Goal: Task Accomplishment & Management: Use online tool/utility

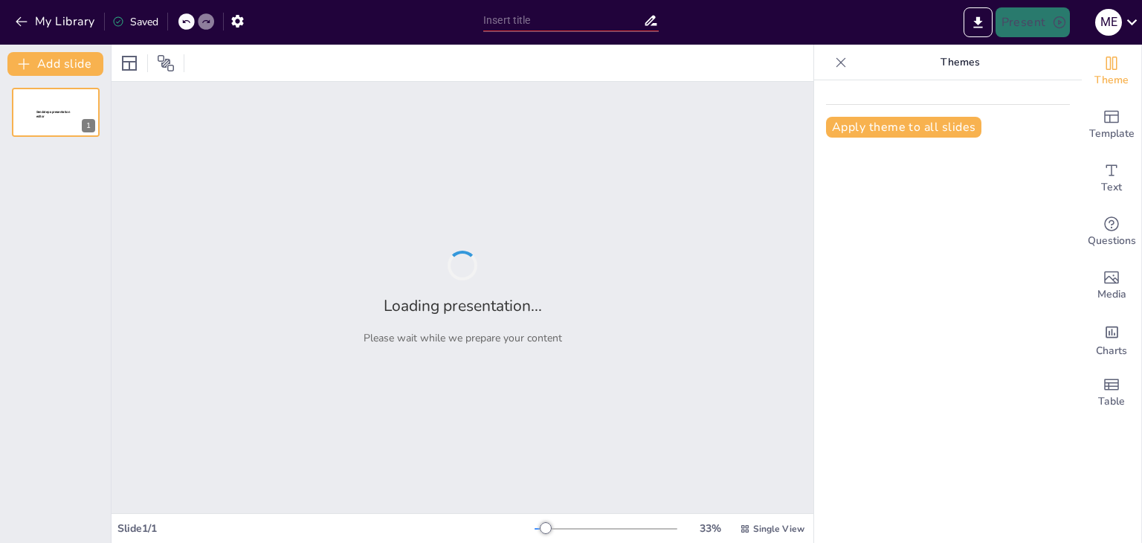
type input "Sujeto y Objeto: Fundamentos de la Epistemología y su Interacción"
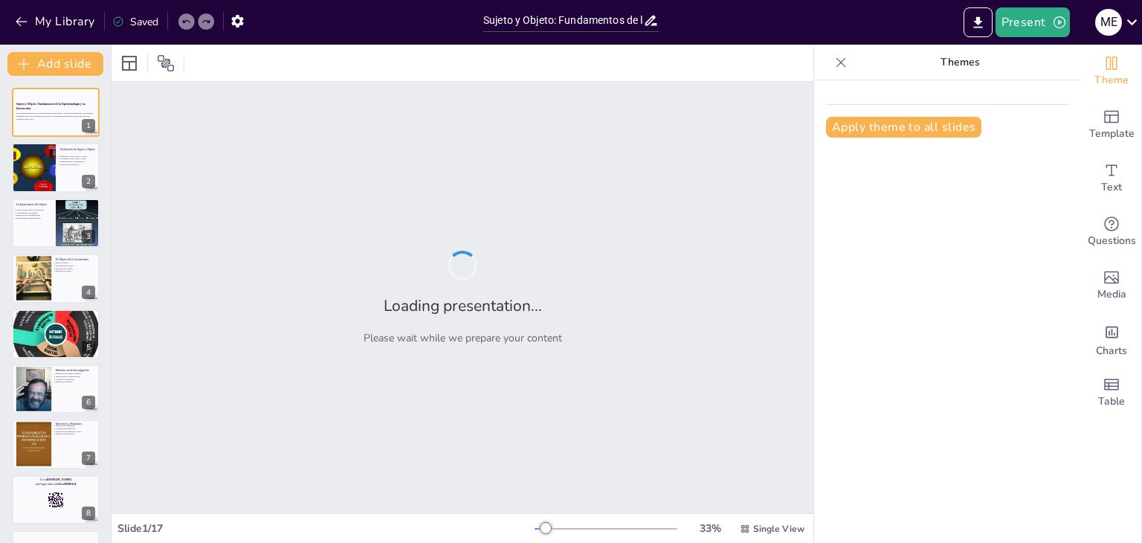
checkbox input "true"
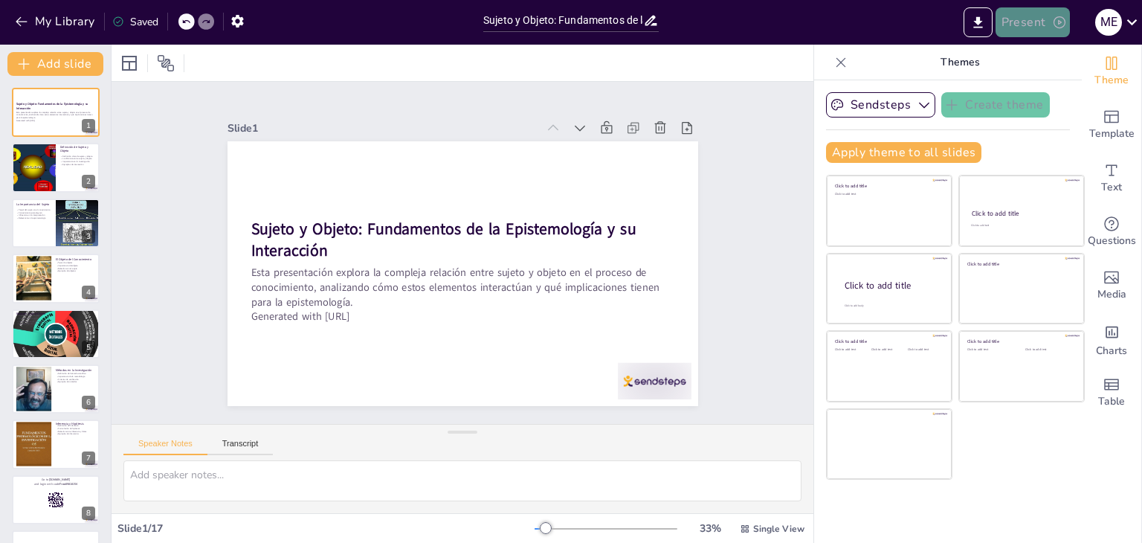
click at [1035, 22] on button "Present" at bounding box center [1033, 22] width 74 height 30
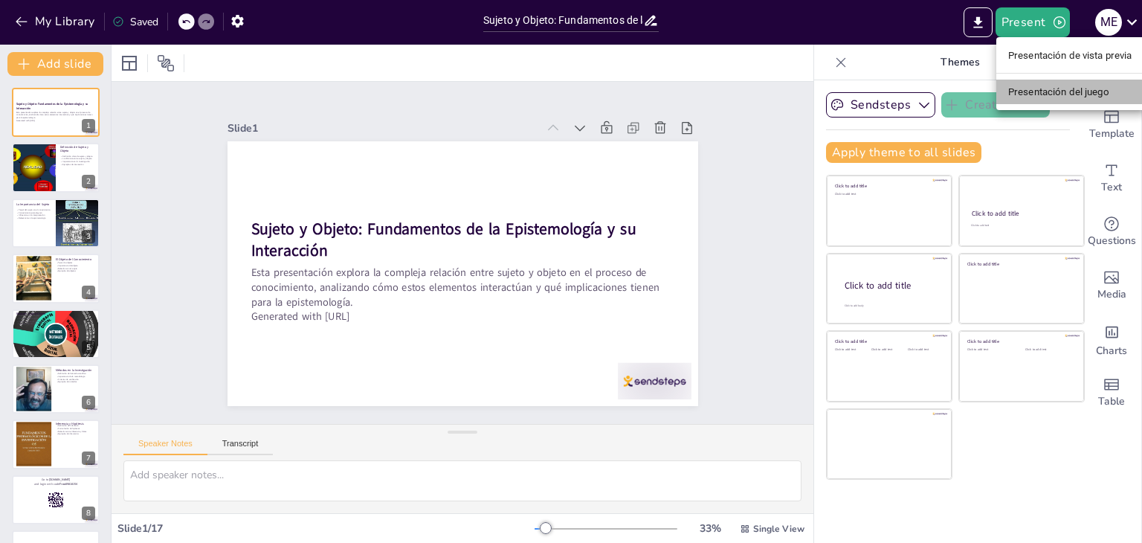
click at [1037, 93] on font "Presentación del juego" at bounding box center [1059, 91] width 101 height 11
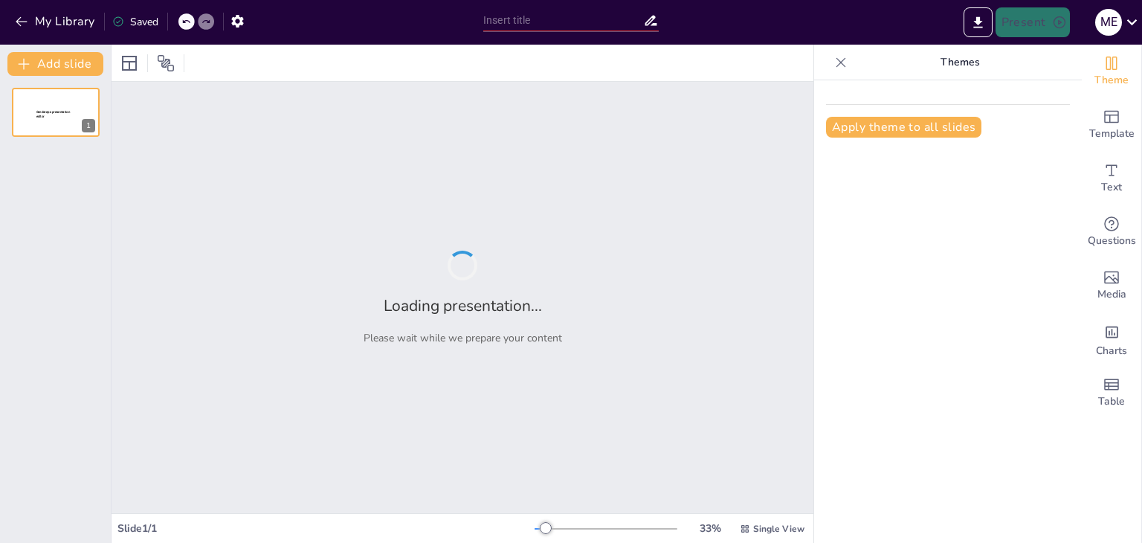
type input "Sujeto y Objeto: Fundamentos de la Epistemología y su Interacción"
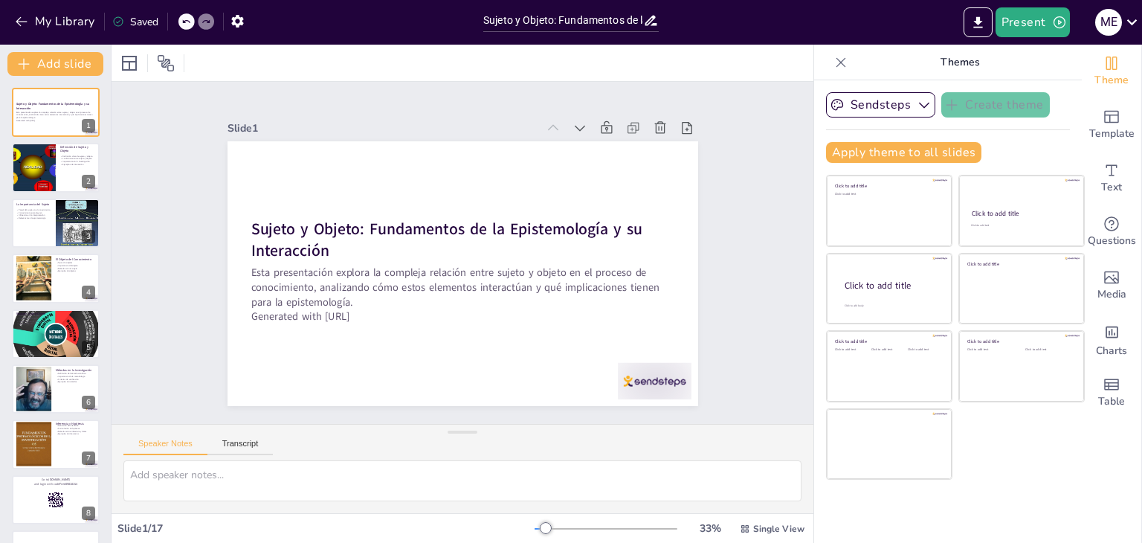
checkbox input "true"
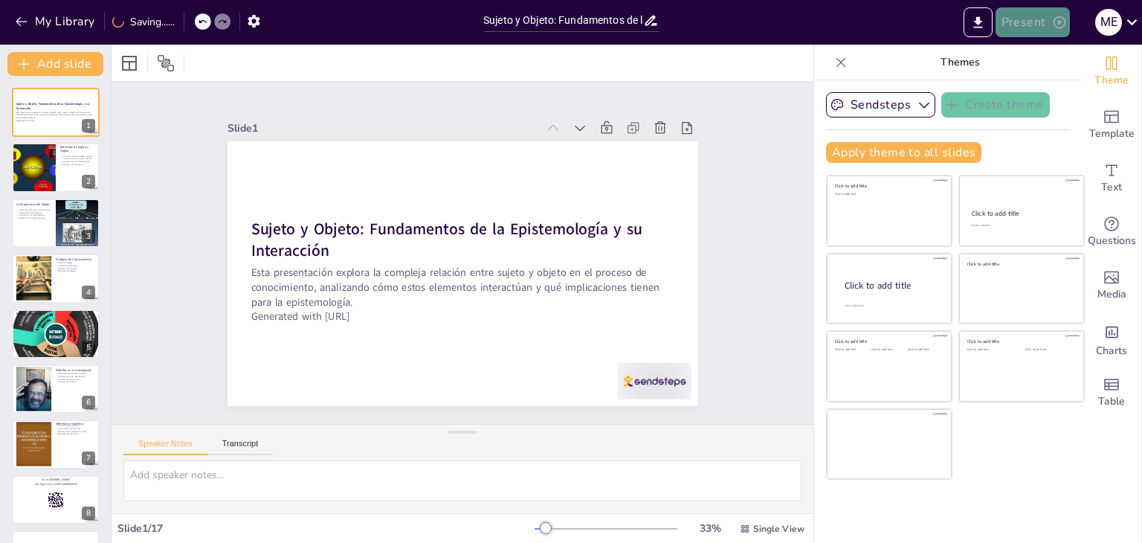
click at [1039, 31] on button "Present" at bounding box center [1033, 22] width 74 height 30
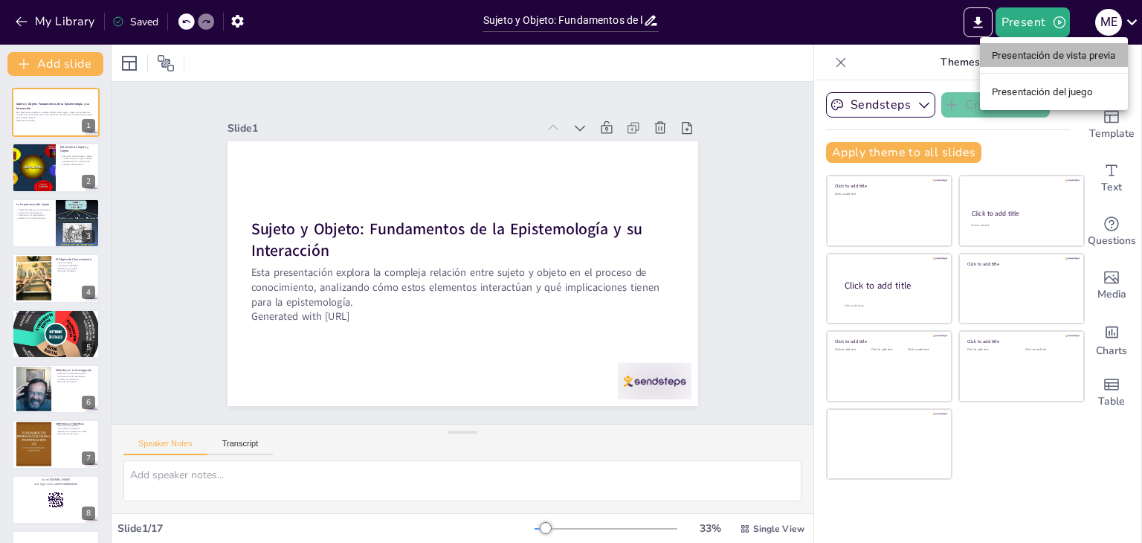
click at [1047, 58] on font "Presentación de vista previa" at bounding box center [1054, 55] width 124 height 11
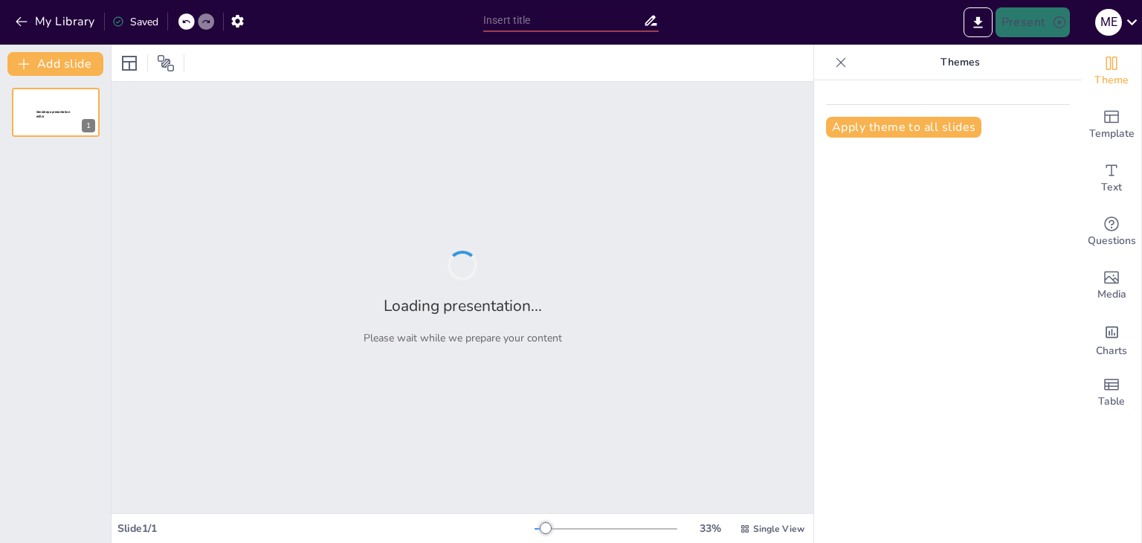
type input "Sujeto y Objeto: Fundamentos de la Epistemología y su Interacción"
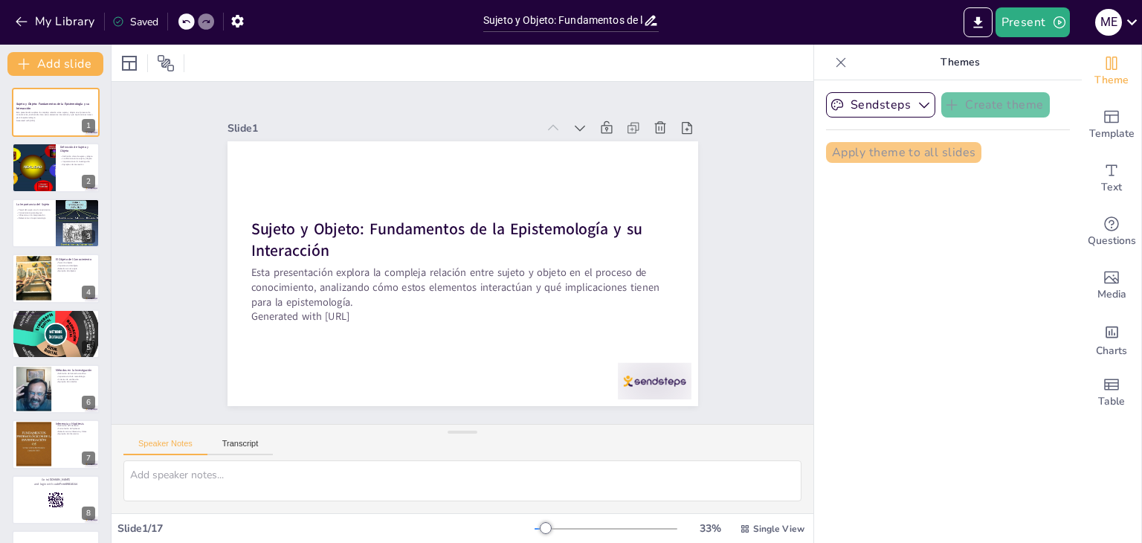
checkbox input "true"
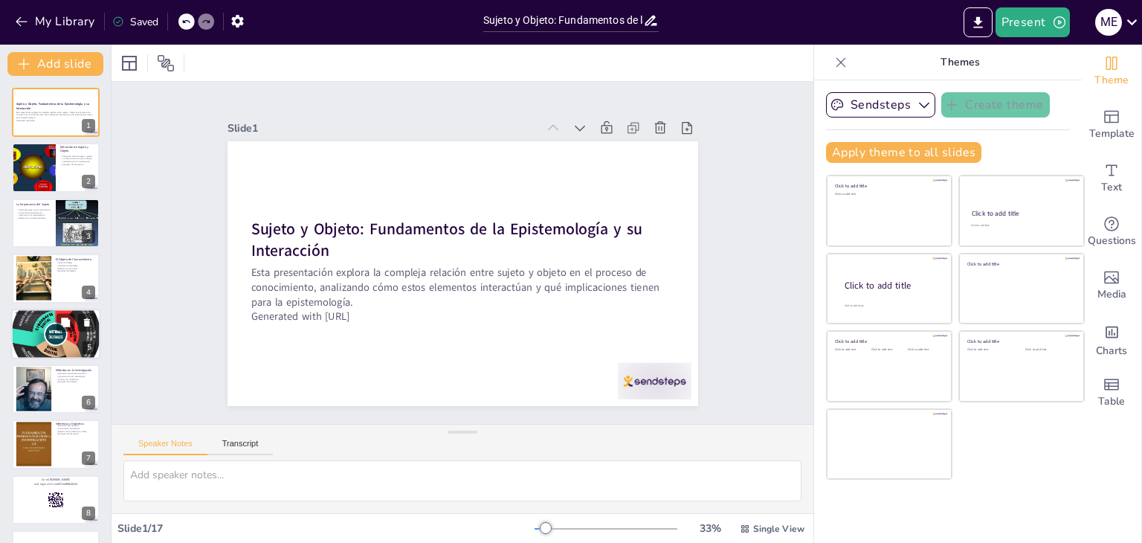
checkbox input "true"
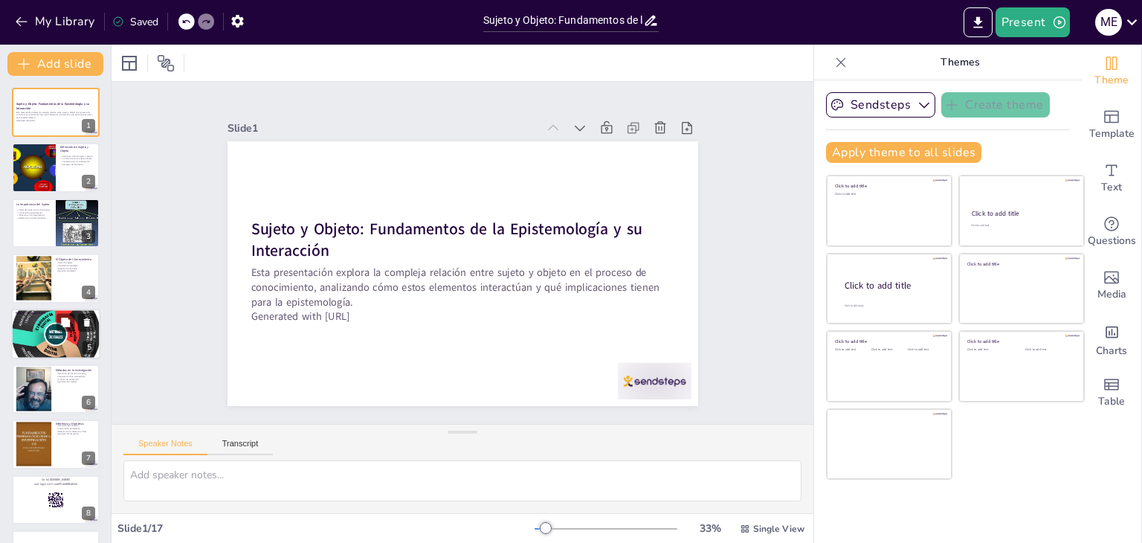
checkbox input "true"
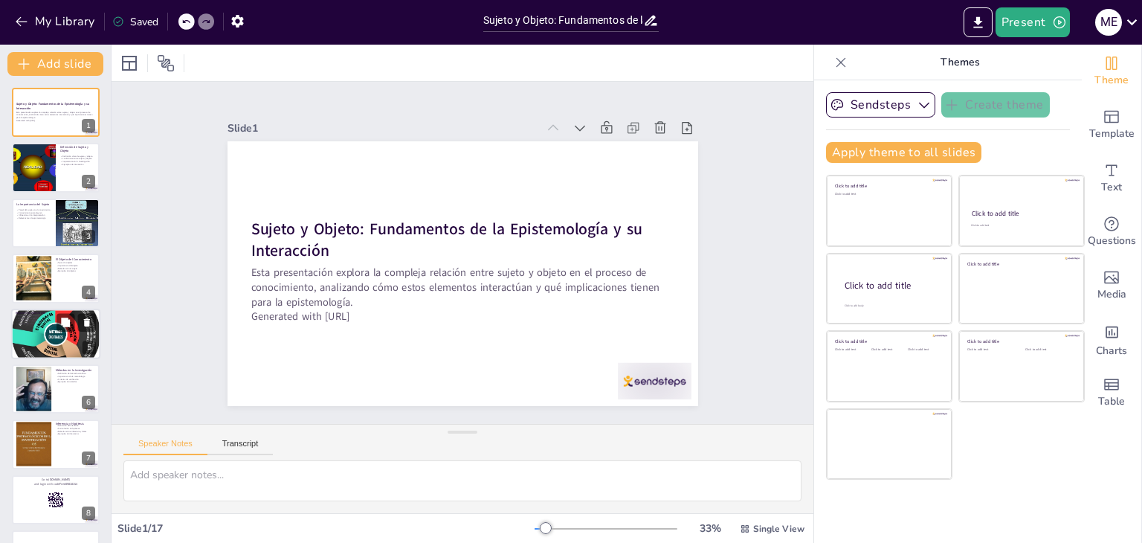
checkbox input "true"
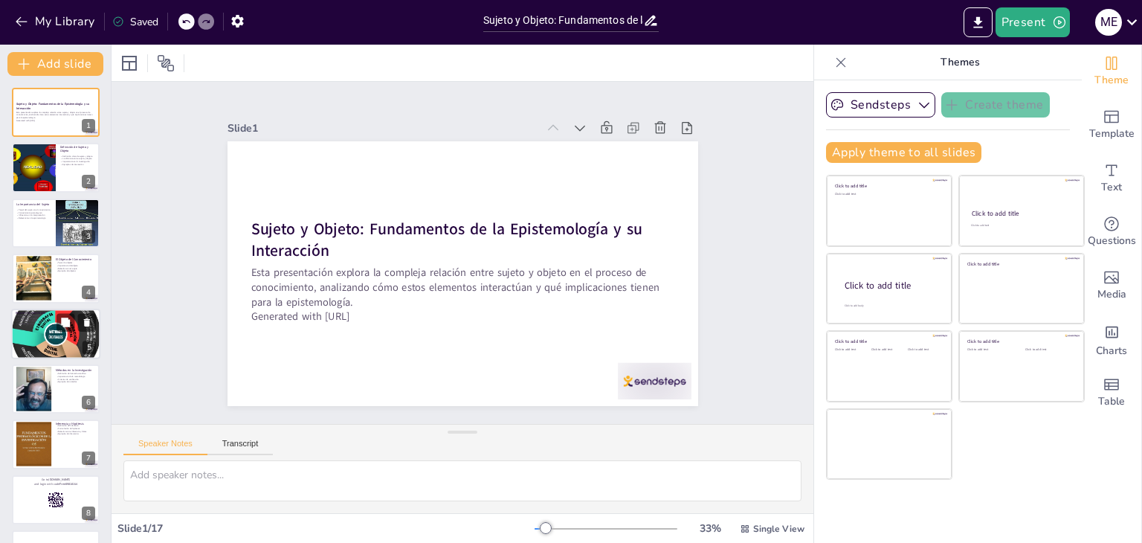
checkbox input "true"
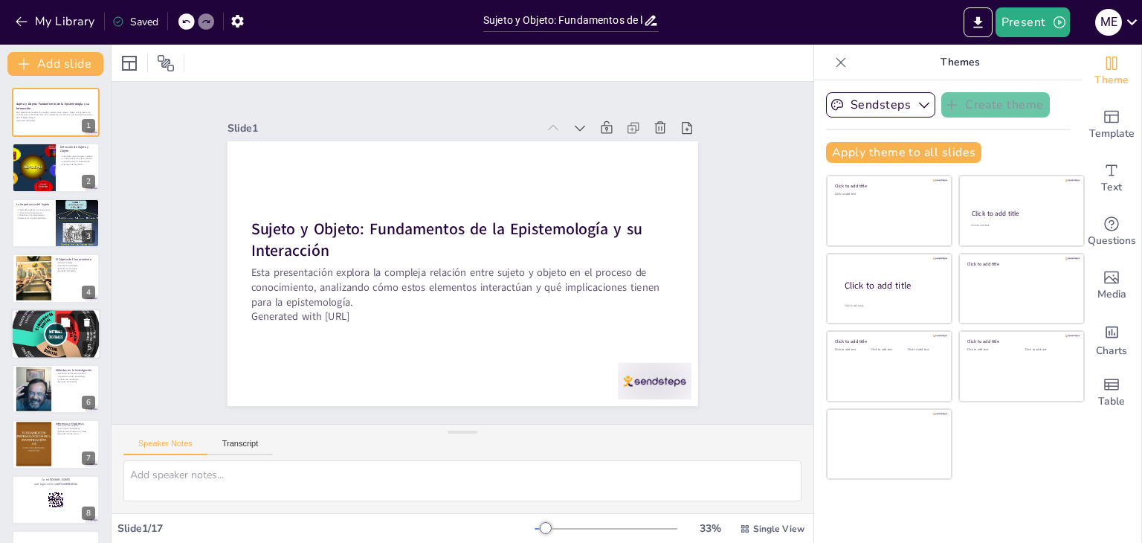
checkbox input "true"
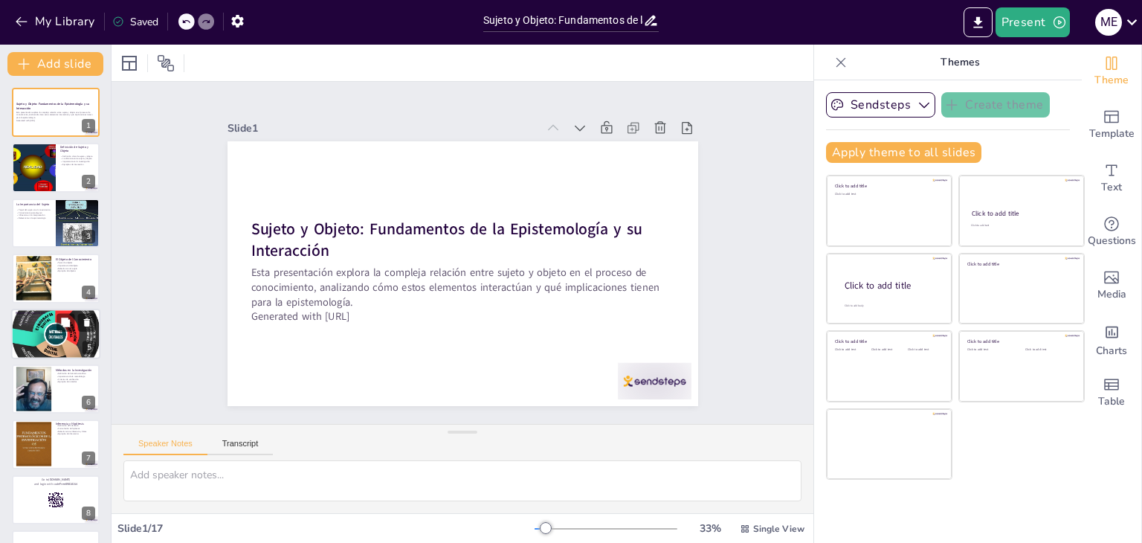
checkbox input "true"
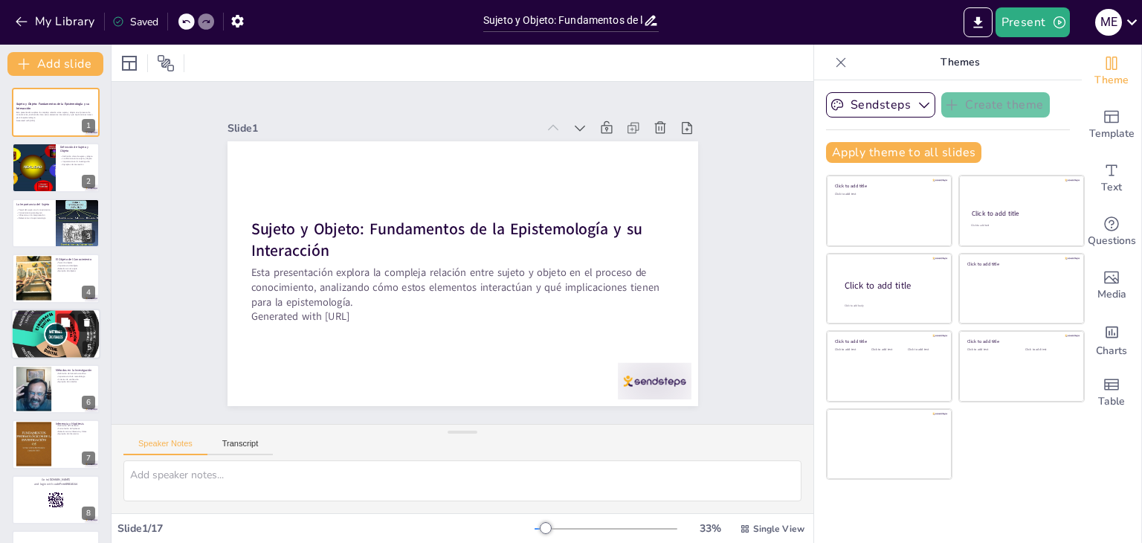
click at [60, 339] on div at bounding box center [55, 334] width 89 height 100
type textarea "La relación entre sujeto y objeto no es estática; es dinámica. Esta dinámica im…"
checkbox input "true"
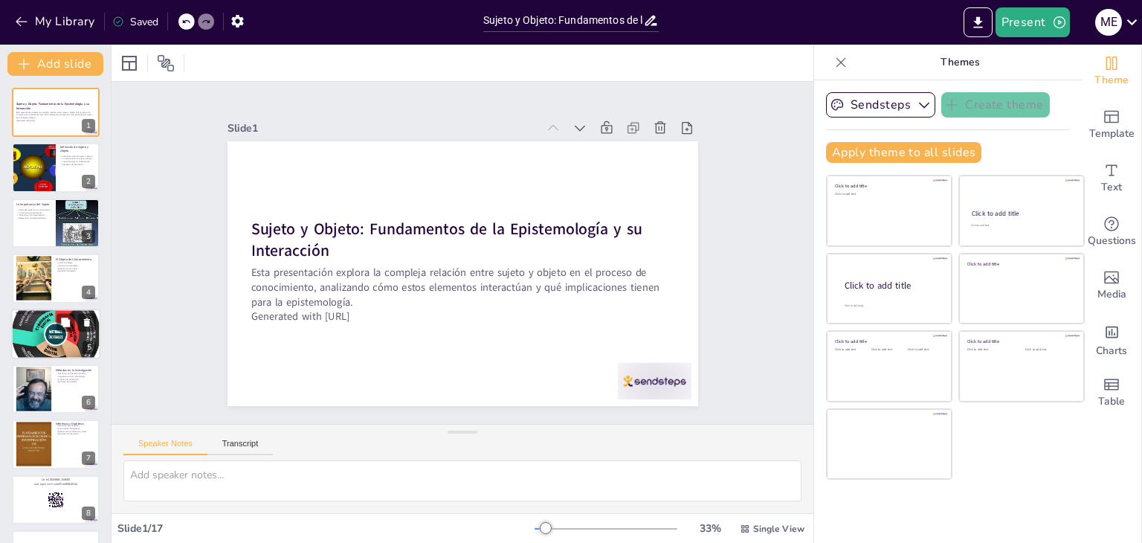
checkbox input "true"
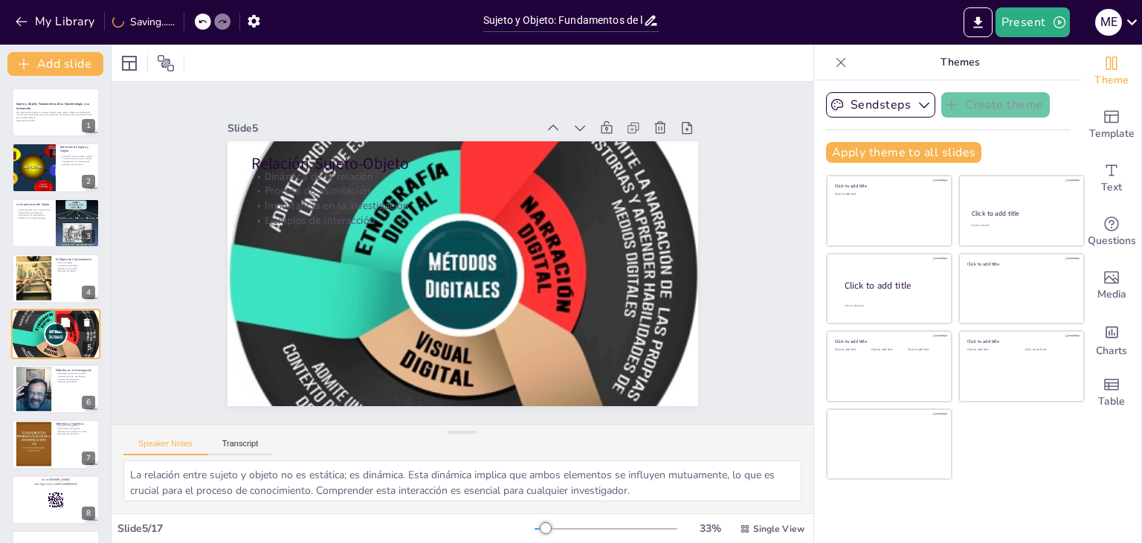
scroll to position [24, 0]
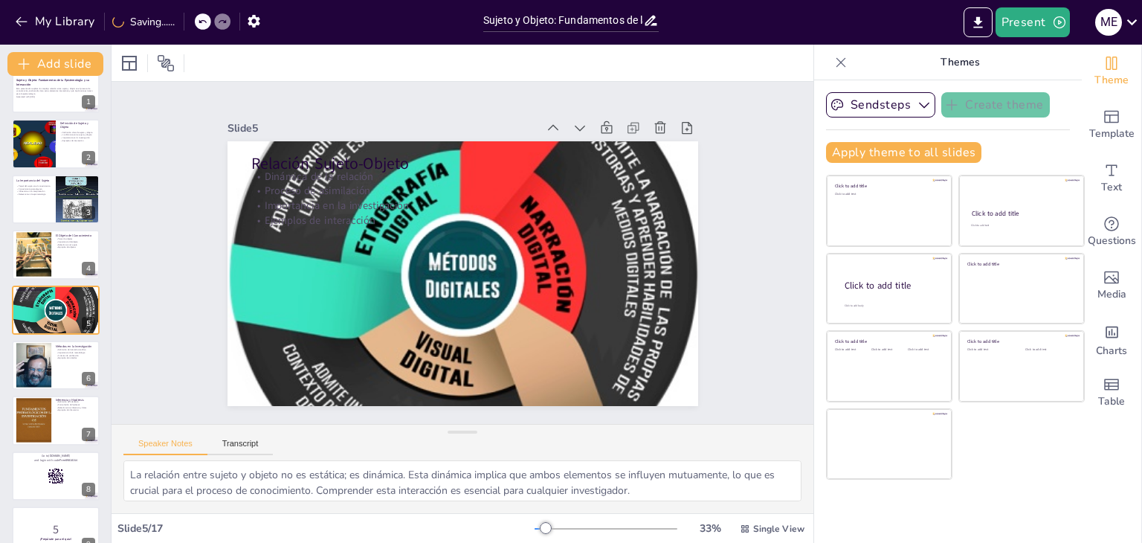
checkbox input "true"
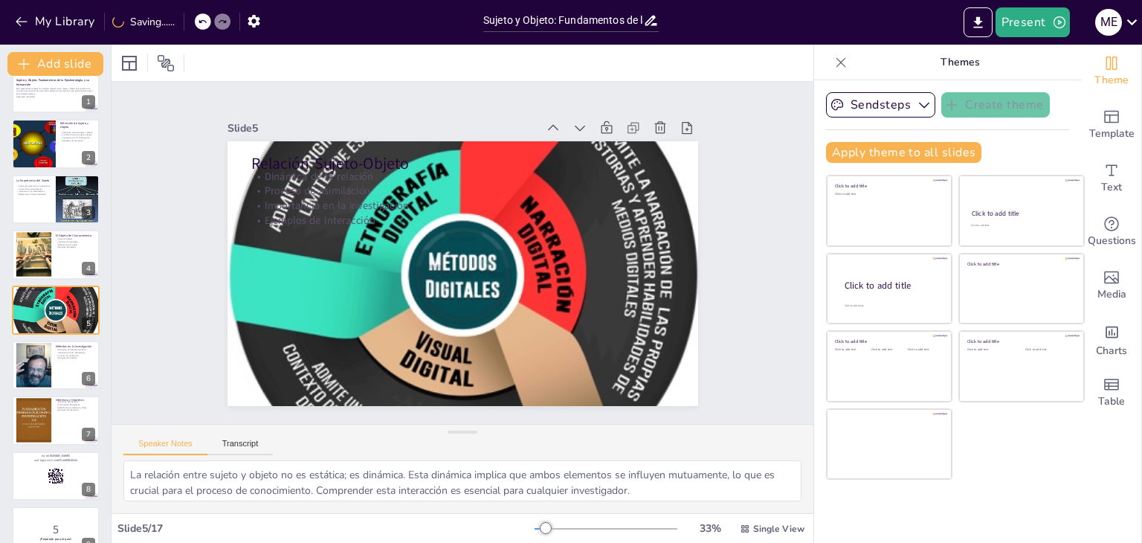
checkbox input "true"
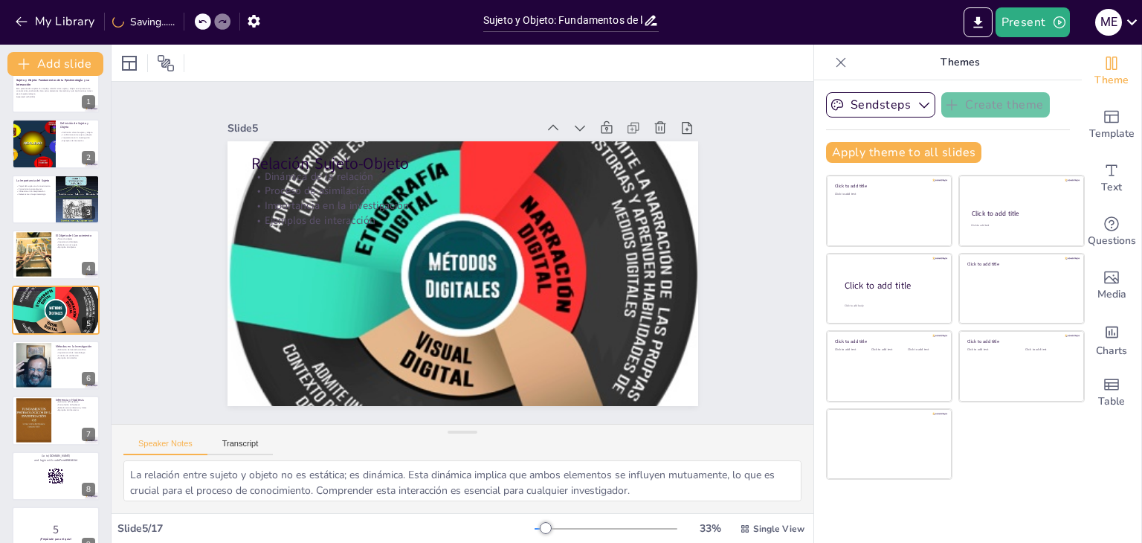
checkbox input "true"
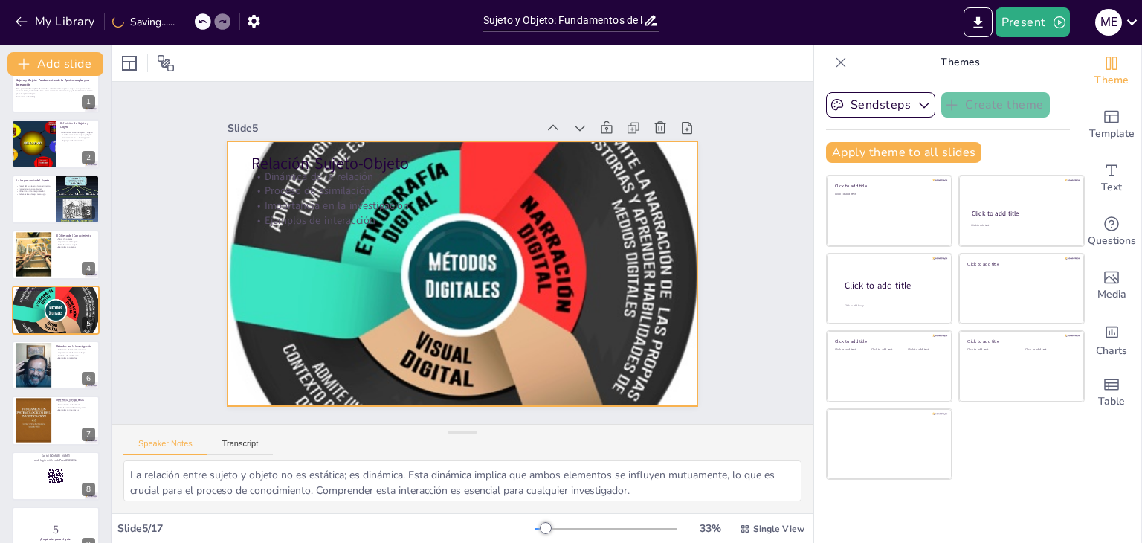
checkbox input "true"
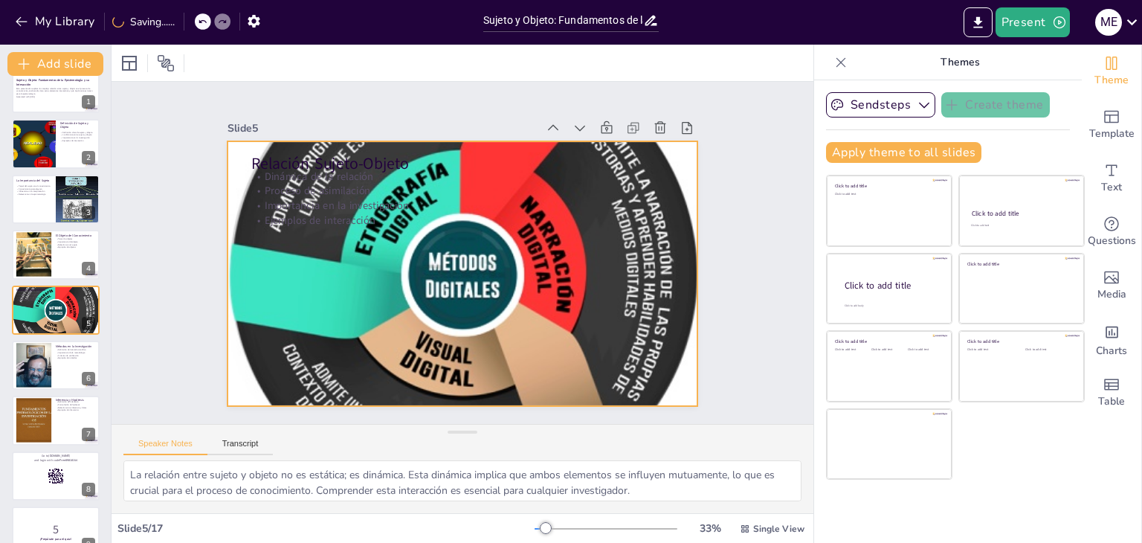
click at [265, 252] on div at bounding box center [460, 273] width 523 height 571
checkbox input "true"
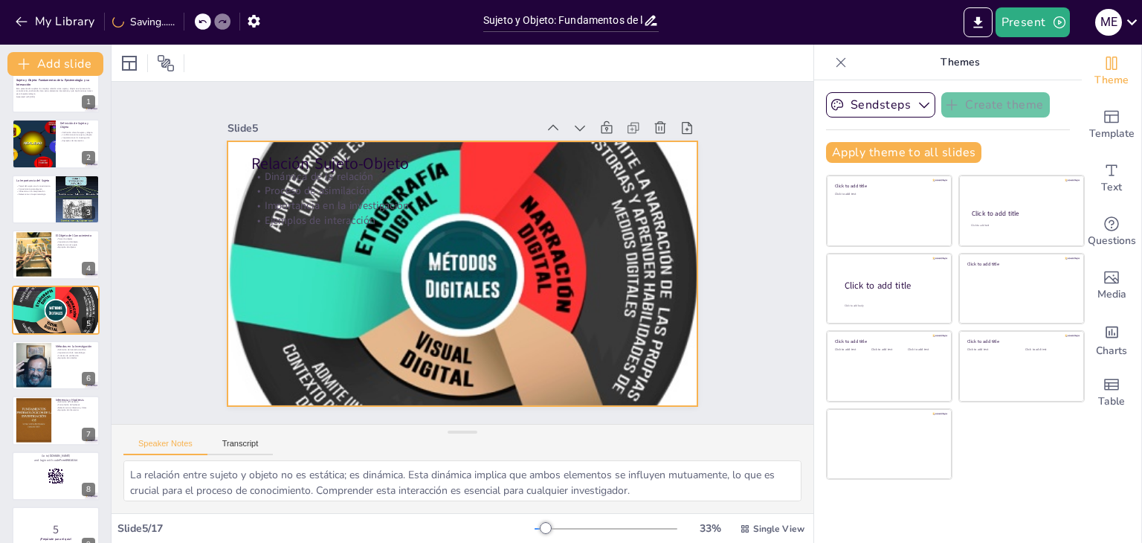
checkbox input "true"
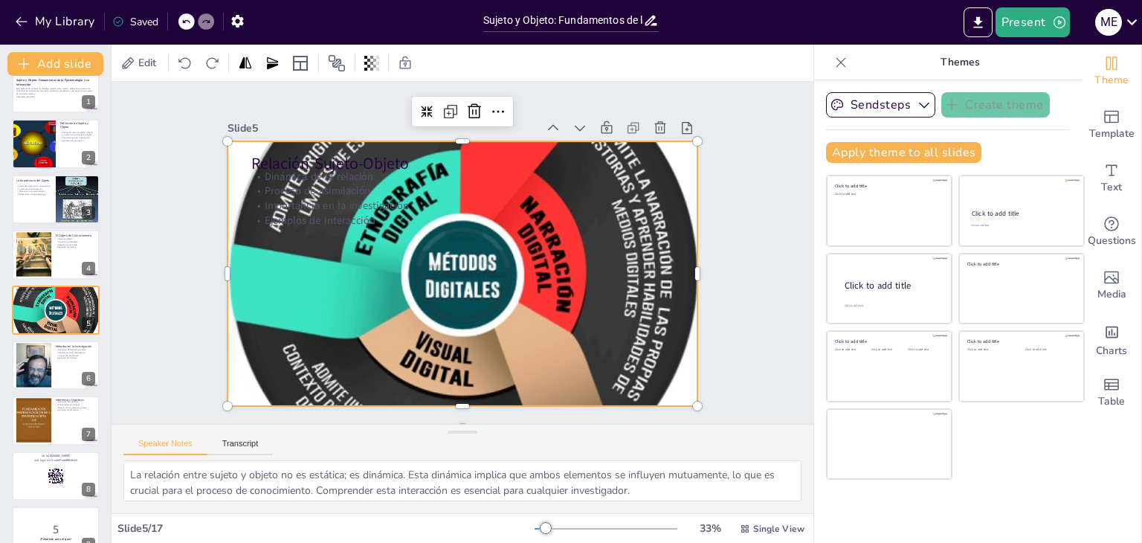
checkbox input "true"
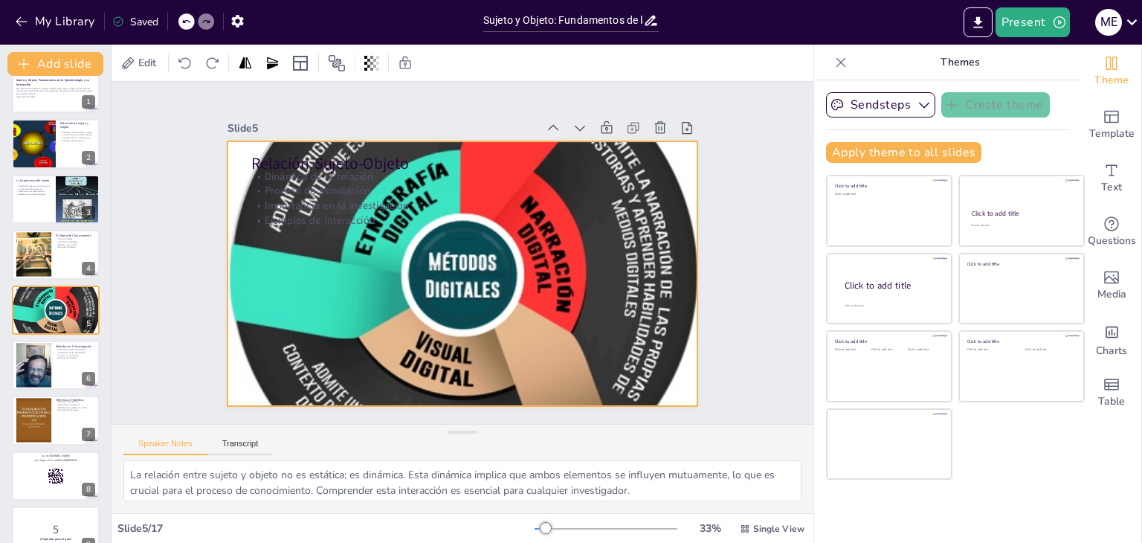
checkbox input "true"
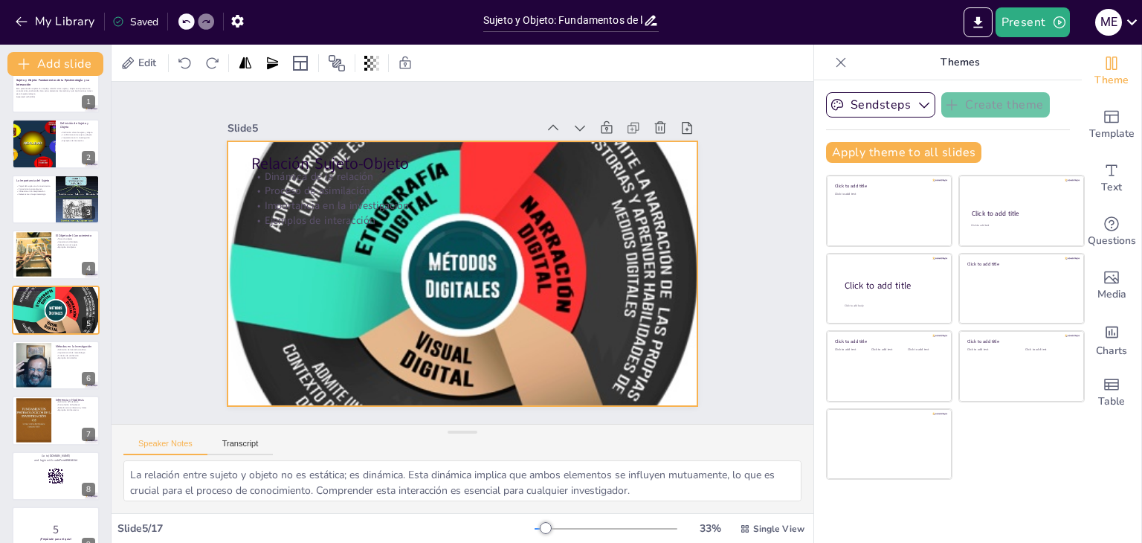
checkbox input "true"
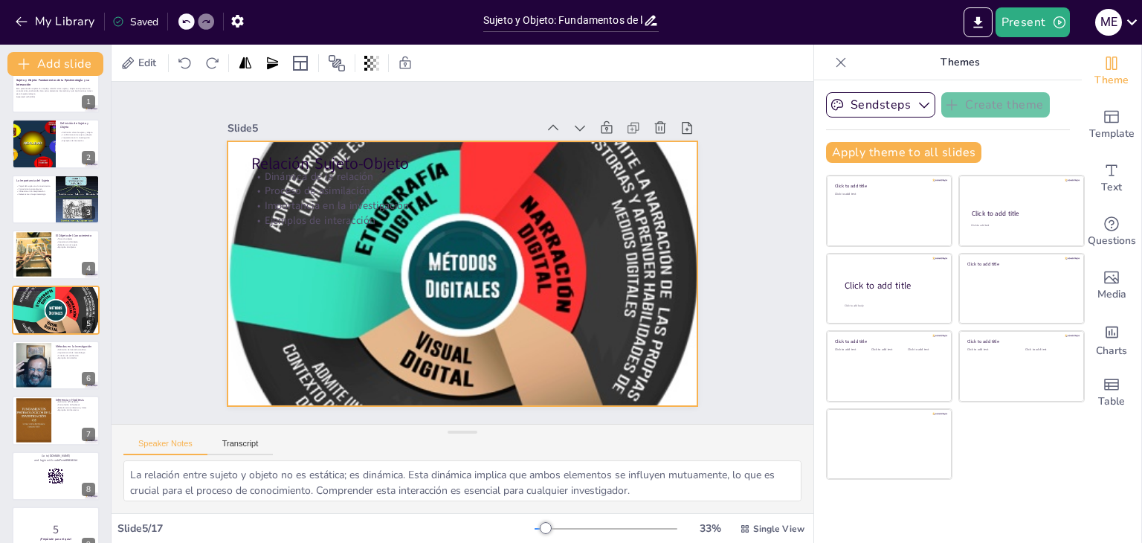
checkbox input "true"
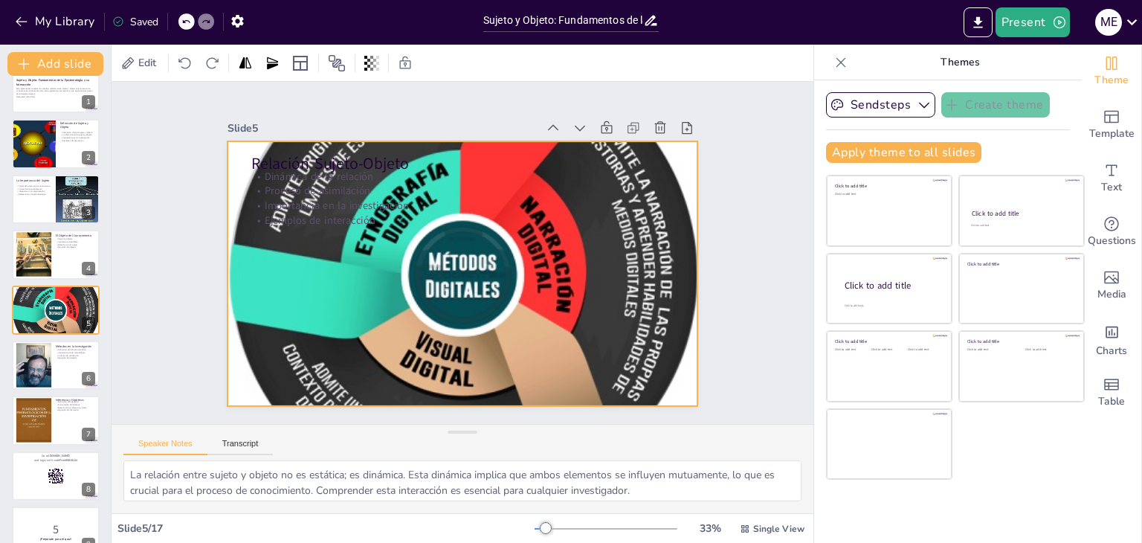
checkbox input "true"
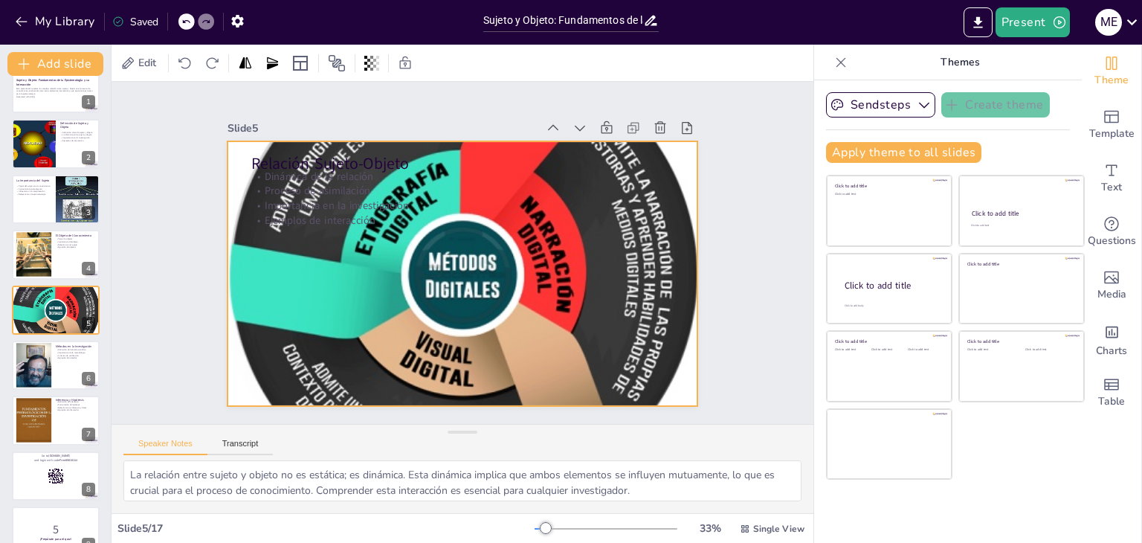
checkbox input "true"
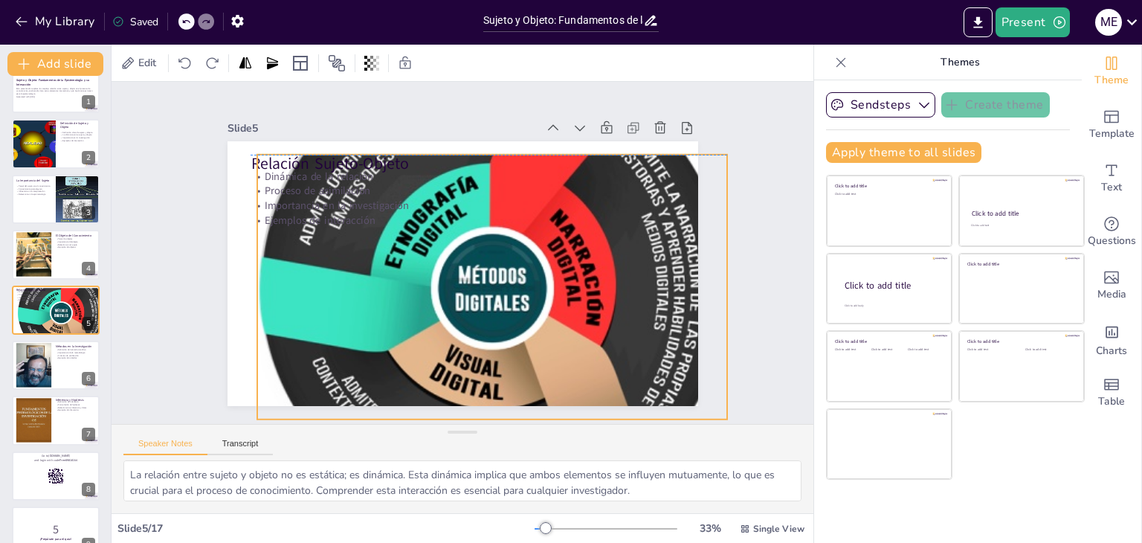
checkbox input "true"
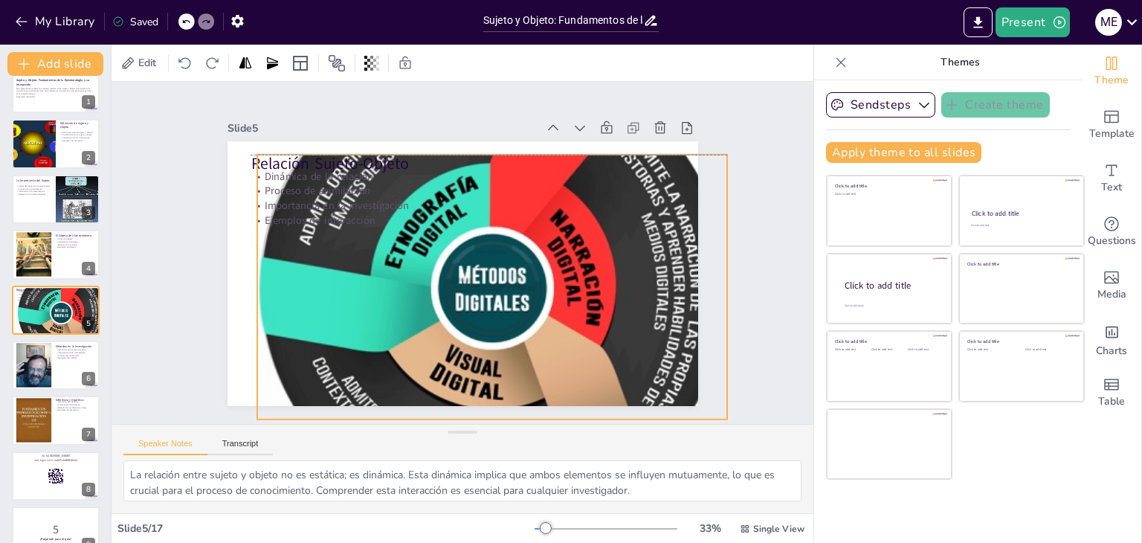
checkbox input "true"
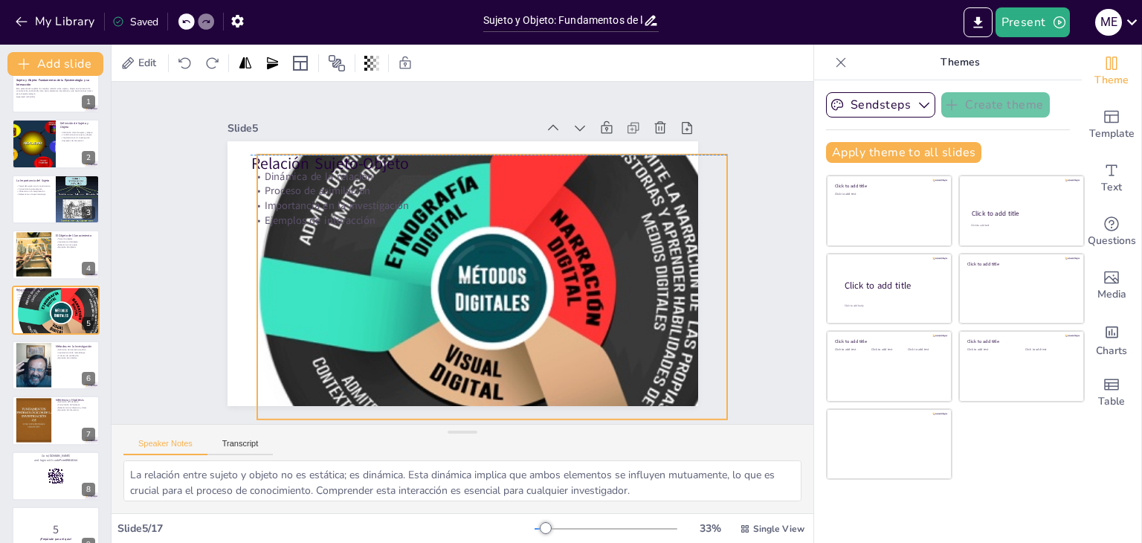
checkbox input "true"
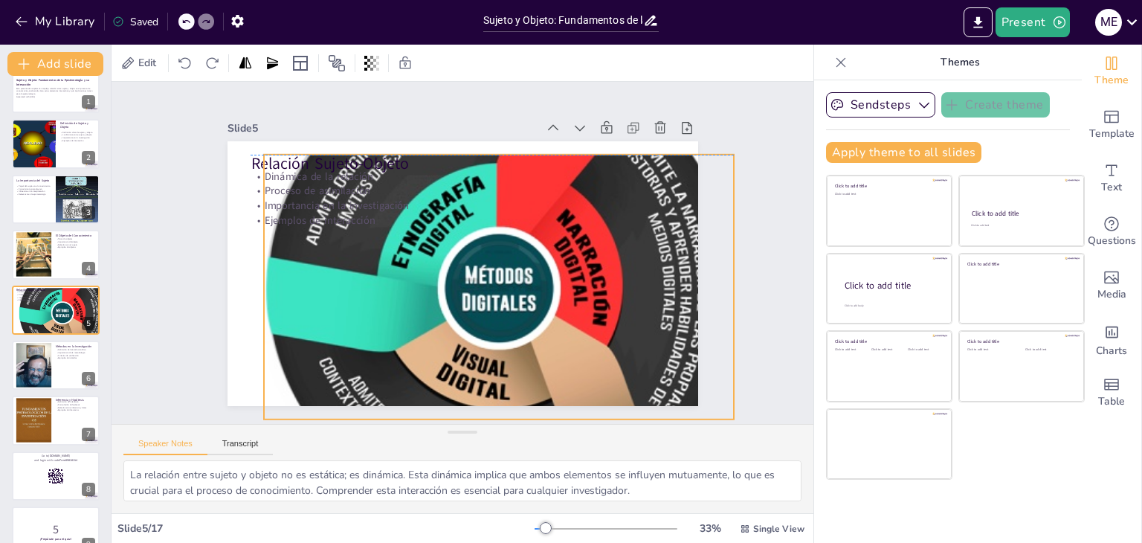
checkbox input "true"
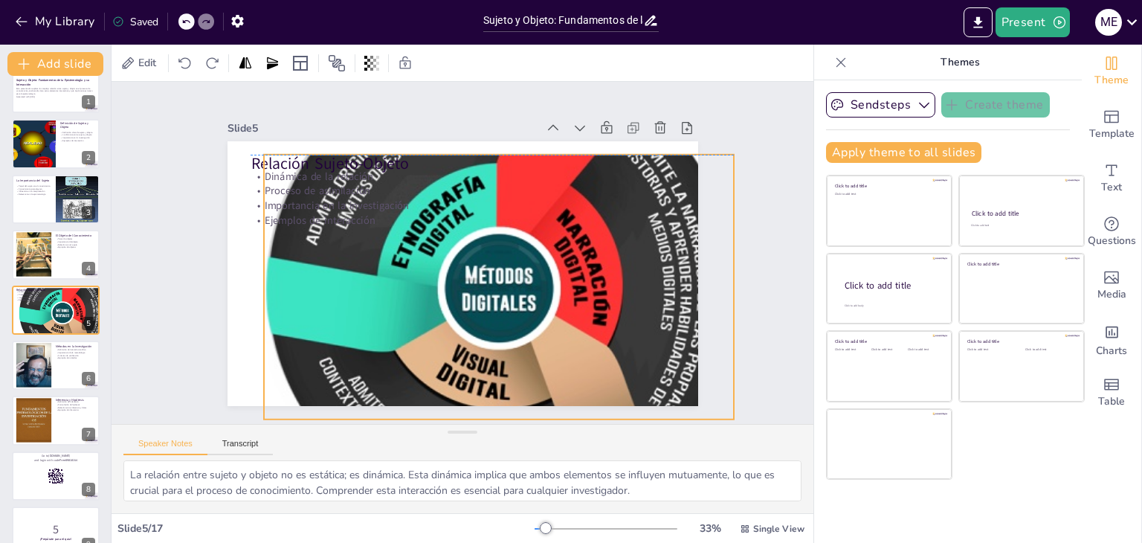
checkbox input "true"
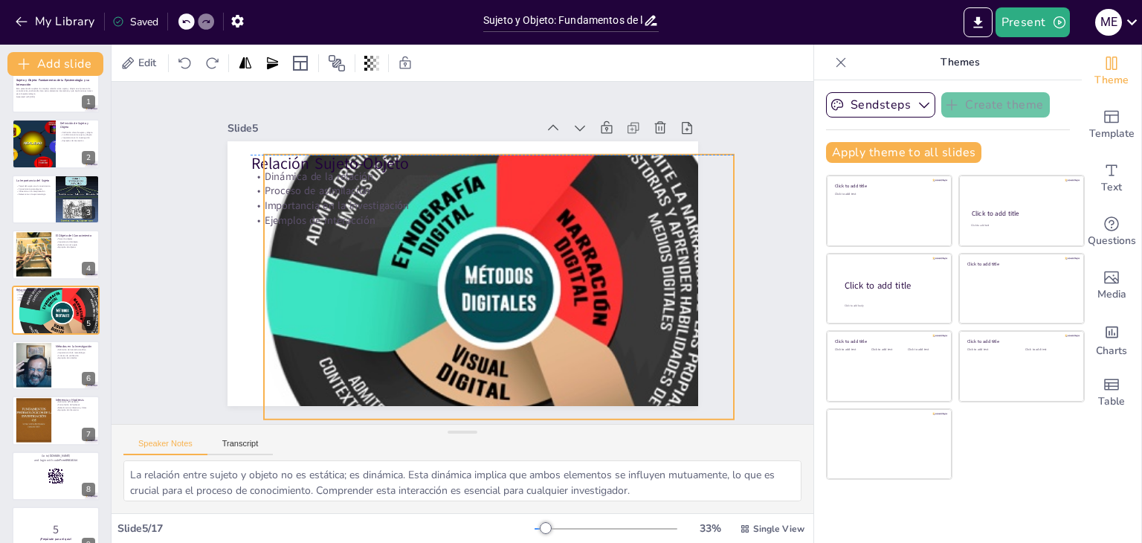
checkbox input "true"
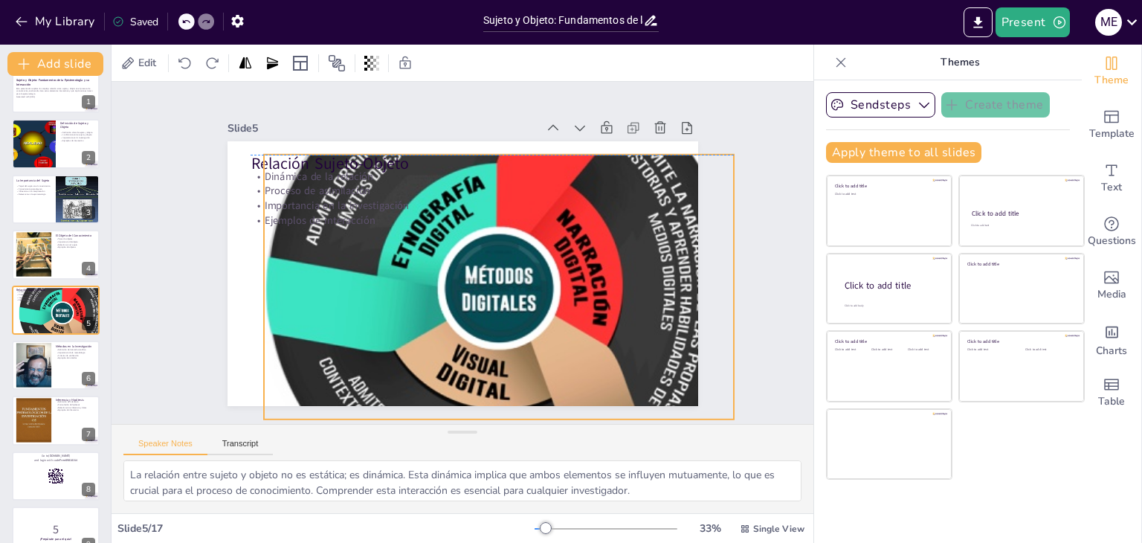
checkbox input "true"
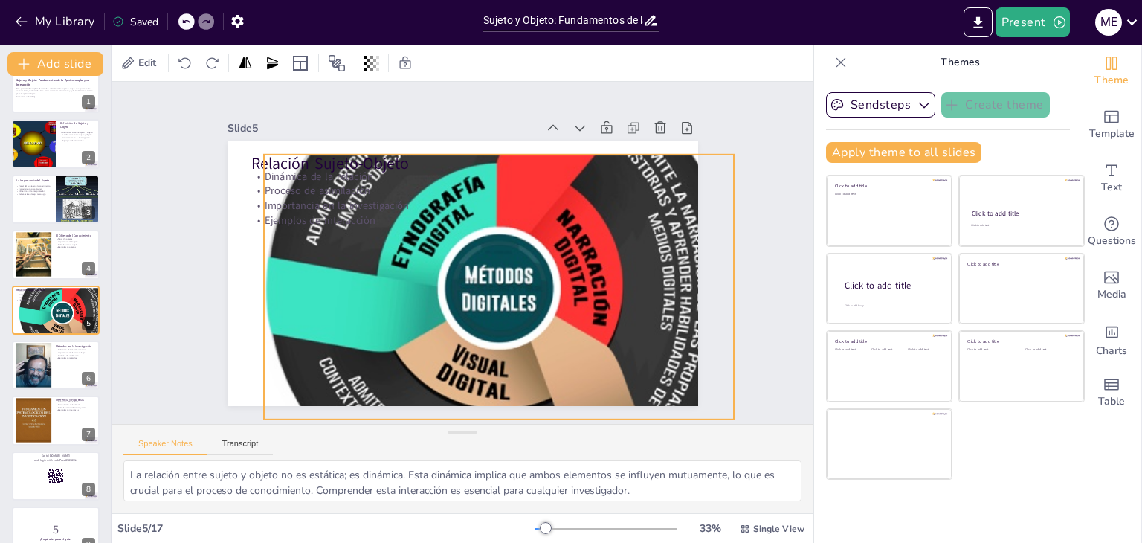
checkbox input "true"
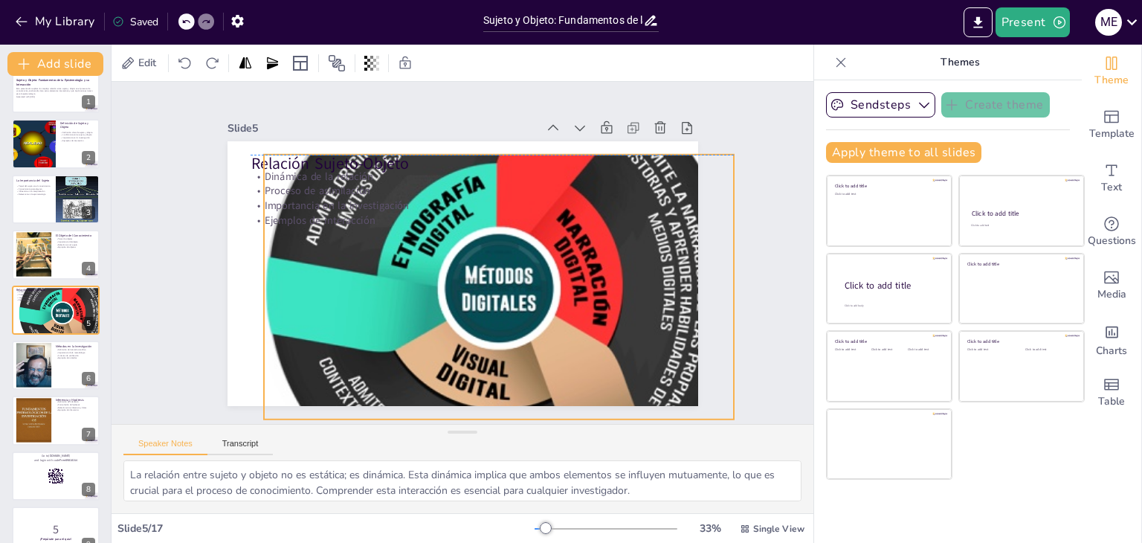
checkbox input "true"
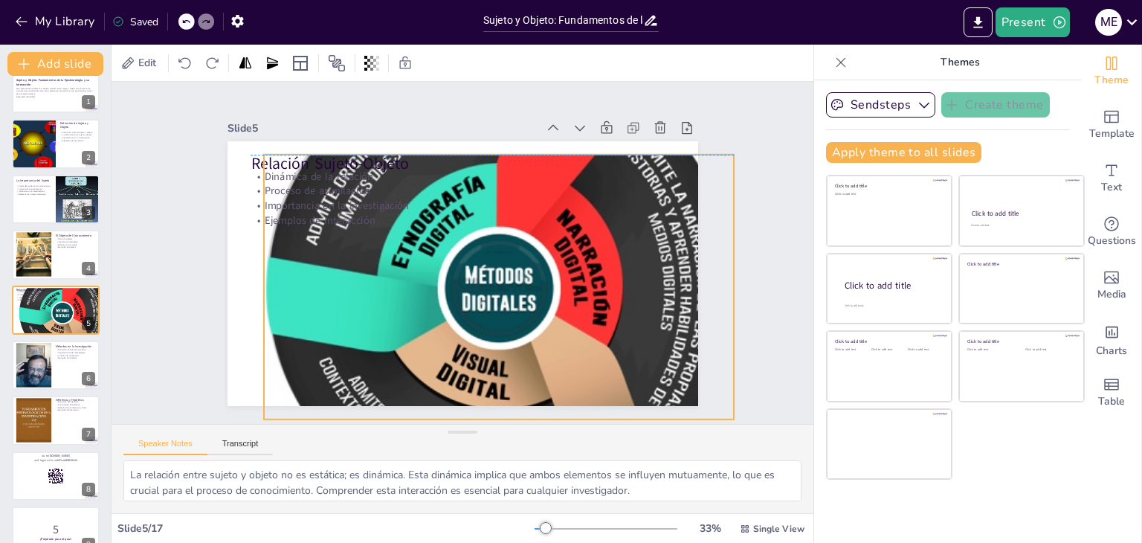
checkbox input "true"
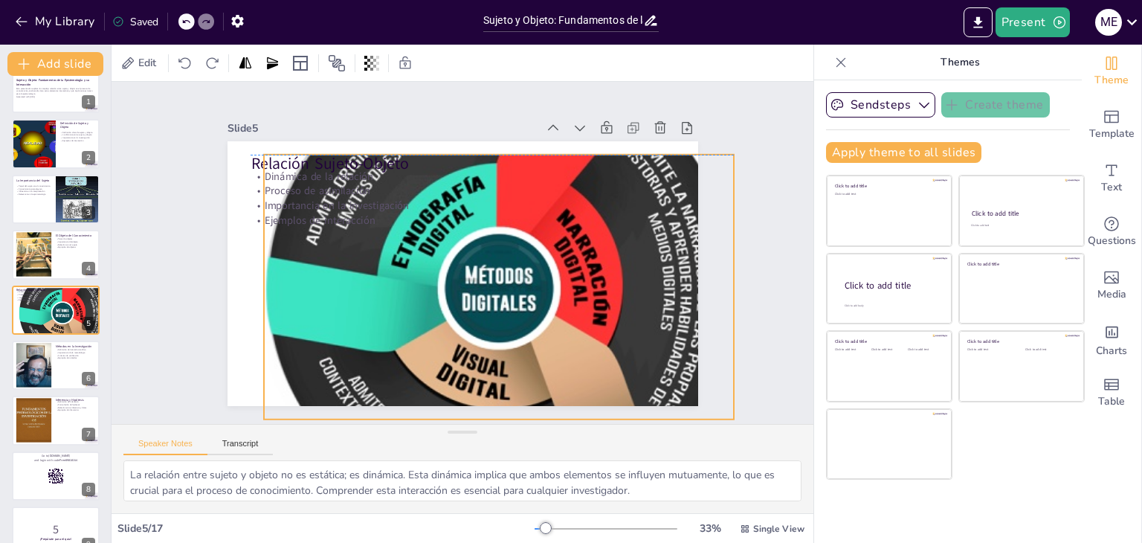
checkbox input "true"
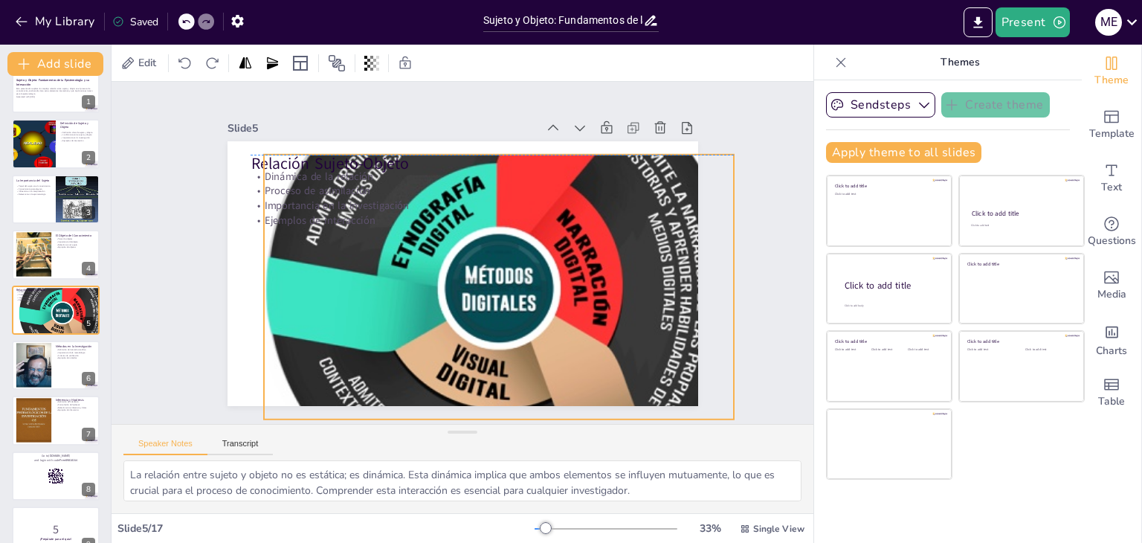
checkbox input "true"
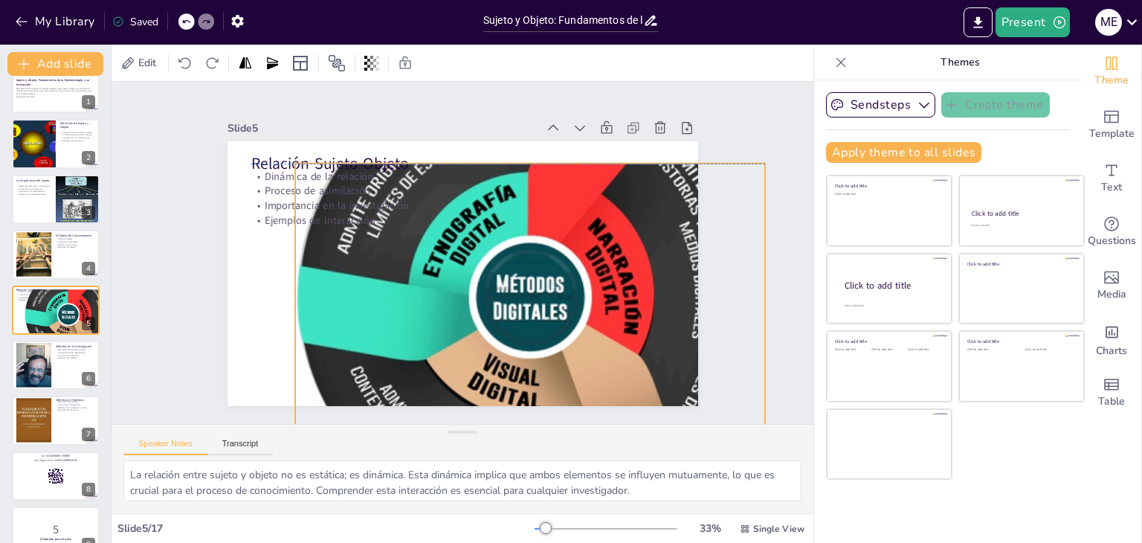
checkbox input "true"
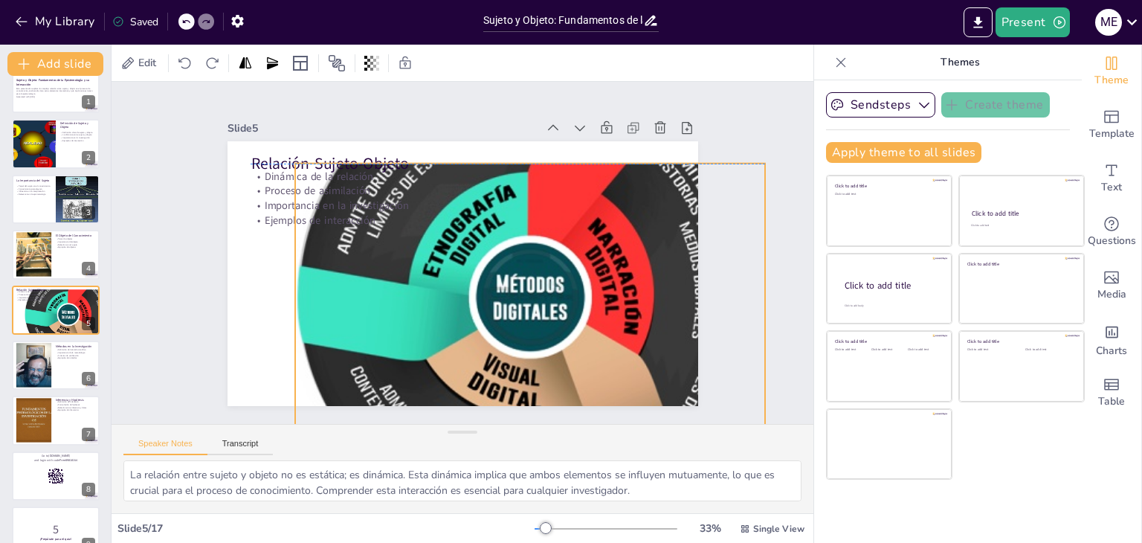
checkbox input "true"
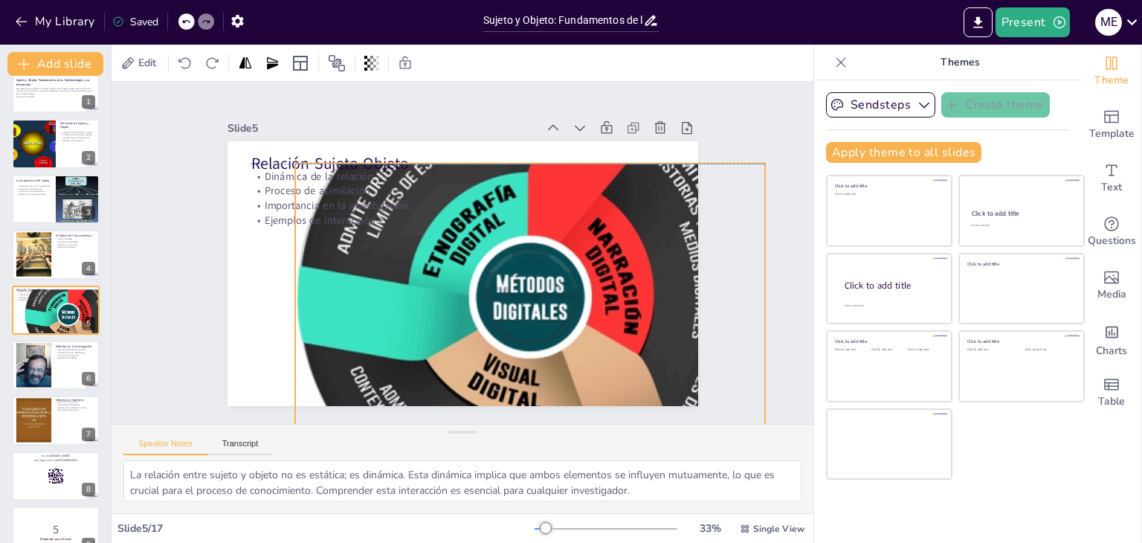
checkbox input "true"
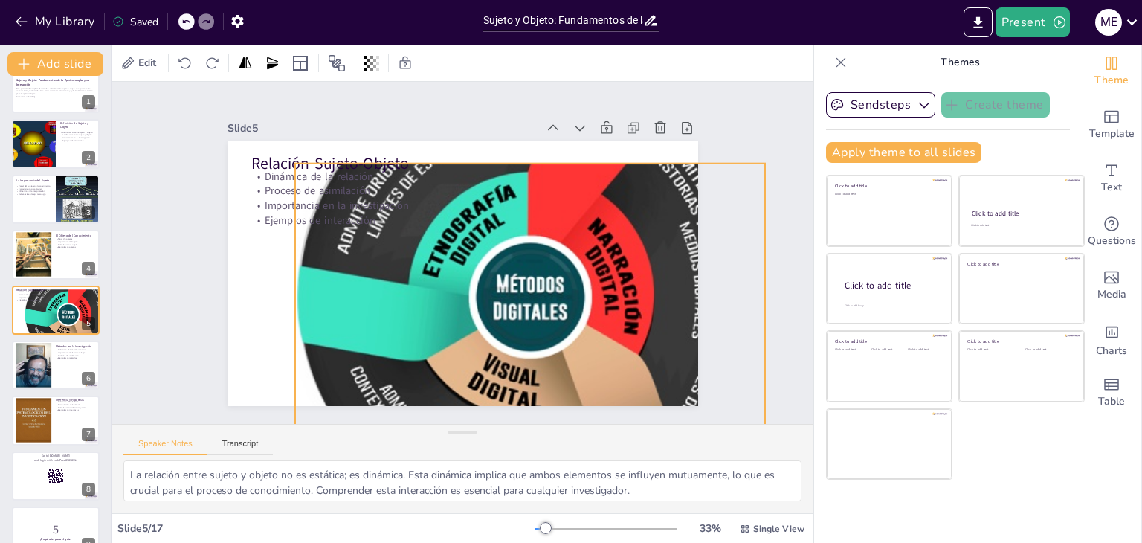
checkbox input "true"
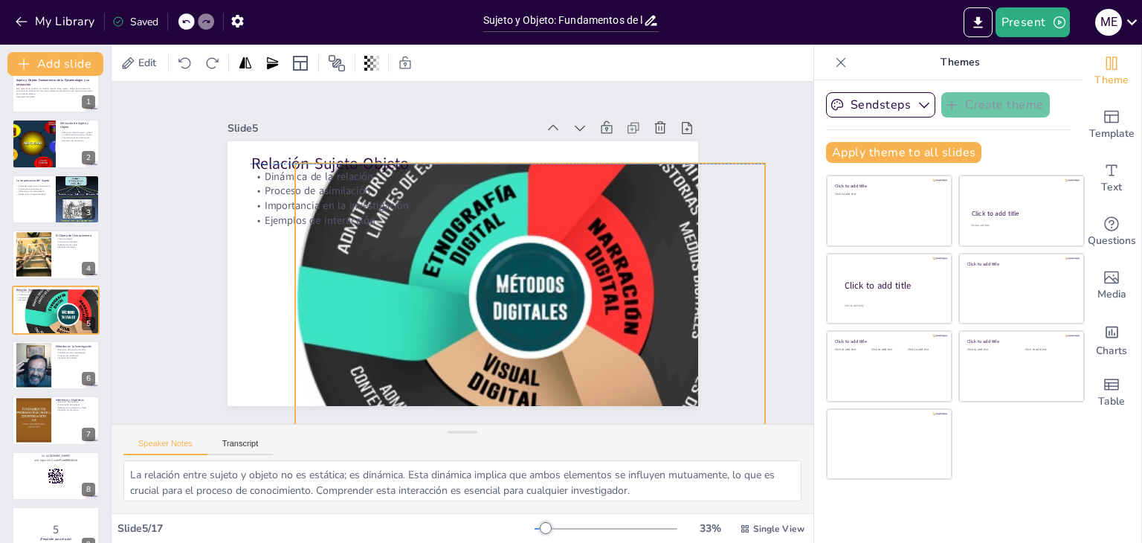
checkbox input "true"
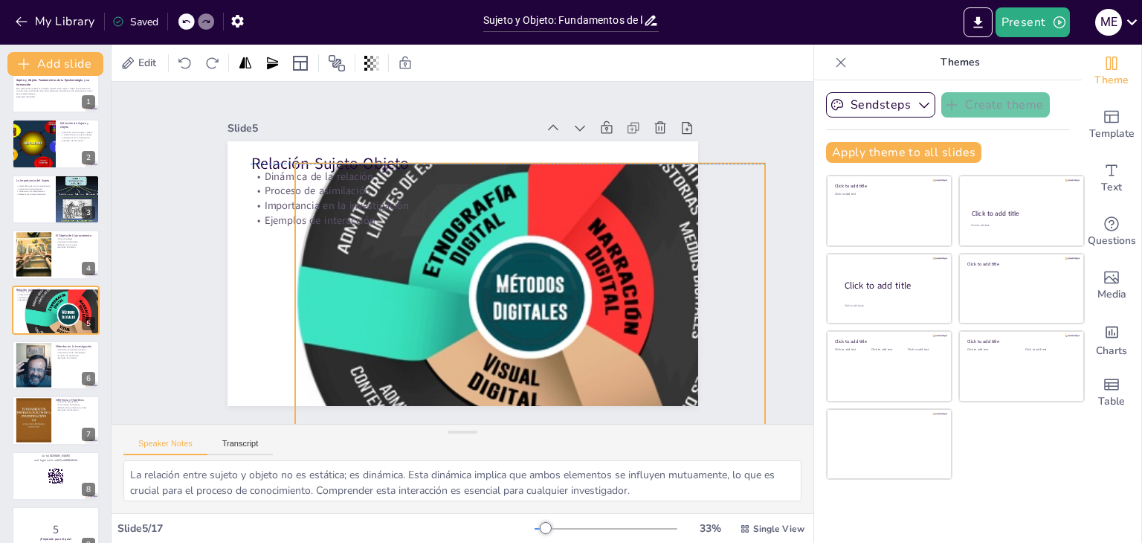
checkbox input "true"
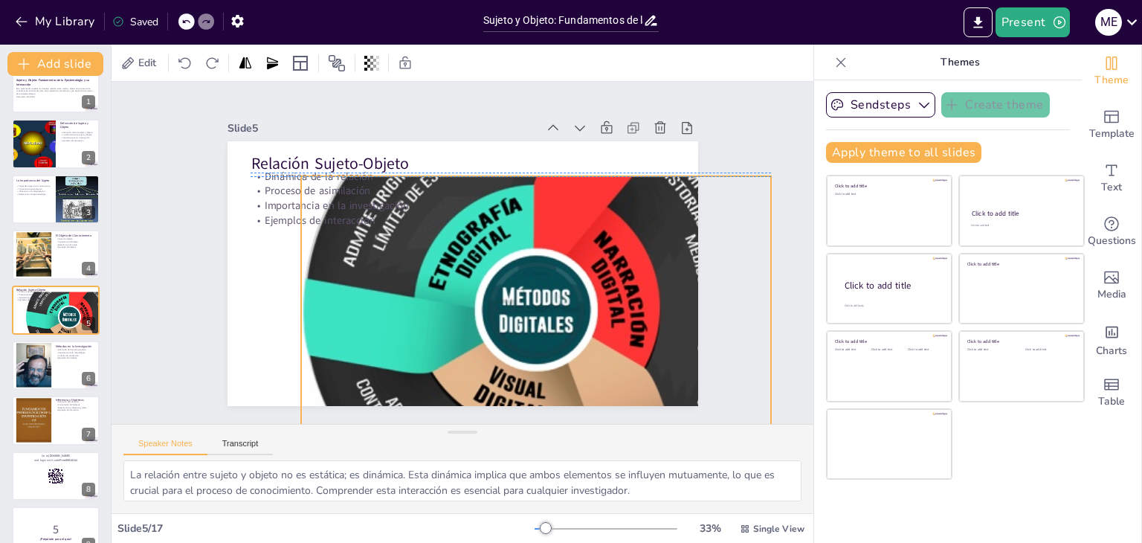
checkbox input "true"
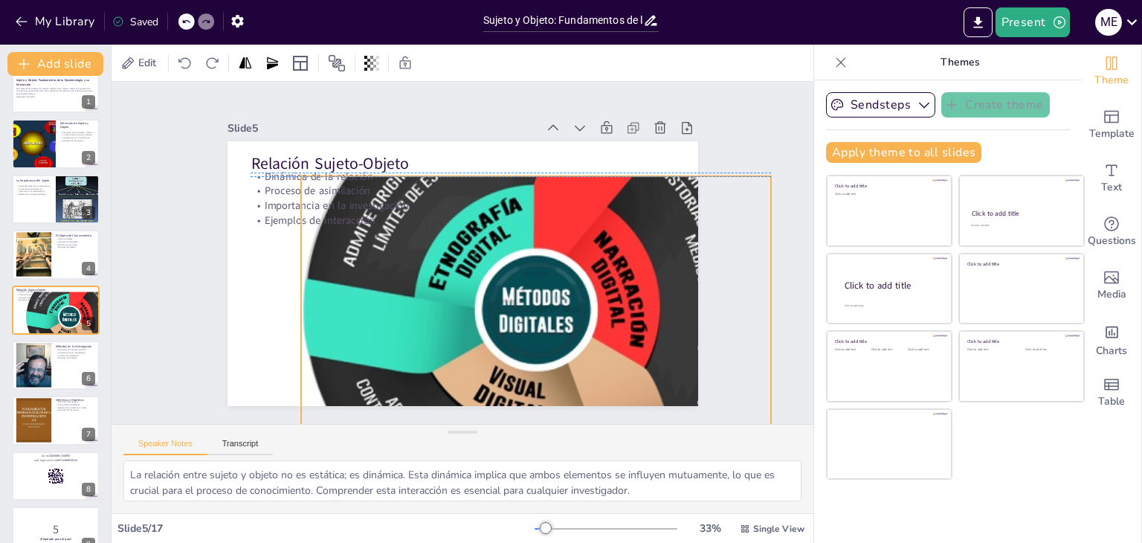
checkbox input "true"
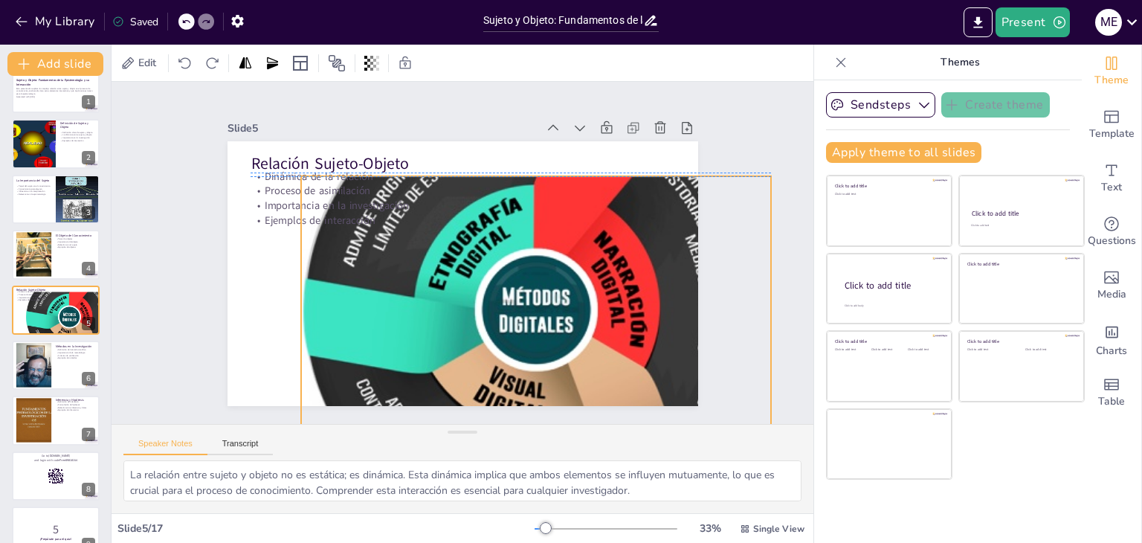
checkbox input "true"
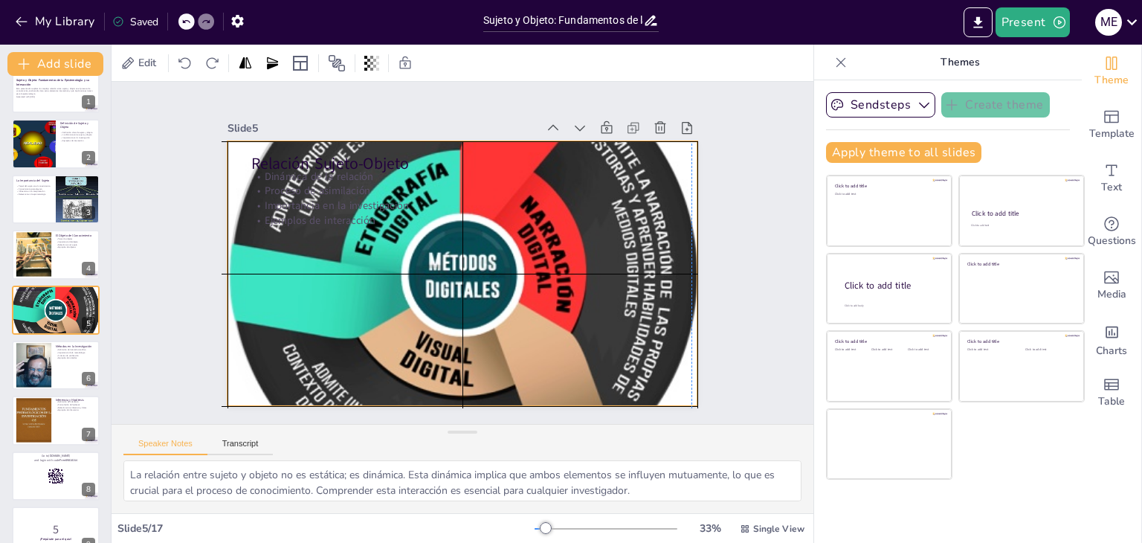
click at [250, 232] on div at bounding box center [460, 273] width 523 height 571
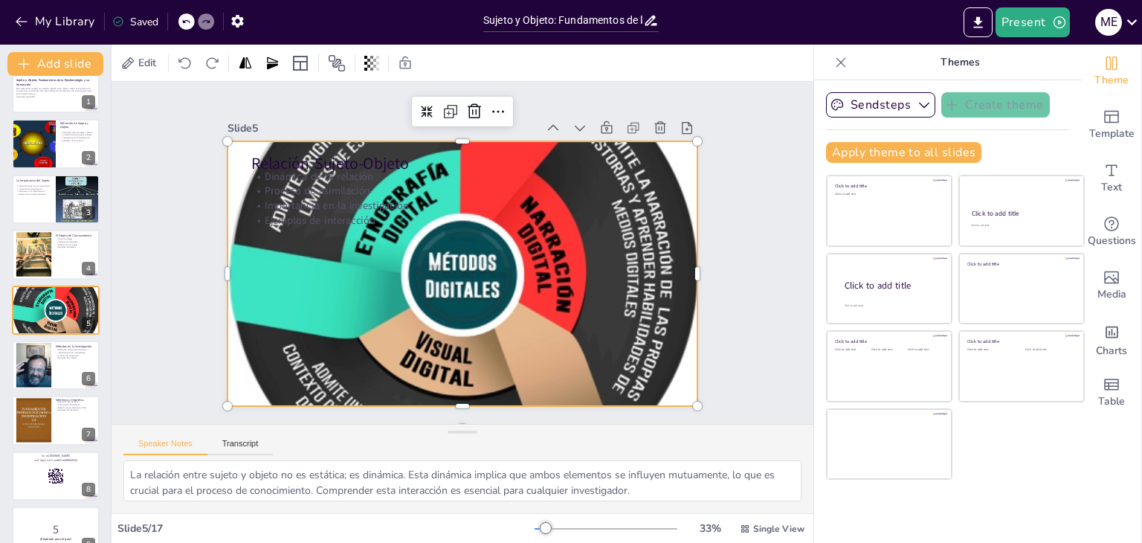
click at [217, 268] on div at bounding box center [461, 273] width 524 height 571
drag, startPoint x: 229, startPoint y: 266, endPoint x: 217, endPoint y: 263, distance: 12.3
click at [228, 265] on div at bounding box center [460, 273] width 523 height 571
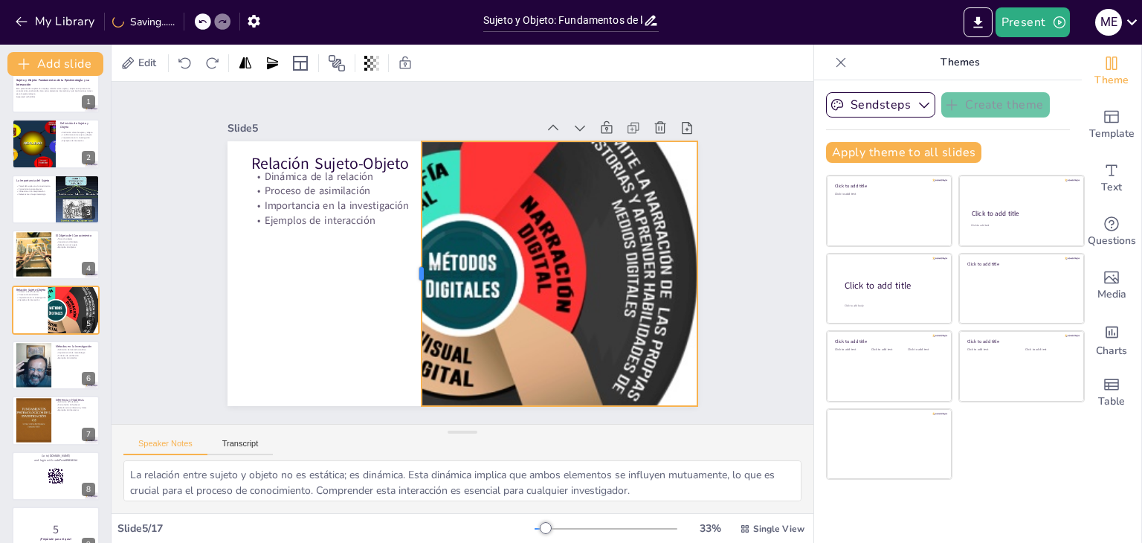
drag, startPoint x: 214, startPoint y: 267, endPoint x: 408, endPoint y: 281, distance: 194.6
click at [408, 281] on div at bounding box center [412, 268] width 39 height 265
click at [577, 280] on div at bounding box center [463, 273] width 471 height 525
drag, startPoint x: 424, startPoint y: 280, endPoint x: 372, endPoint y: 233, distance: 70.5
click at [414, 269] on div at bounding box center [460, 273] width 523 height 571
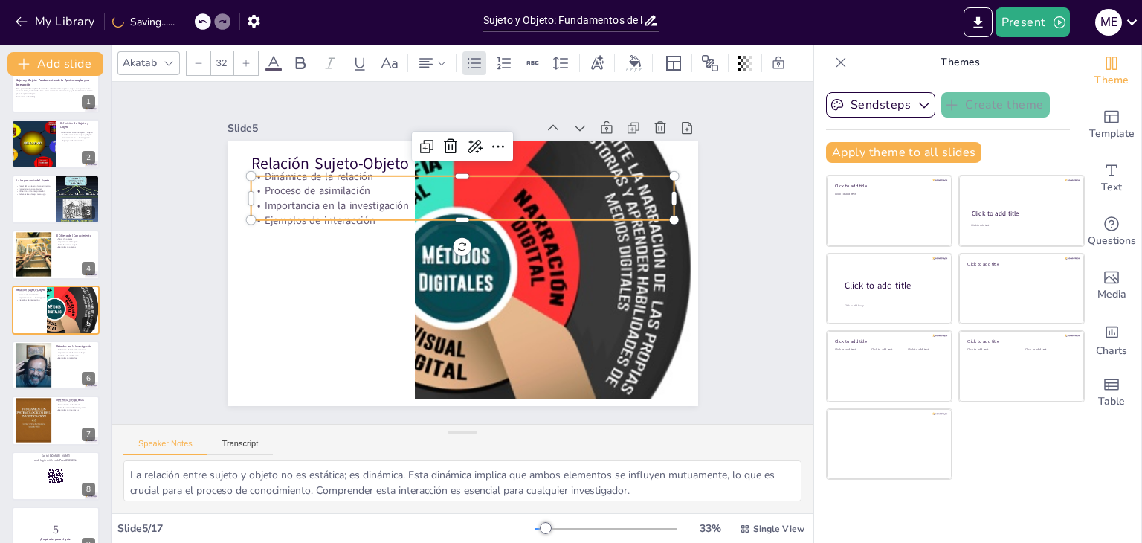
click at [324, 192] on p "Importancia en la investigación" at bounding box center [478, 207] width 408 height 145
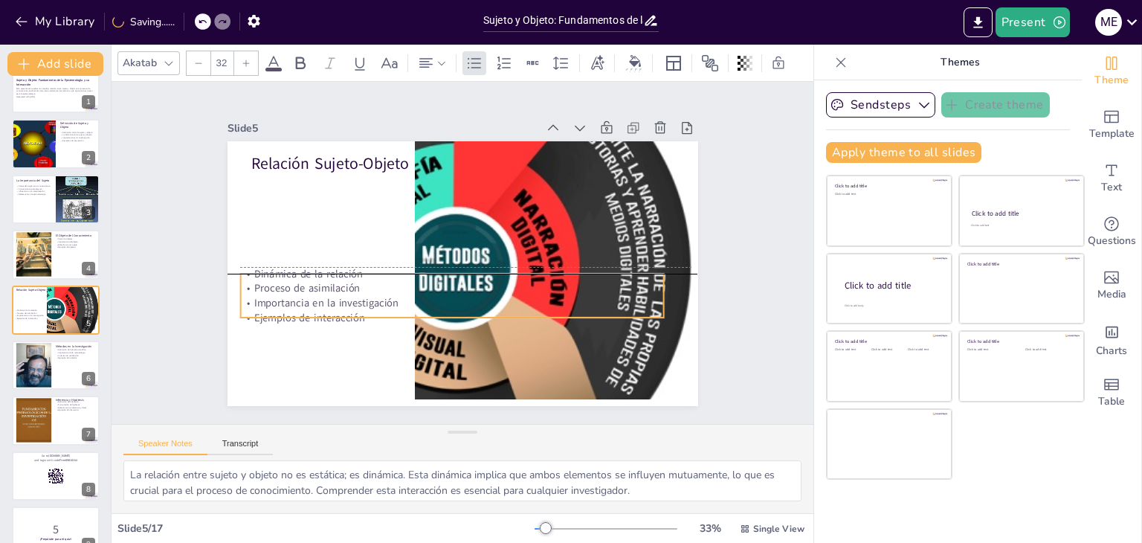
drag, startPoint x: 322, startPoint y: 190, endPoint x: 311, endPoint y: 261, distance: 72.3
click at [312, 276] on p "Proceso de asimilación" at bounding box center [448, 287] width 423 height 59
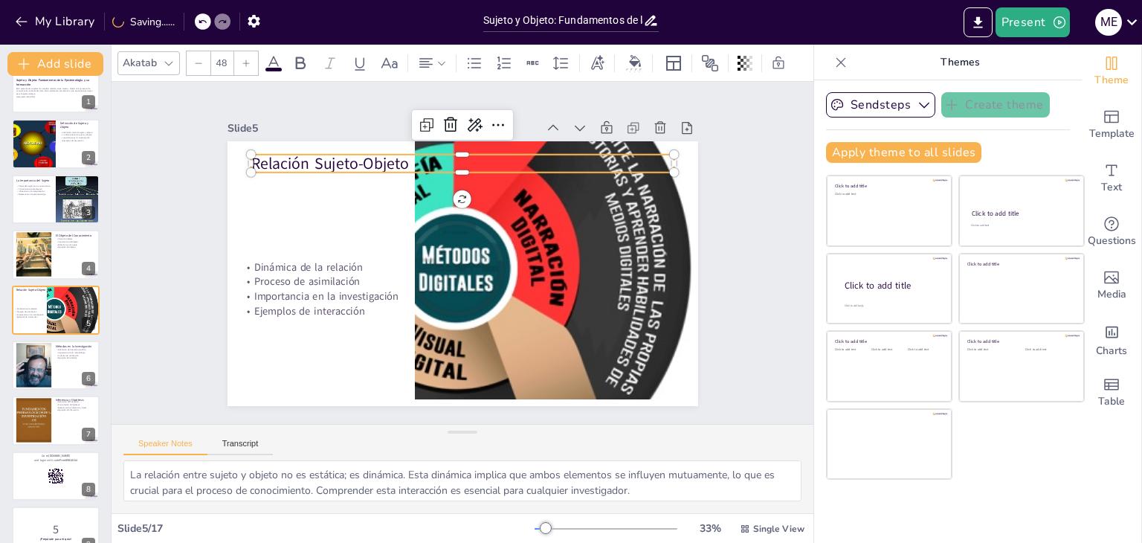
click at [312, 161] on p "Relación Sujeto-Objeto" at bounding box center [480, 165] width 419 height 109
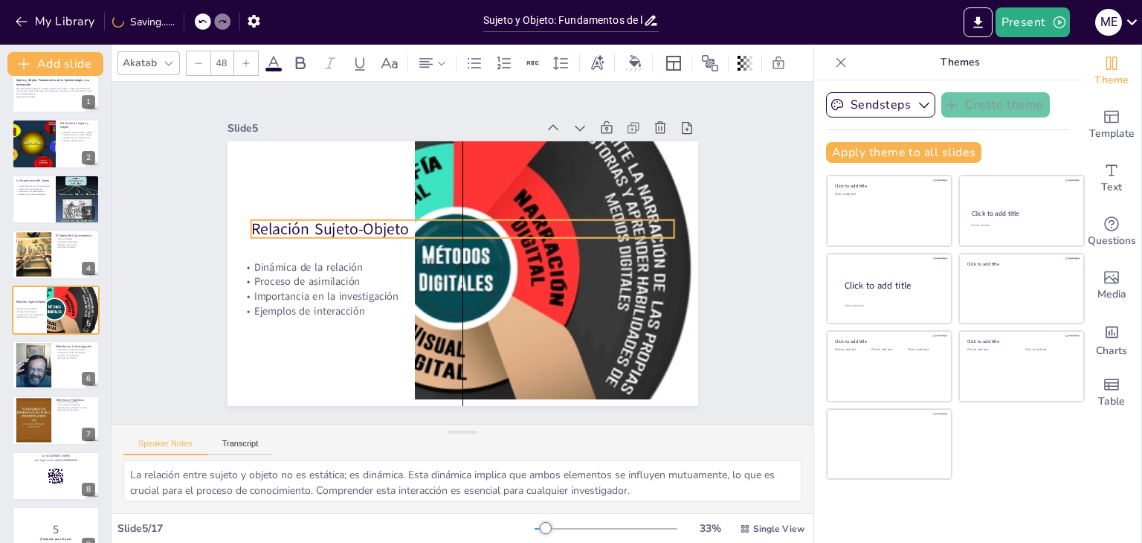
drag, startPoint x: 312, startPoint y: 161, endPoint x: 313, endPoint y: 225, distance: 64.7
click at [314, 225] on p "Relación Sujeto-Objeto" at bounding box center [467, 229] width 419 height 109
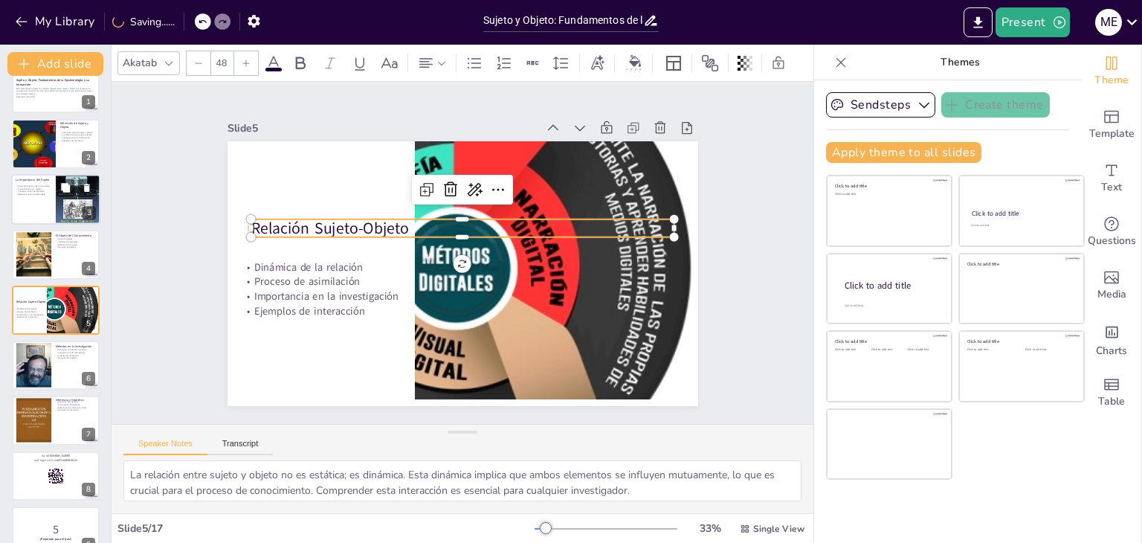
click at [44, 202] on div at bounding box center [55, 199] width 89 height 51
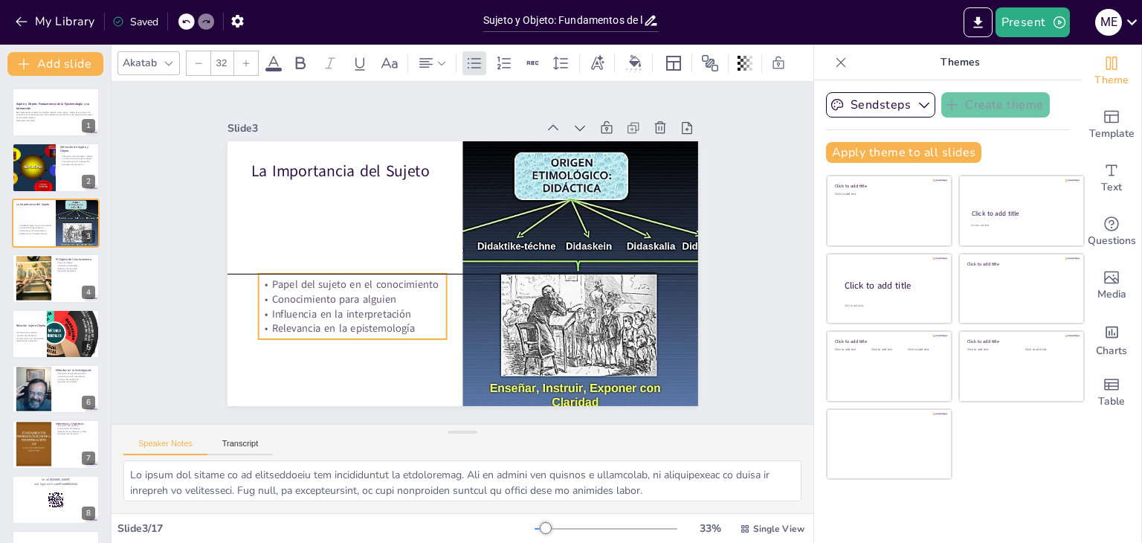
drag, startPoint x: 317, startPoint y: 210, endPoint x: 295, endPoint y: 187, distance: 32.1
click at [321, 288] on p "Conocimiento para alguien" at bounding box center [348, 288] width 189 height 34
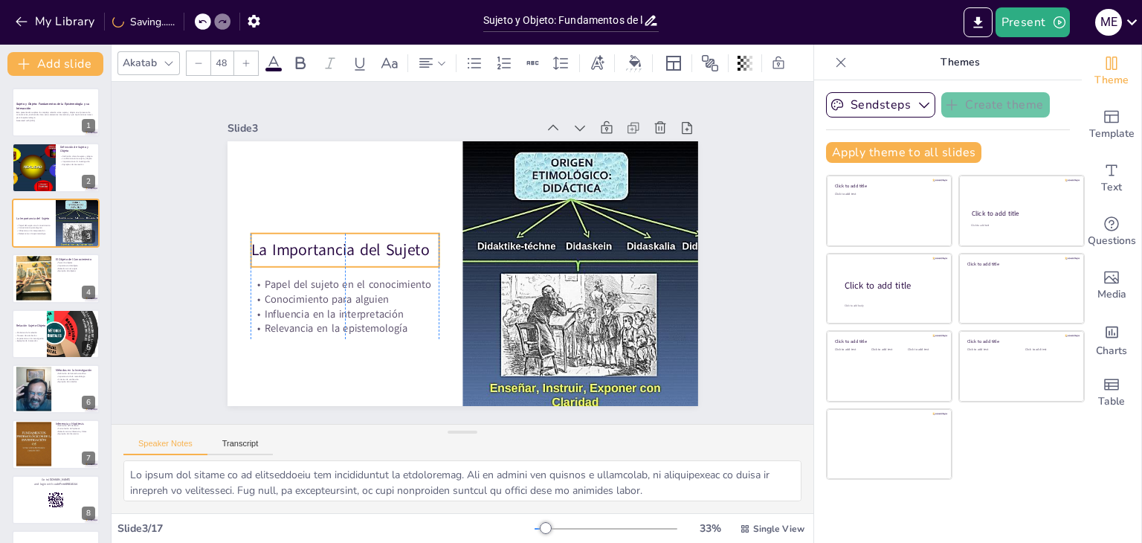
drag, startPoint x: 313, startPoint y: 168, endPoint x: 316, endPoint y: 236, distance: 67.7
click at [318, 245] on p "La Importancia del Sujeto" at bounding box center [346, 238] width 190 height 42
click at [51, 388] on div at bounding box center [33, 389] width 80 height 45
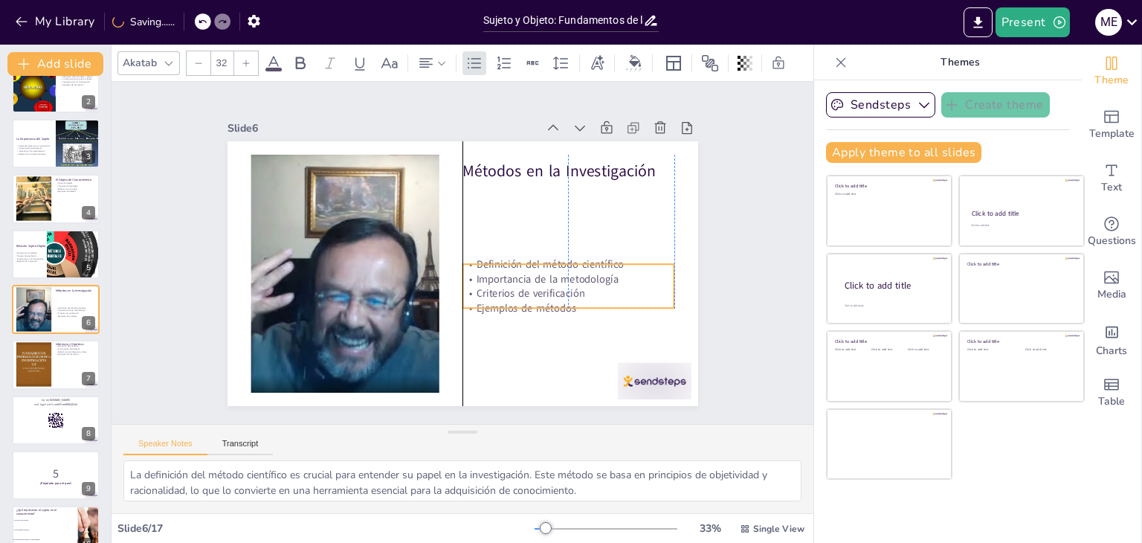
drag, startPoint x: 533, startPoint y: 215, endPoint x: 533, endPoint y: 248, distance: 32.7
click at [533, 286] on p "Criterios de verificación" at bounding box center [563, 304] width 212 height 36
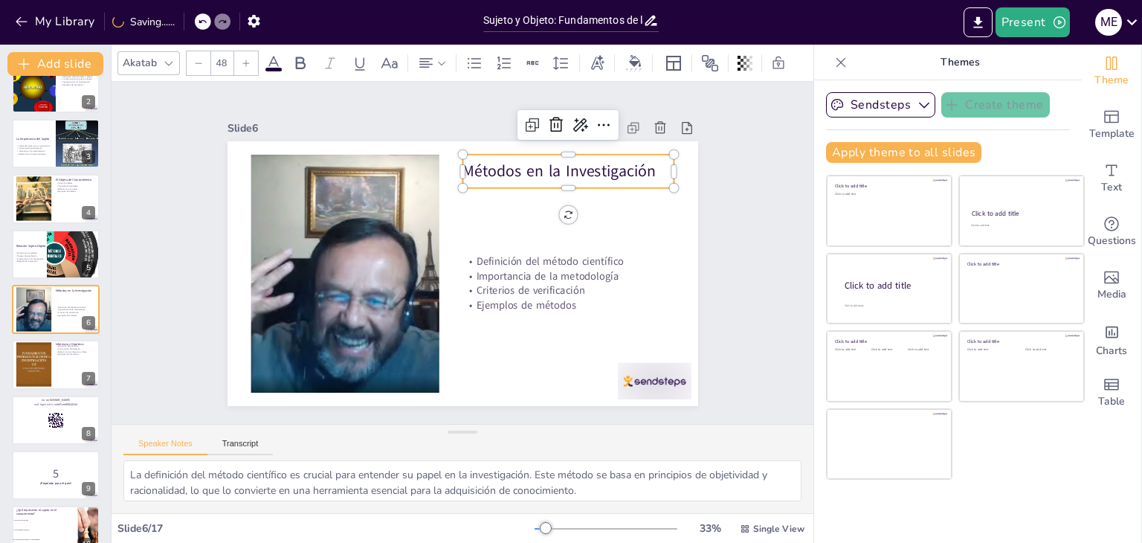
click at [541, 170] on p "Métodos en la Investigación" at bounding box center [576, 183] width 213 height 44
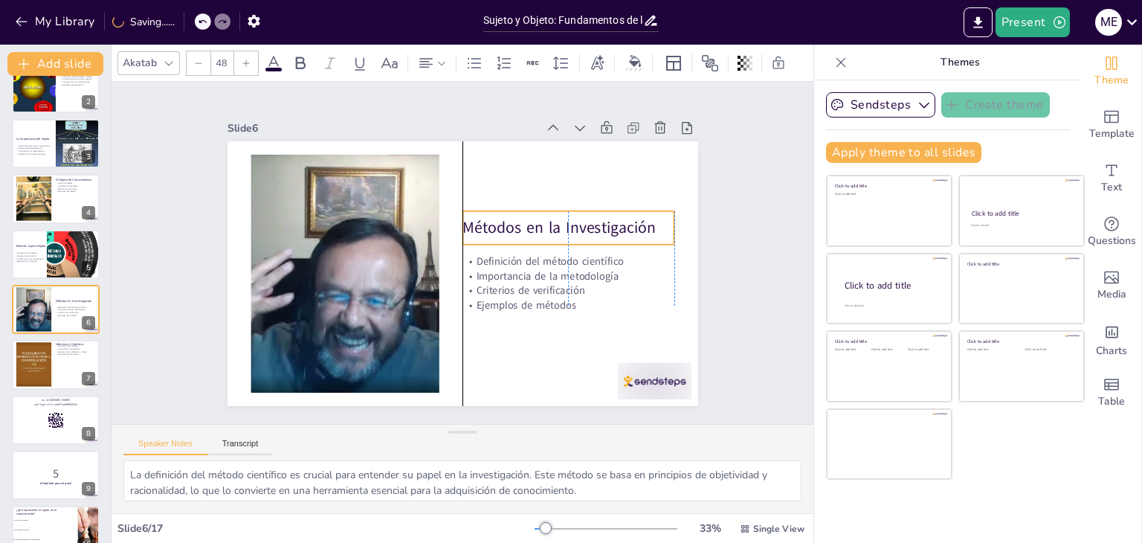
drag, startPoint x: 544, startPoint y: 173, endPoint x: 550, endPoint y: 230, distance: 56.8
click at [550, 230] on p "Métodos en la Investigación" at bounding box center [570, 239] width 213 height 44
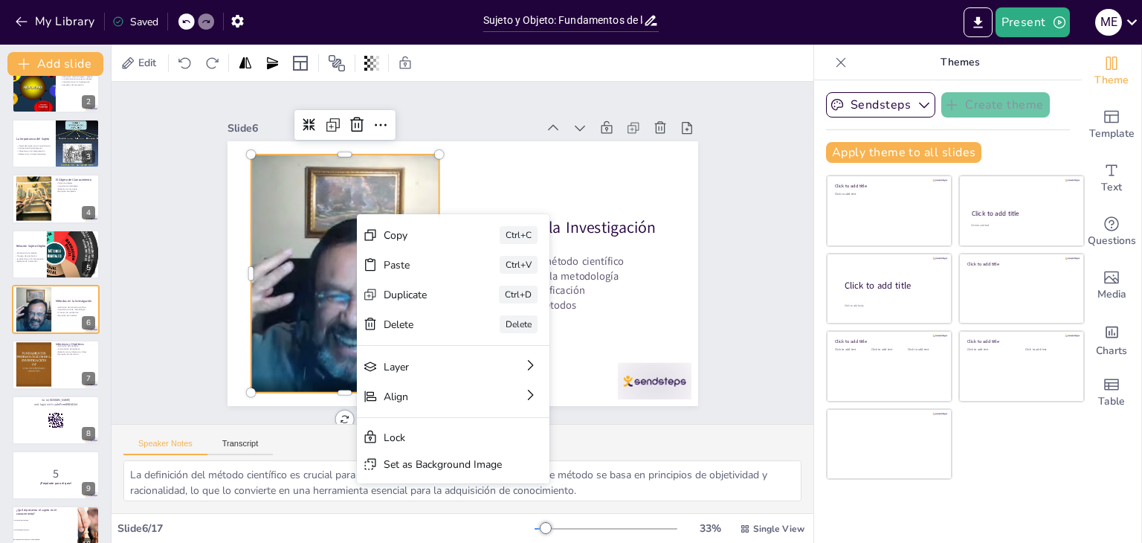
click at [350, 214] on div at bounding box center [343, 260] width 446 height 281
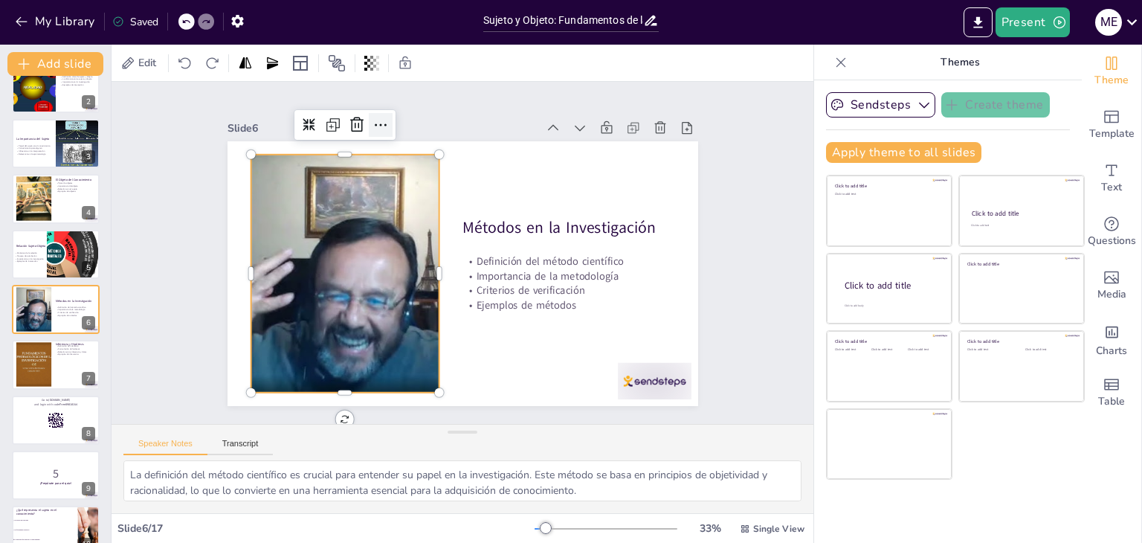
click at [418, 109] on icon at bounding box center [424, 106] width 12 height 6
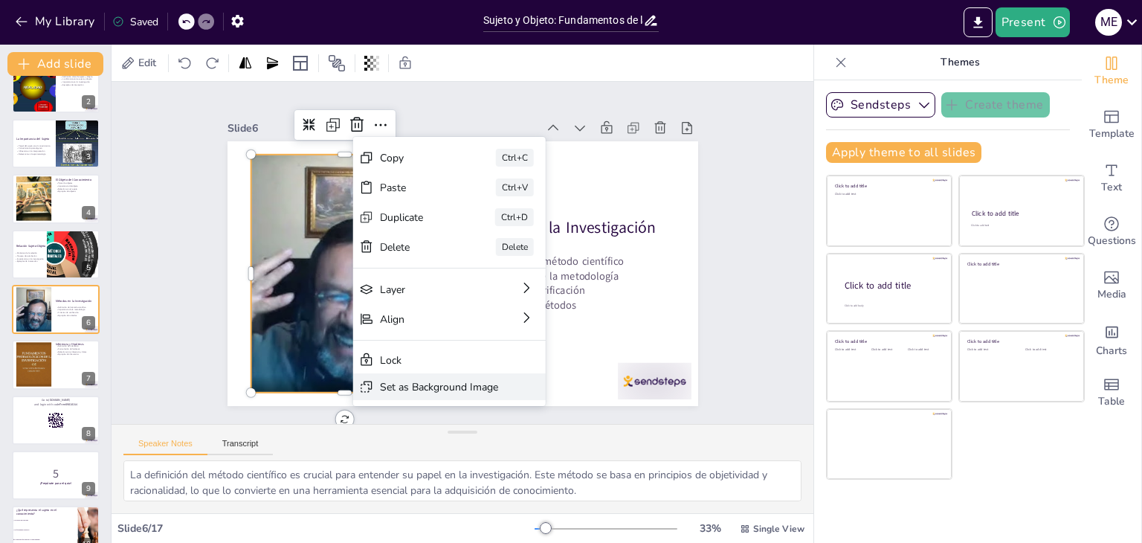
click at [468, 463] on div "Set as Background Image" at bounding box center [527, 476] width 119 height 26
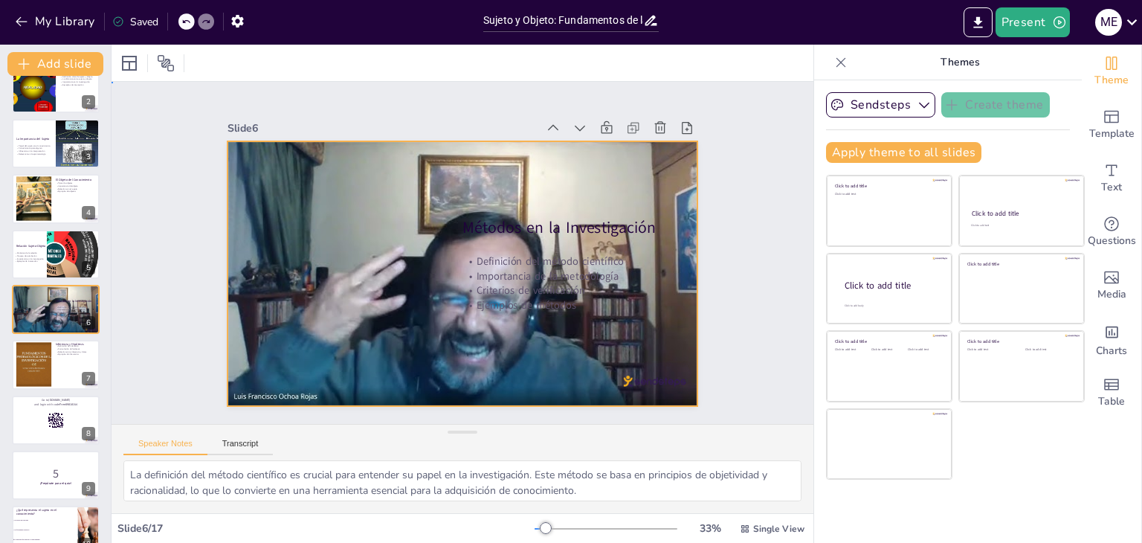
click at [357, 221] on div at bounding box center [461, 274] width 496 height 312
click at [352, 239] on div at bounding box center [461, 274] width 496 height 312
click at [478, 390] on div at bounding box center [461, 274] width 496 height 312
click at [655, 161] on div at bounding box center [461, 274] width 496 height 312
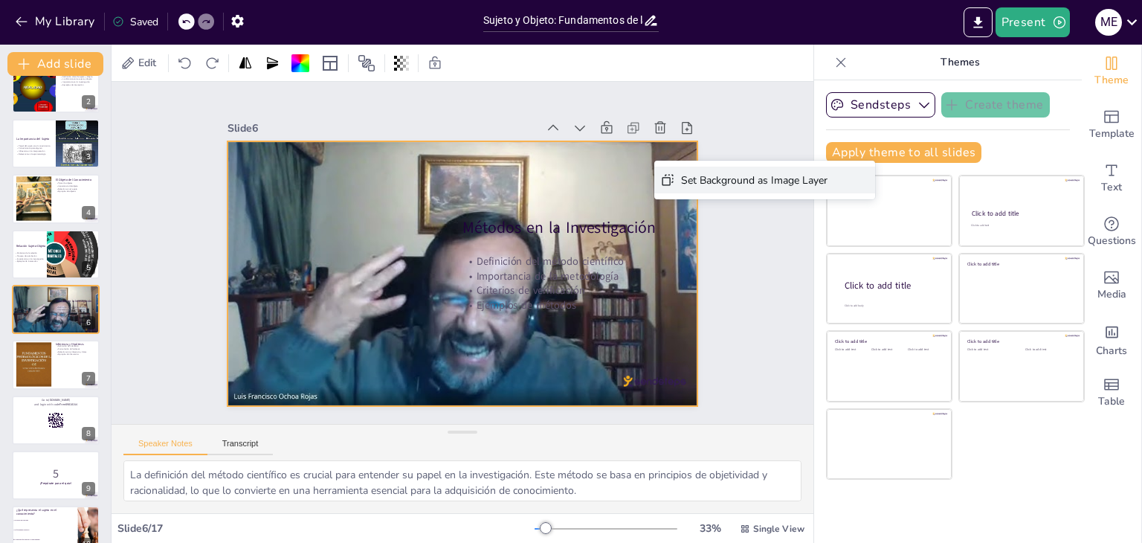
click at [789, 289] on div "Set Background as Image Layer" at bounding box center [862, 303] width 147 height 29
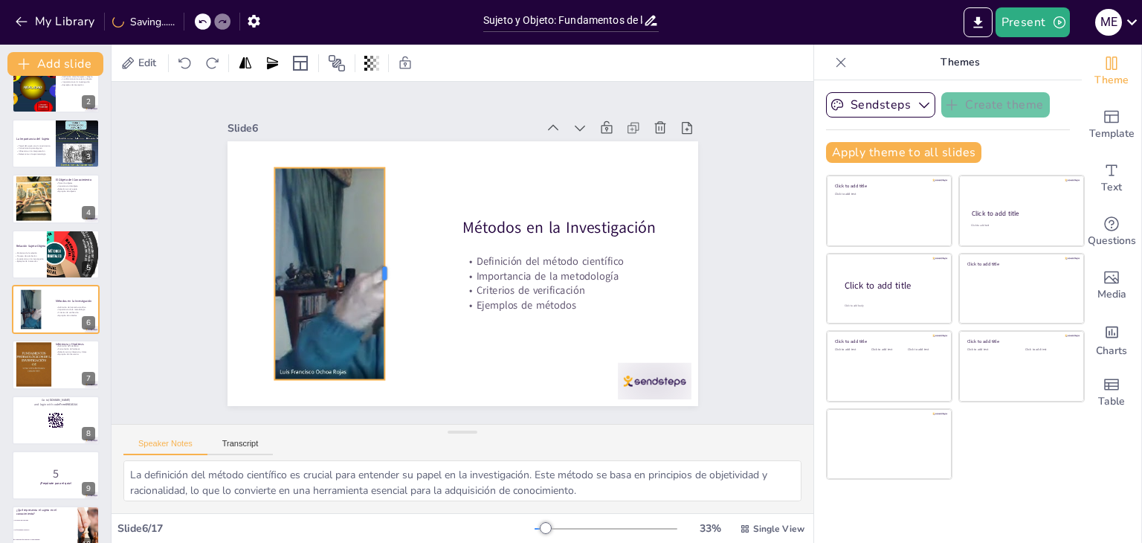
drag, startPoint x: 640, startPoint y: 269, endPoint x: 373, endPoint y: 259, distance: 266.5
click at [373, 259] on div at bounding box center [389, 266] width 34 height 212
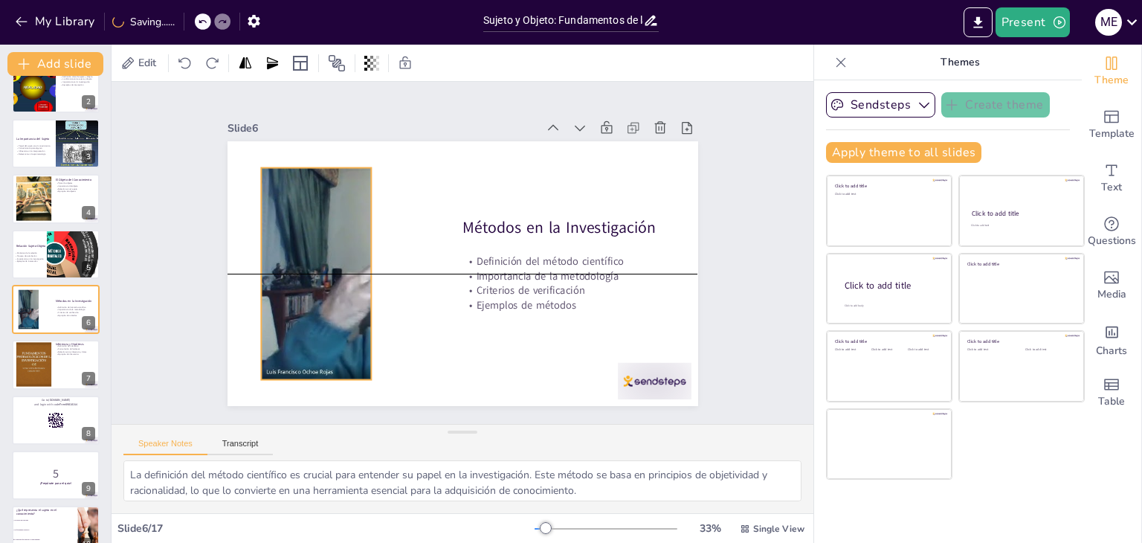
drag, startPoint x: 372, startPoint y: 269, endPoint x: 359, endPoint y: 263, distance: 14.7
click at [359, 263] on div at bounding box center [447, 272] width 396 height 250
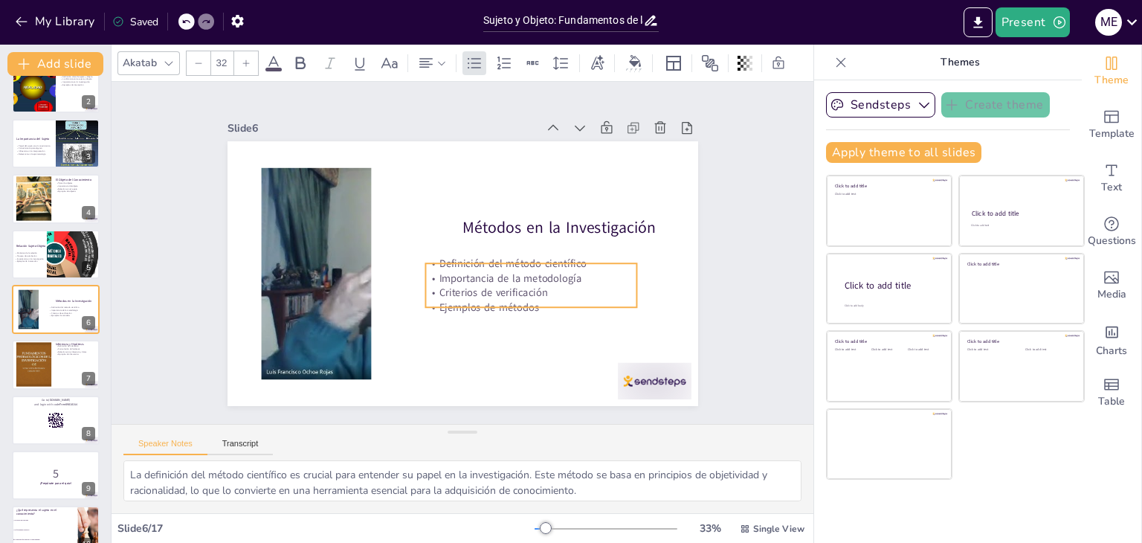
drag, startPoint x: 576, startPoint y: 266, endPoint x: 543, endPoint y: 246, distance: 38.7
click at [539, 268] on p "Importancia de la metodología" at bounding box center [528, 285] width 212 height 36
click at [526, 222] on div at bounding box center [530, 234] width 95 height 24
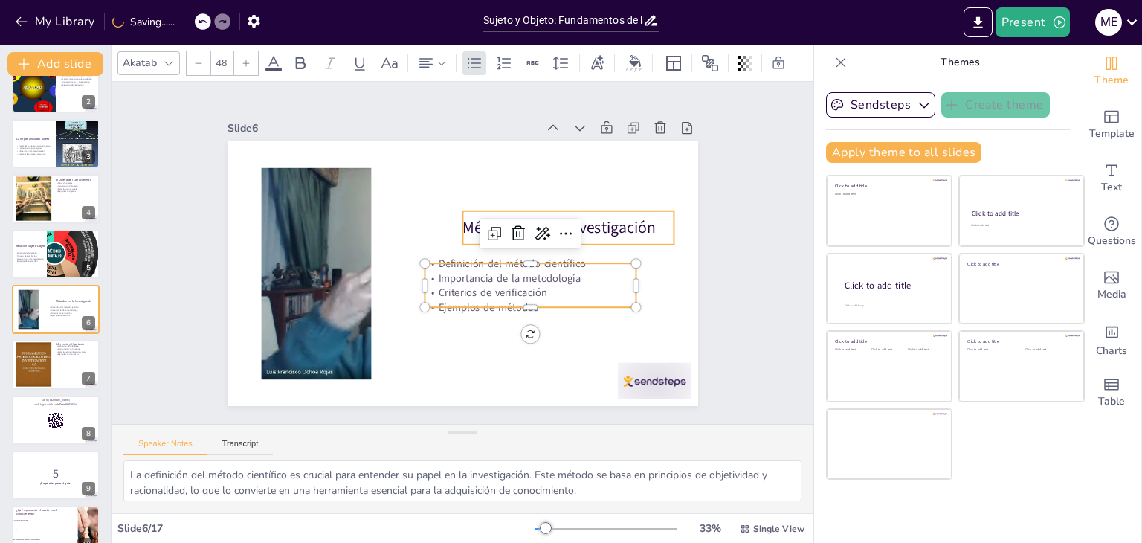
click at [582, 225] on p "Métodos en la Investigación" at bounding box center [570, 239] width 213 height 44
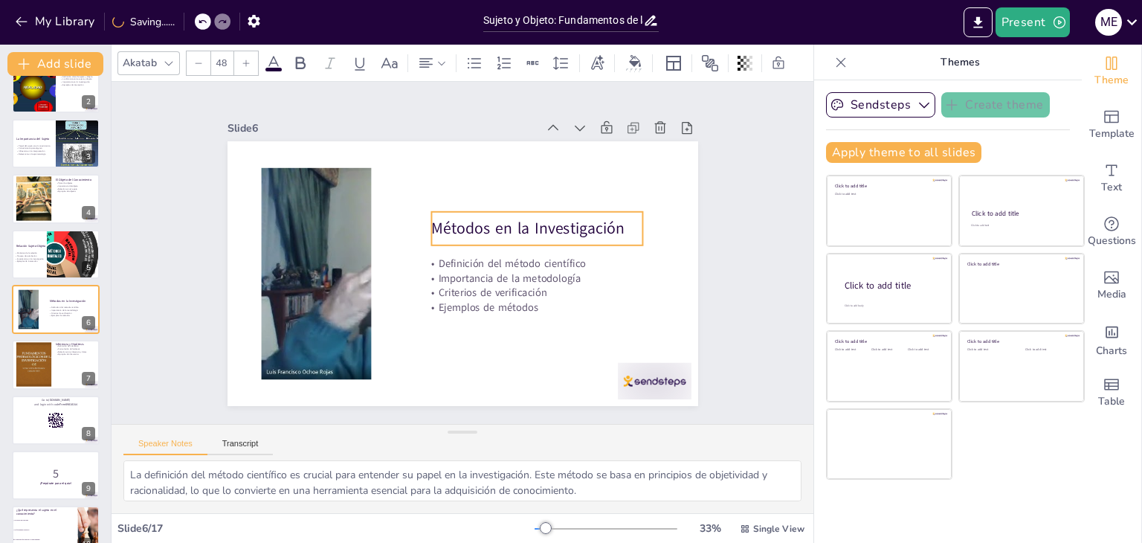
drag, startPoint x: 560, startPoint y: 223, endPoint x: 529, endPoint y: 224, distance: 31.2
click at [529, 224] on p "Métodos en la Investigación" at bounding box center [539, 236] width 213 height 44
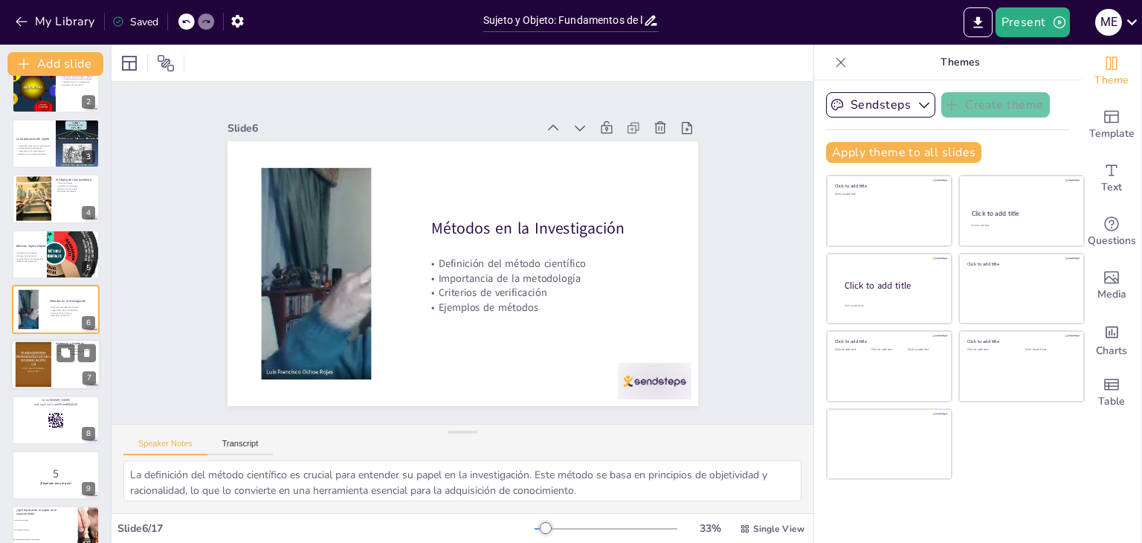
click at [60, 364] on div at bounding box center [55, 365] width 89 height 51
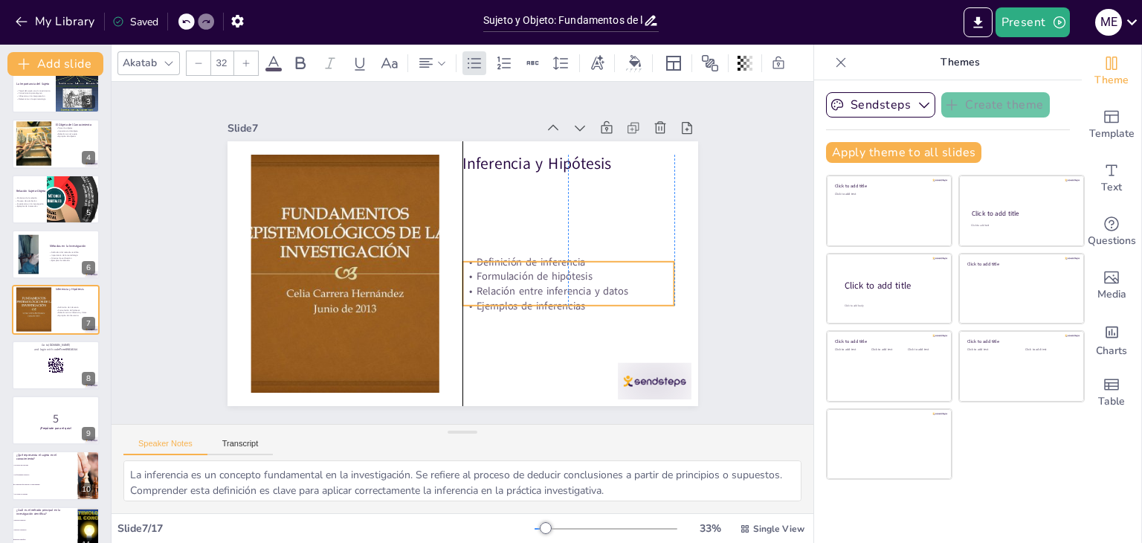
drag, startPoint x: 506, startPoint y: 194, endPoint x: 506, endPoint y: 244, distance: 49.8
click at [504, 283] on p "Relación entre inferencia y datos" at bounding box center [558, 312] width 210 height 58
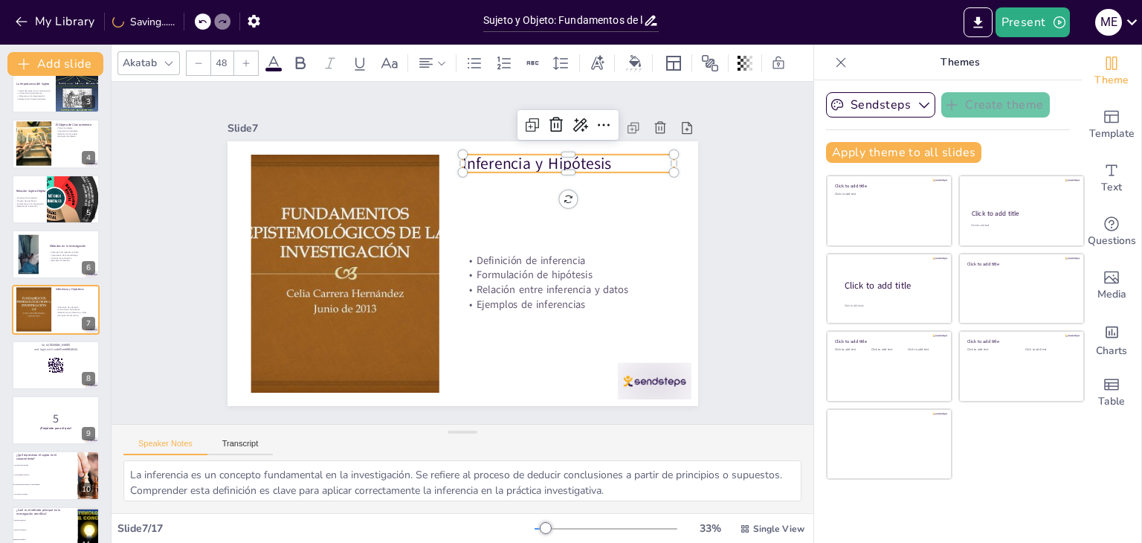
click at [518, 153] on p "Inferencia y Hipótesis" at bounding box center [577, 175] width 213 height 44
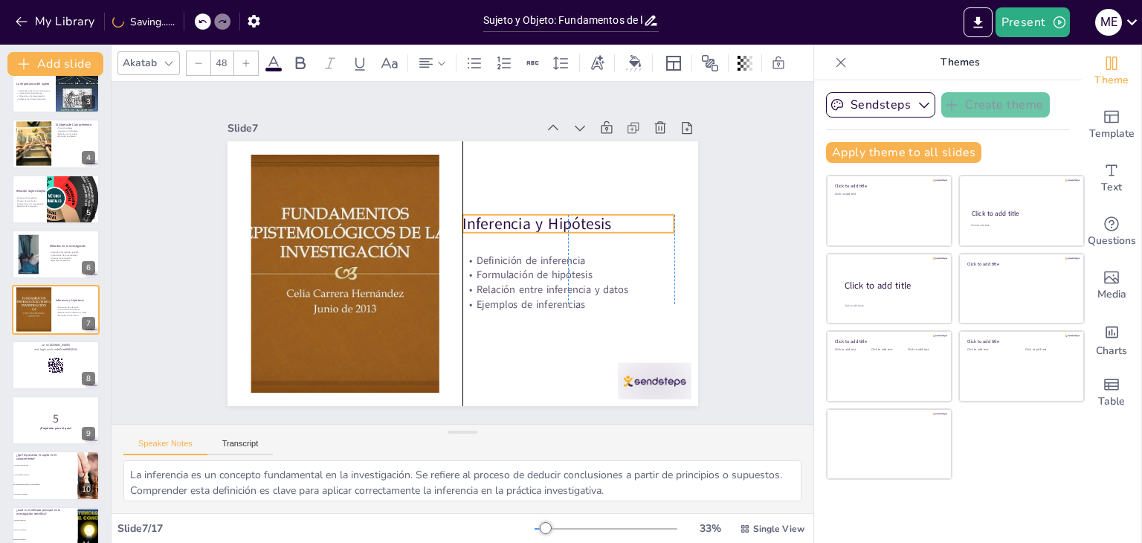
drag, startPoint x: 521, startPoint y: 187, endPoint x: 524, endPoint y: 216, distance: 29.1
click at [524, 216] on p "Inferencia y Hipótesis" at bounding box center [571, 235] width 213 height 44
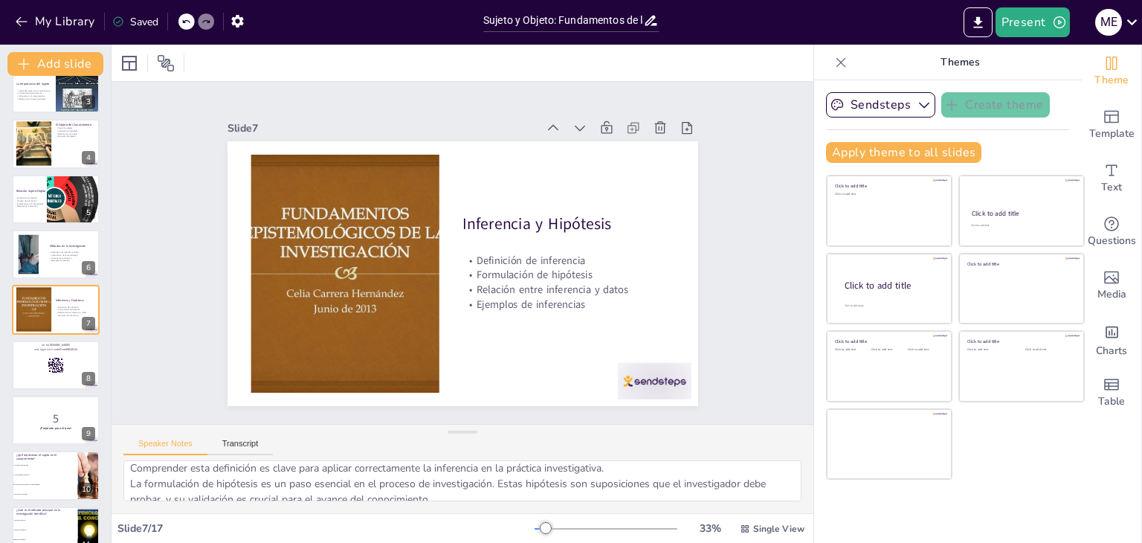
scroll to position [97, 0]
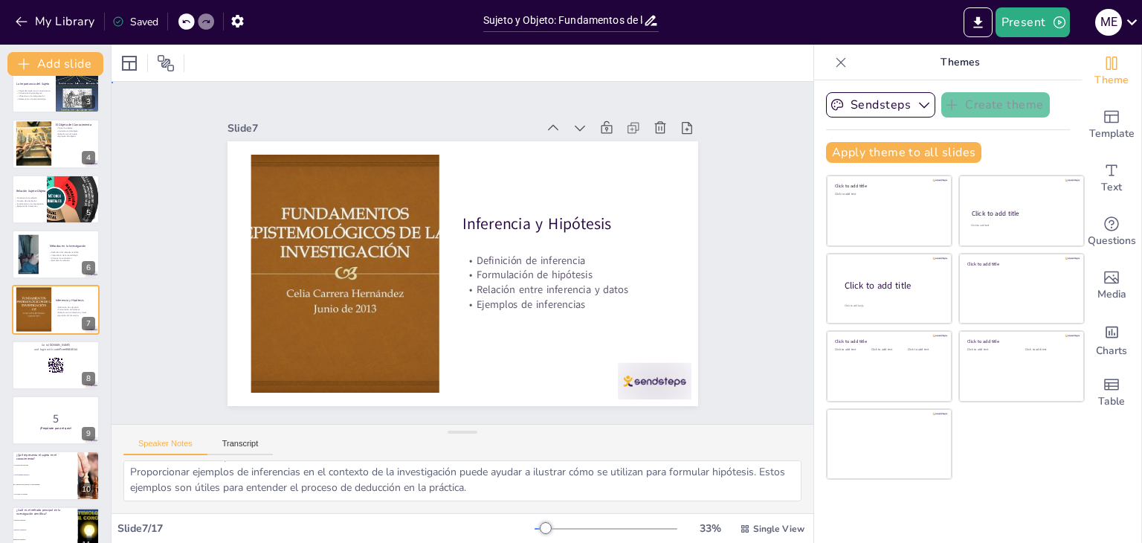
click at [737, 318] on div "Slide 1 Sujeto y Objeto: Fundamentos de la Epistemología y su Interacción Esta …" at bounding box center [463, 253] width 734 height 414
click at [239, 443] on button "Transcript" at bounding box center [241, 447] width 66 height 16
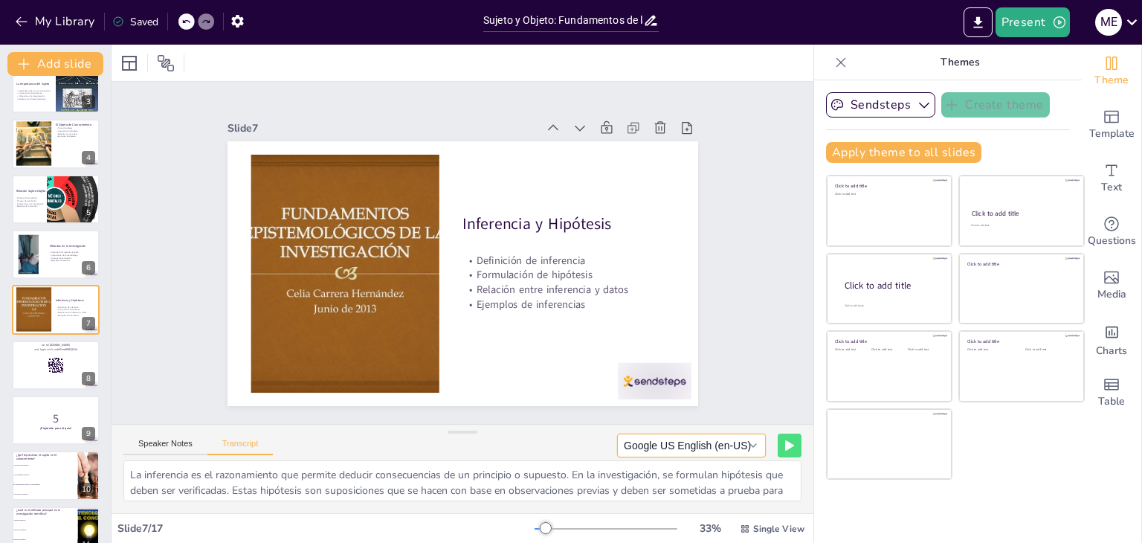
click at [742, 444] on button "Google US English (en-US)" at bounding box center [691, 446] width 149 height 24
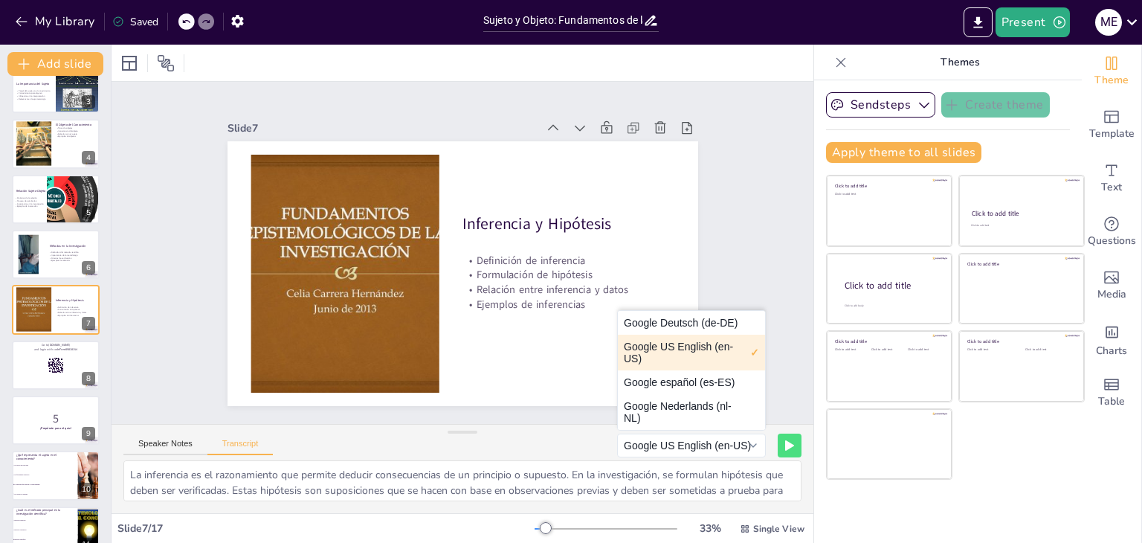
click at [699, 347] on button "Google US English (en-US)" at bounding box center [691, 353] width 147 height 36
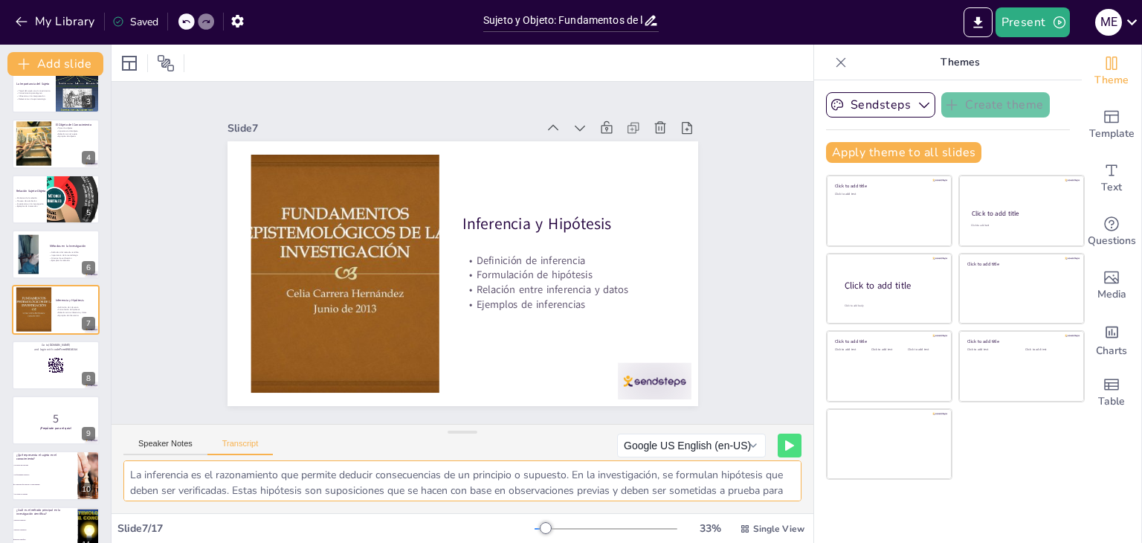
click at [710, 480] on textarea "La inferencia es el razonamiento que permite deducir consecuencias de un princi…" at bounding box center [462, 480] width 678 height 41
click at [745, 445] on button "Google US English (en-US)" at bounding box center [691, 446] width 149 height 24
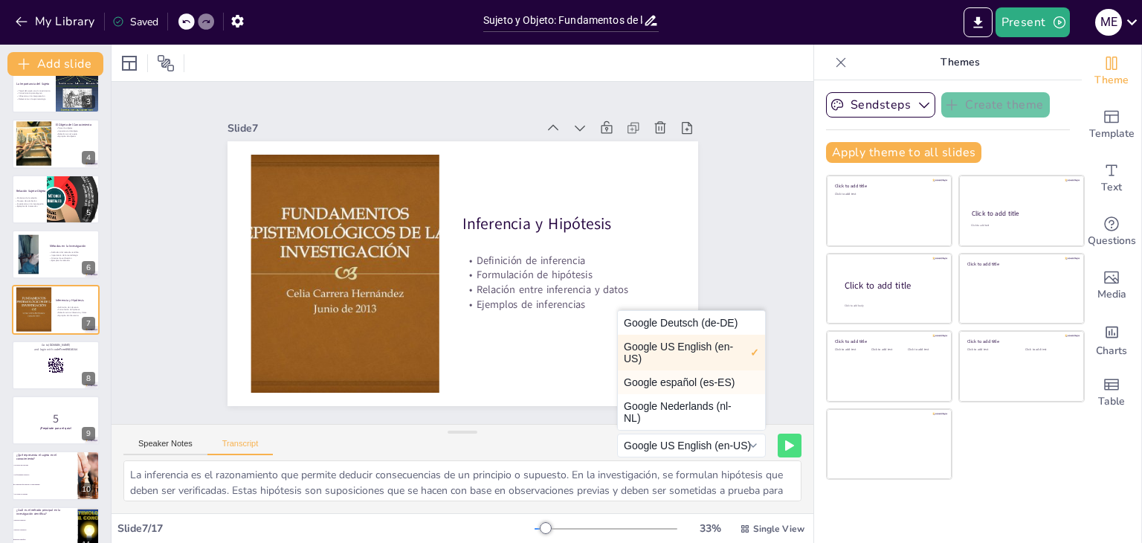
click at [698, 385] on button "Google español (es-ES)" at bounding box center [691, 382] width 147 height 24
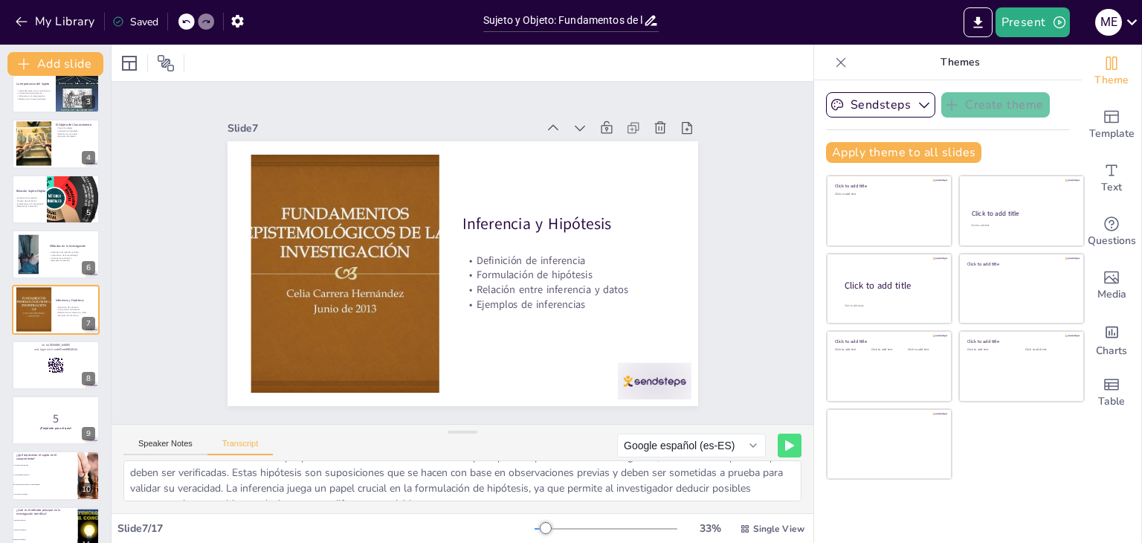
scroll to position [34, 0]
click at [1029, 20] on button "Present" at bounding box center [1033, 22] width 74 height 30
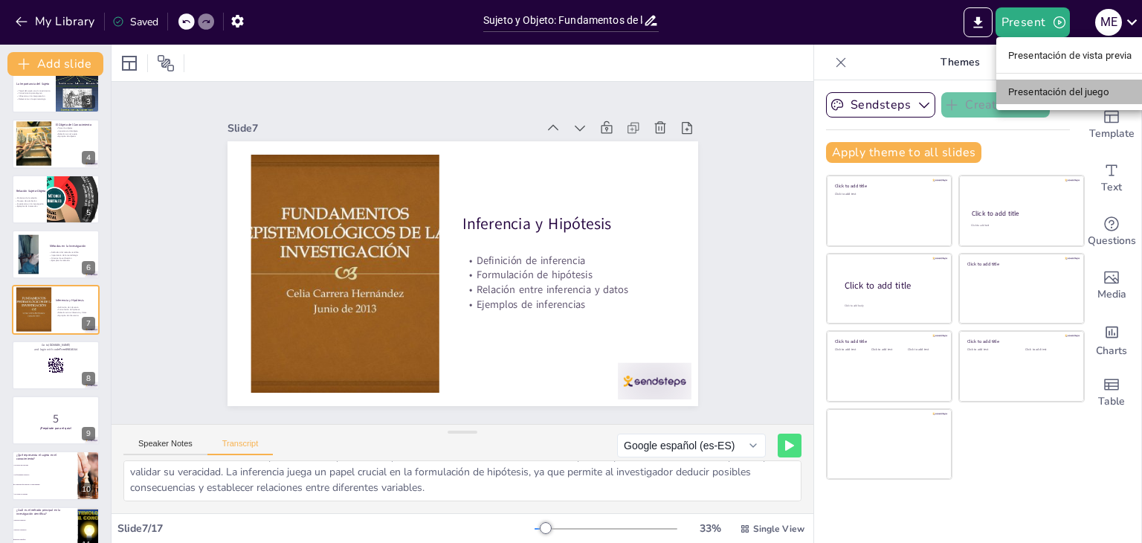
click at [1047, 92] on font "Presentación del juego" at bounding box center [1059, 91] width 101 height 11
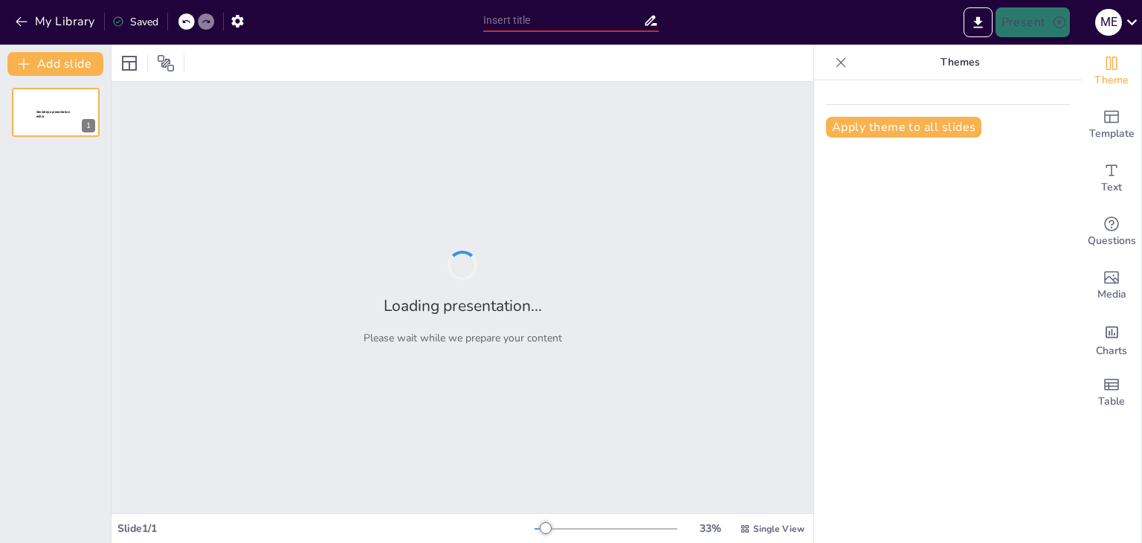
type input "Sujeto y Objeto: Fundamentos de la Epistemología y su Interacción"
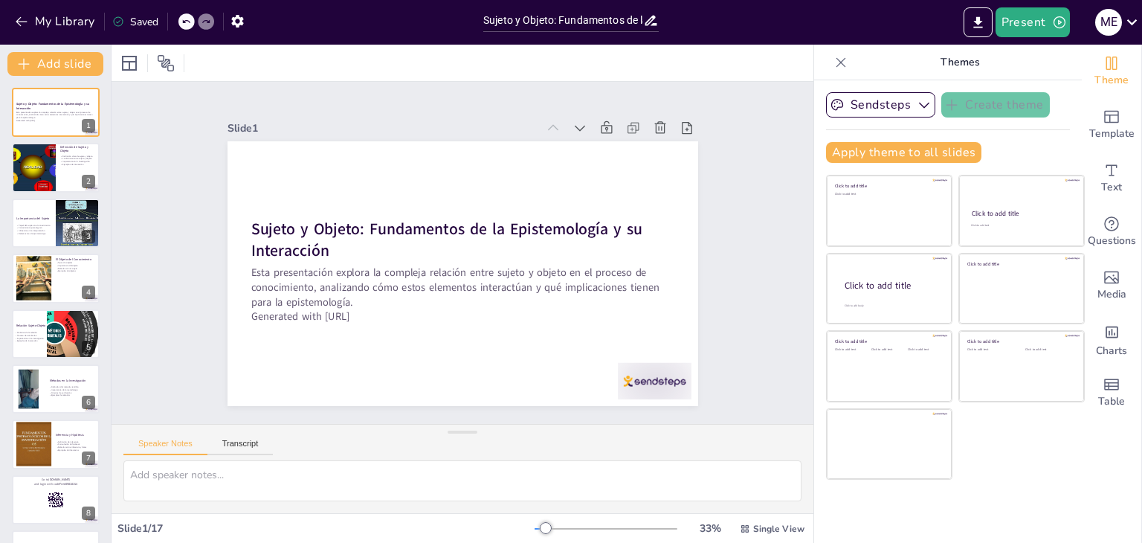
checkbox input "true"
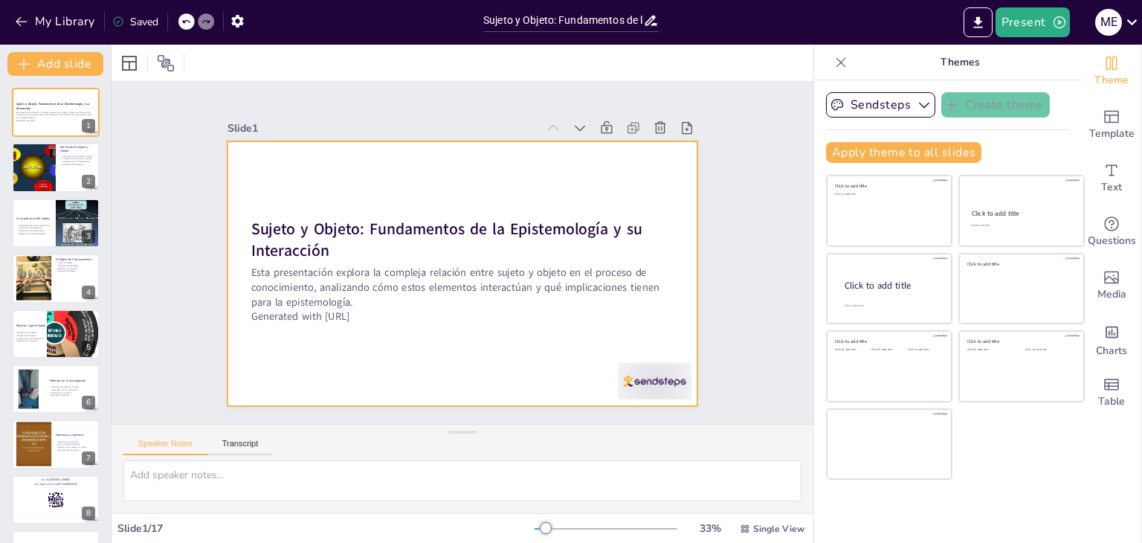
checkbox input "true"
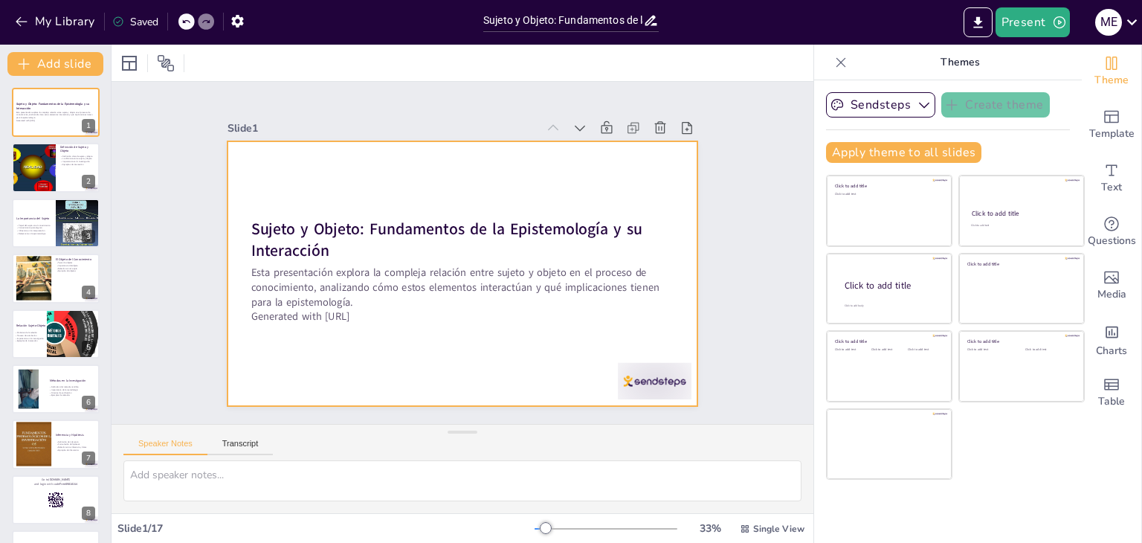
checkbox input "true"
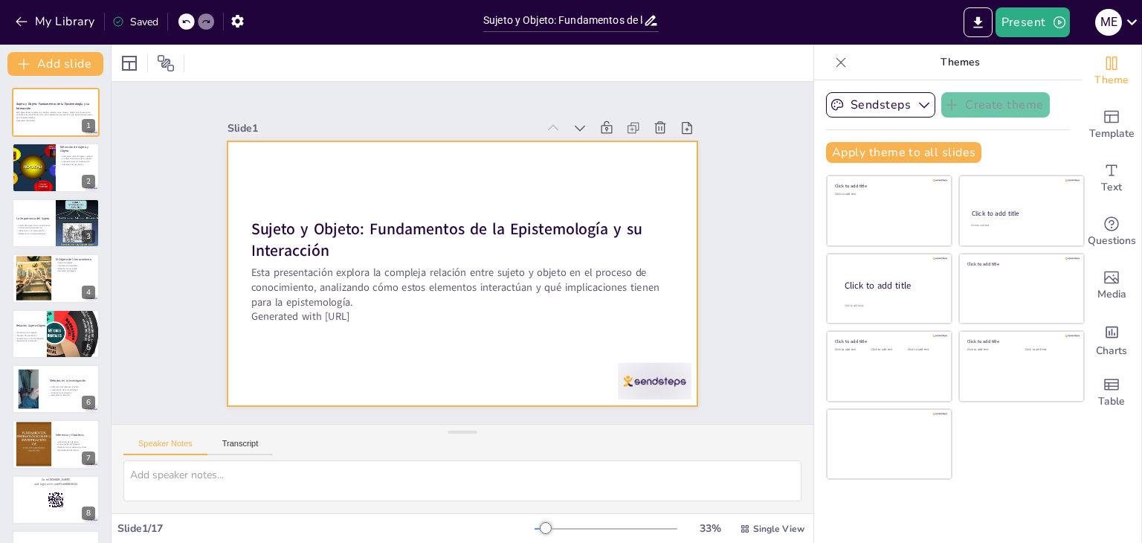
checkbox input "true"
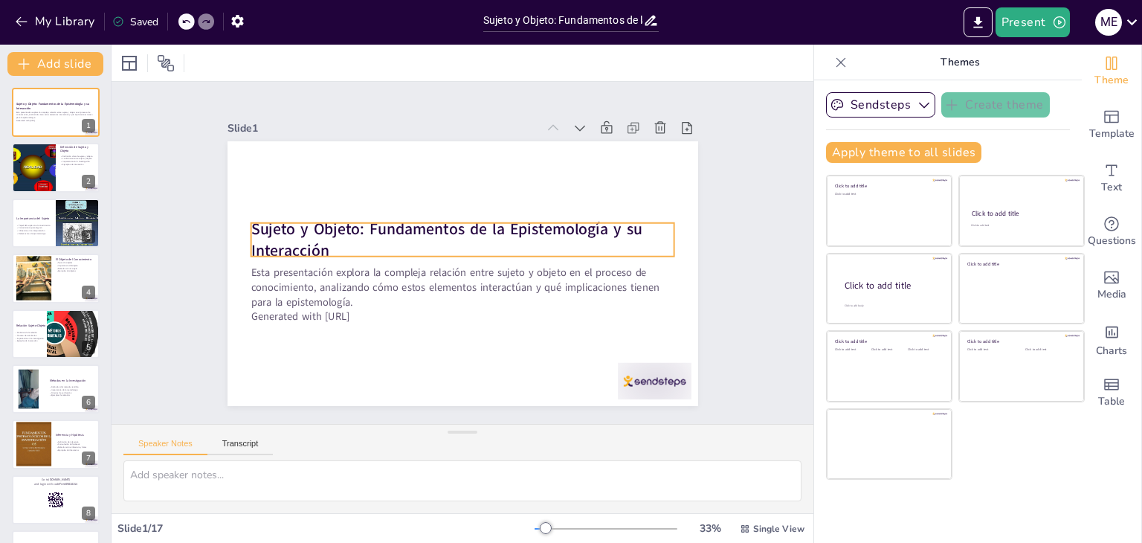
checkbox input "true"
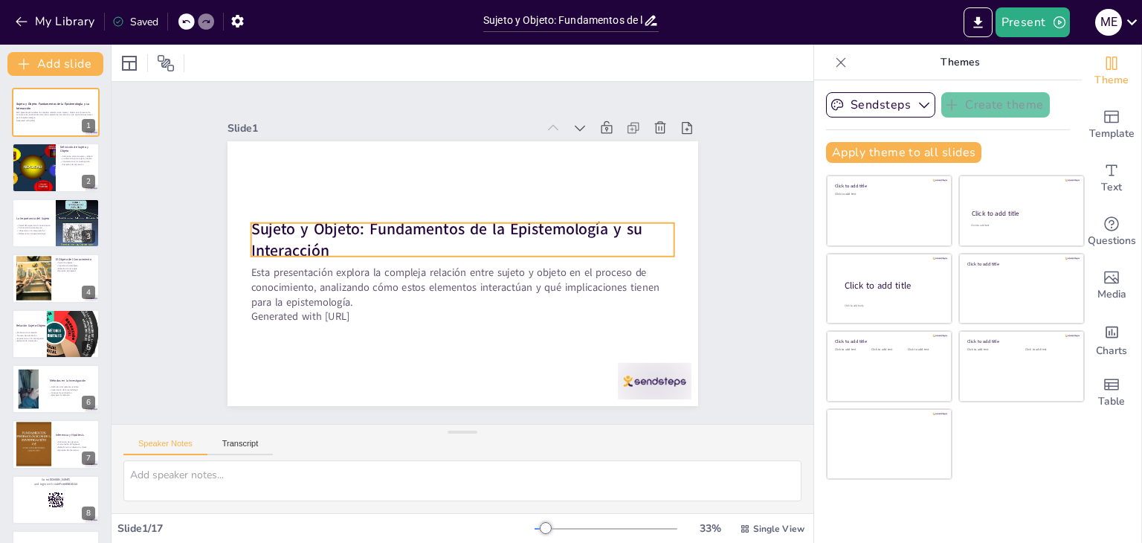
checkbox input "true"
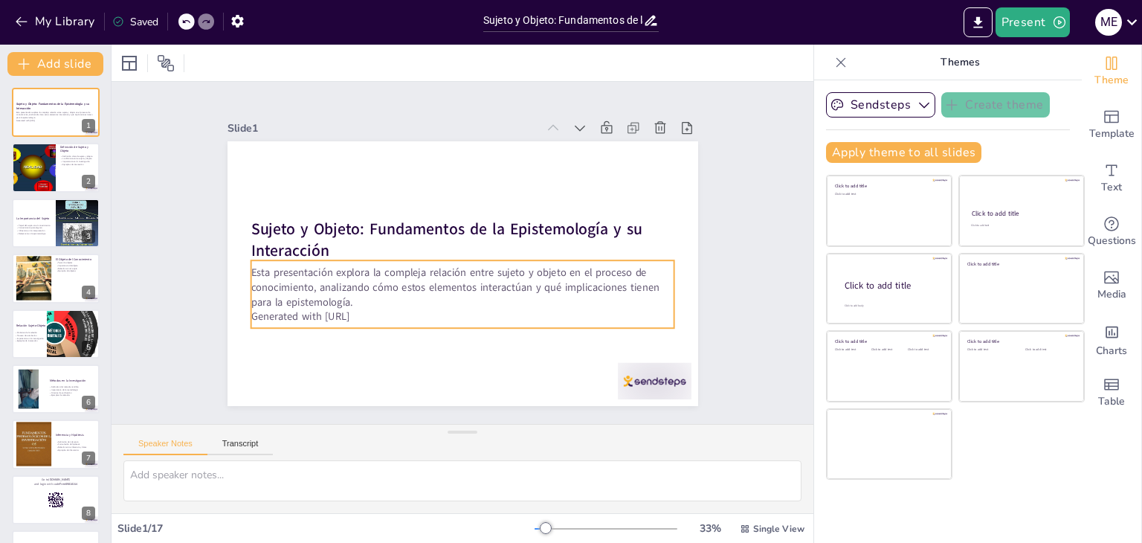
checkbox input "true"
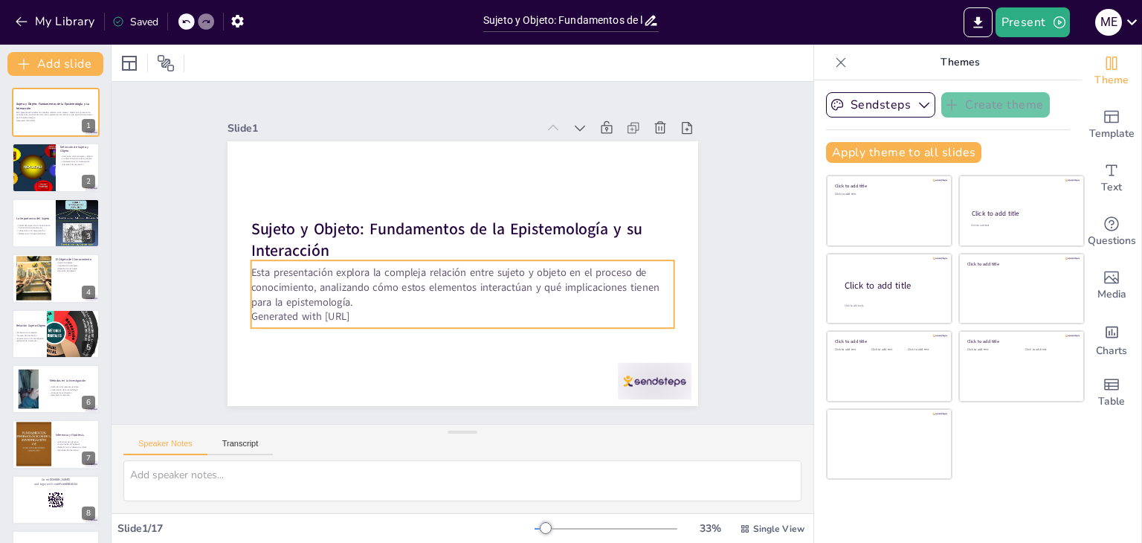
checkbox input "true"
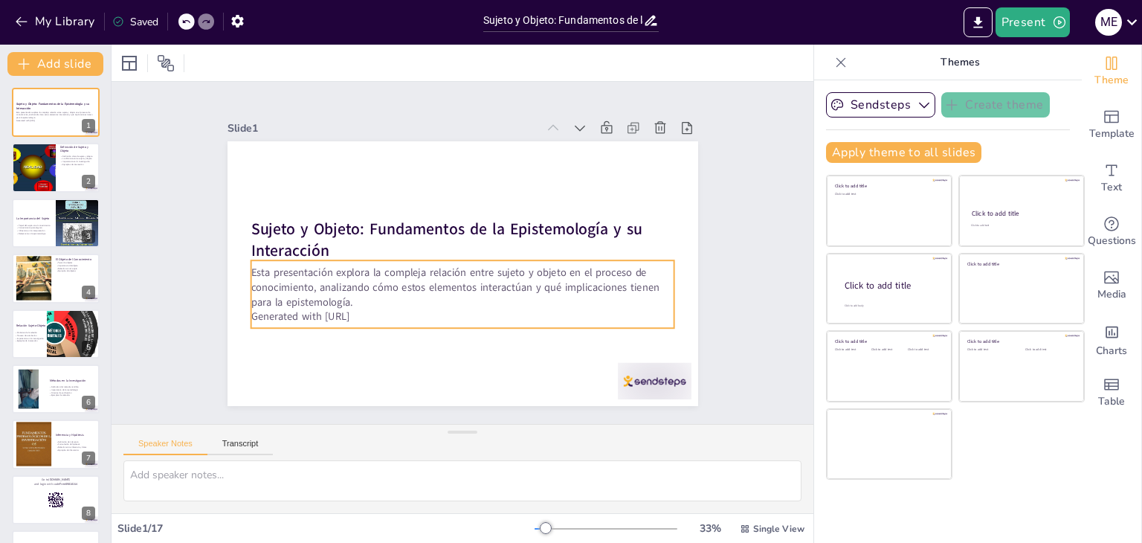
checkbox input "true"
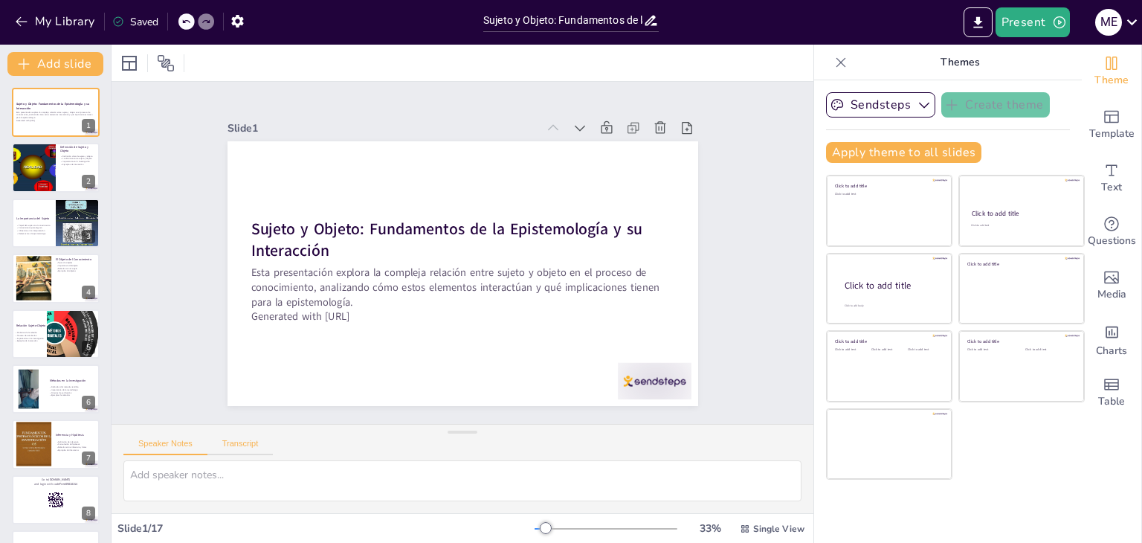
click at [251, 446] on button "Transcript" at bounding box center [241, 447] width 66 height 16
click at [222, 475] on textarea at bounding box center [462, 480] width 678 height 41
checkbox input "true"
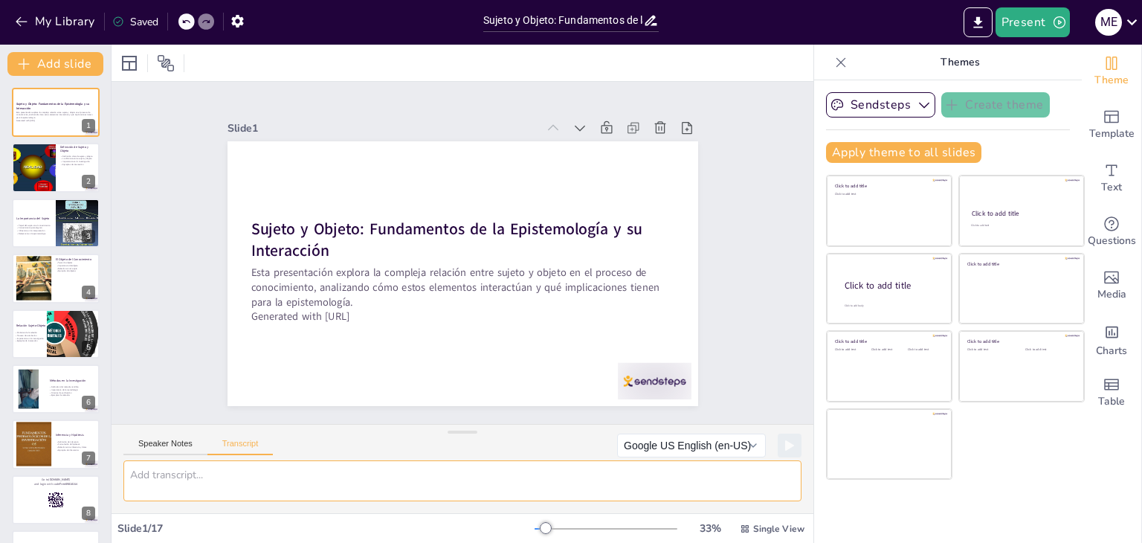
checkbox input "true"
type textarea ","
checkbox input "true"
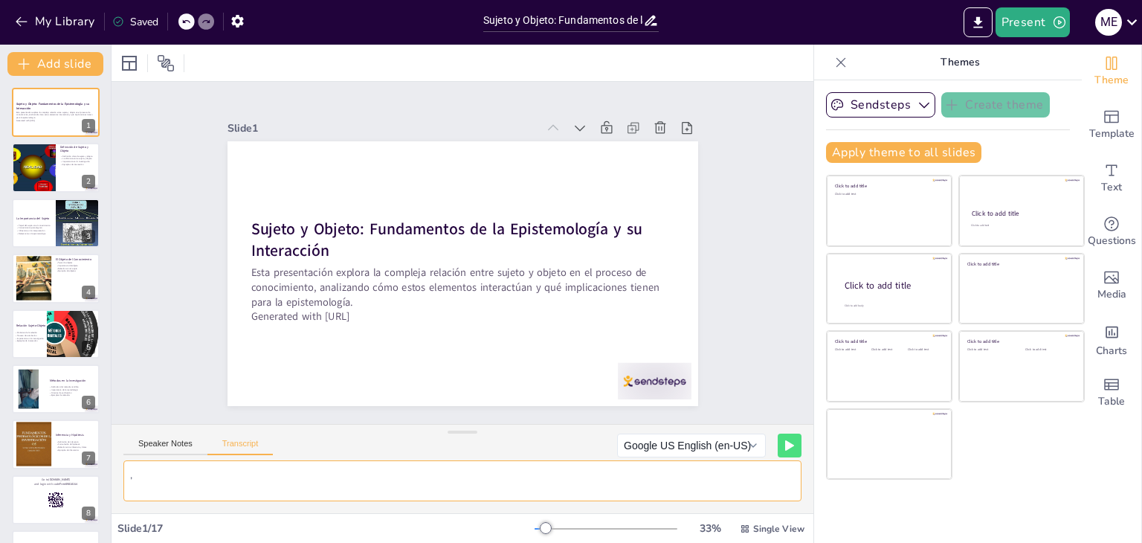
checkbox input "true"
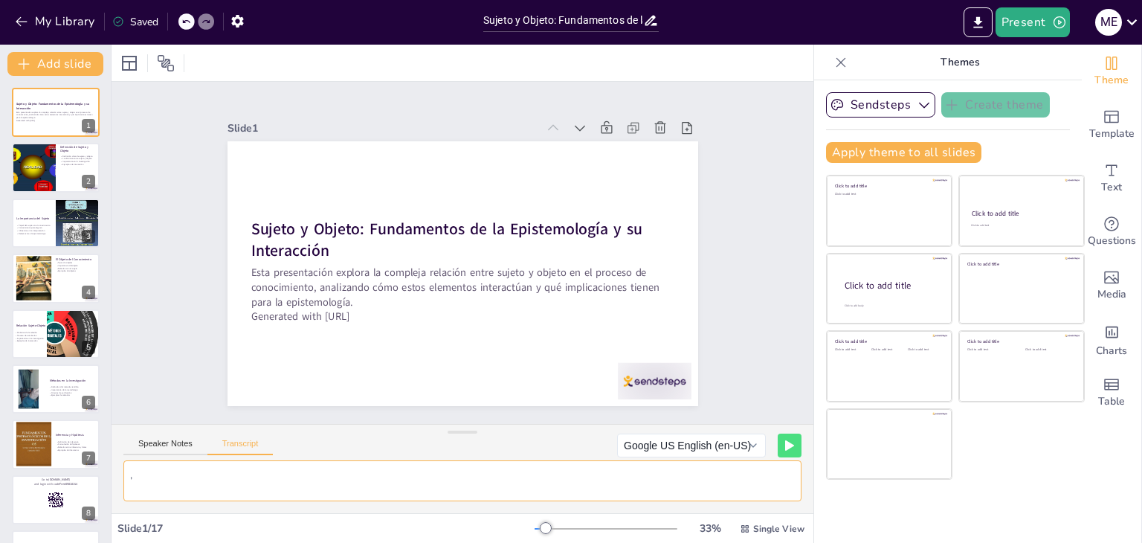
checkbox input "true"
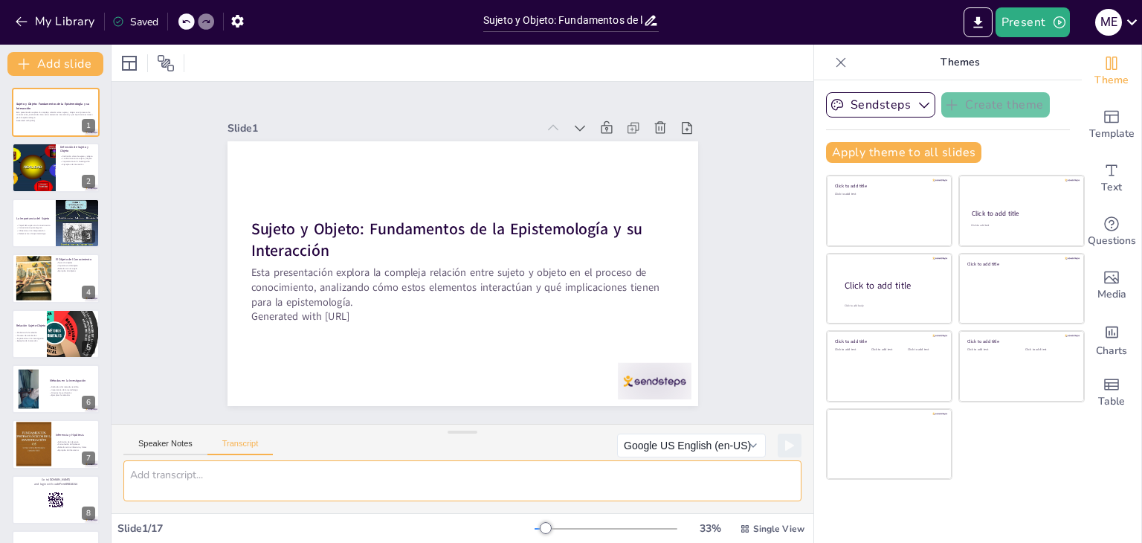
checkbox input "true"
click at [179, 443] on button "Speaker Notes" at bounding box center [165, 447] width 84 height 16
click at [52, 22] on button "My Library" at bounding box center [56, 22] width 90 height 24
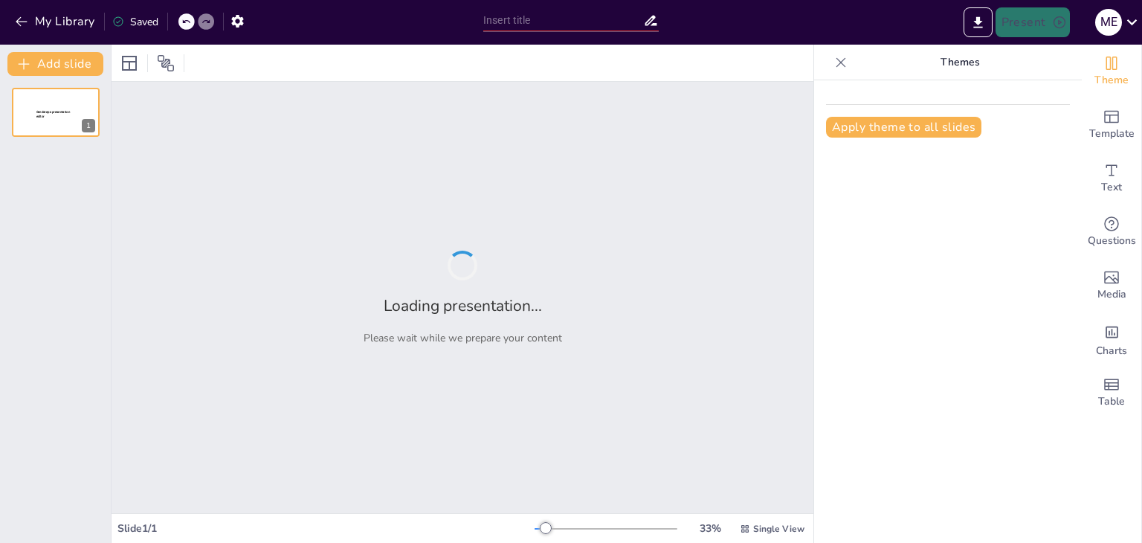
type input "El Conocimiento Científico: Fundamentos y Metodología"
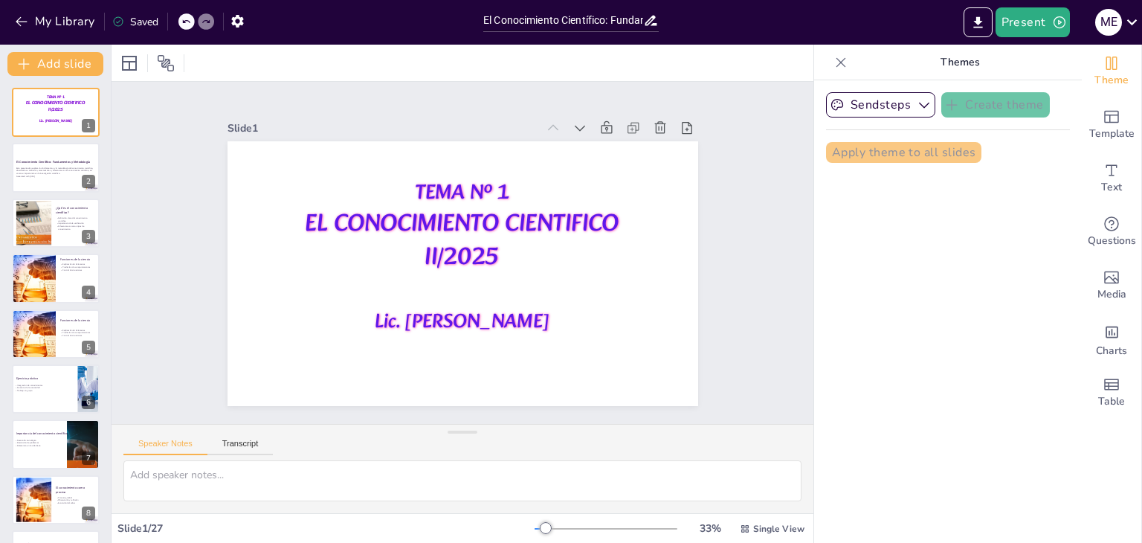
checkbox input "true"
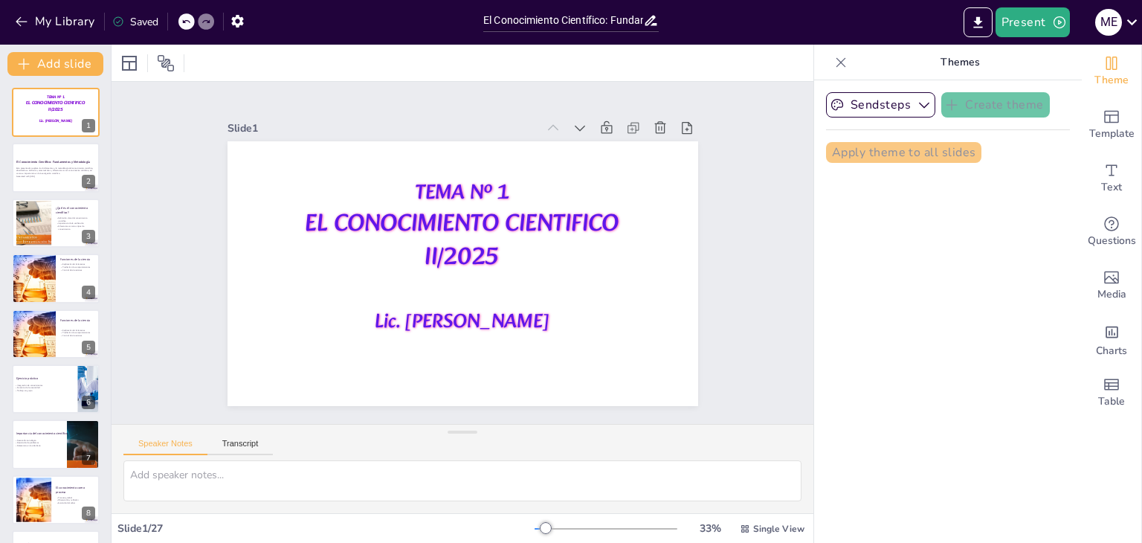
checkbox input "true"
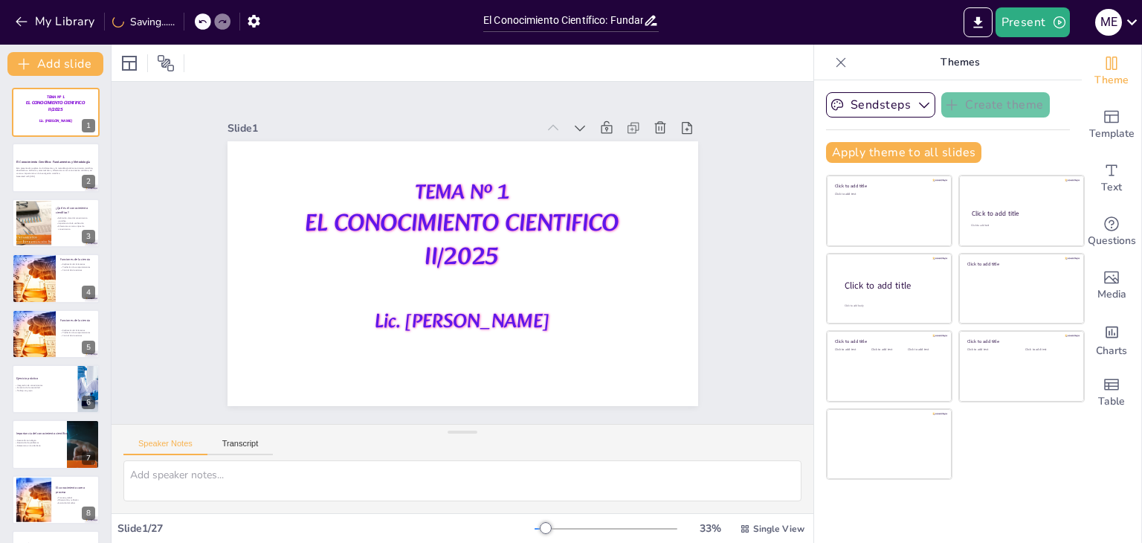
checkbox input "true"
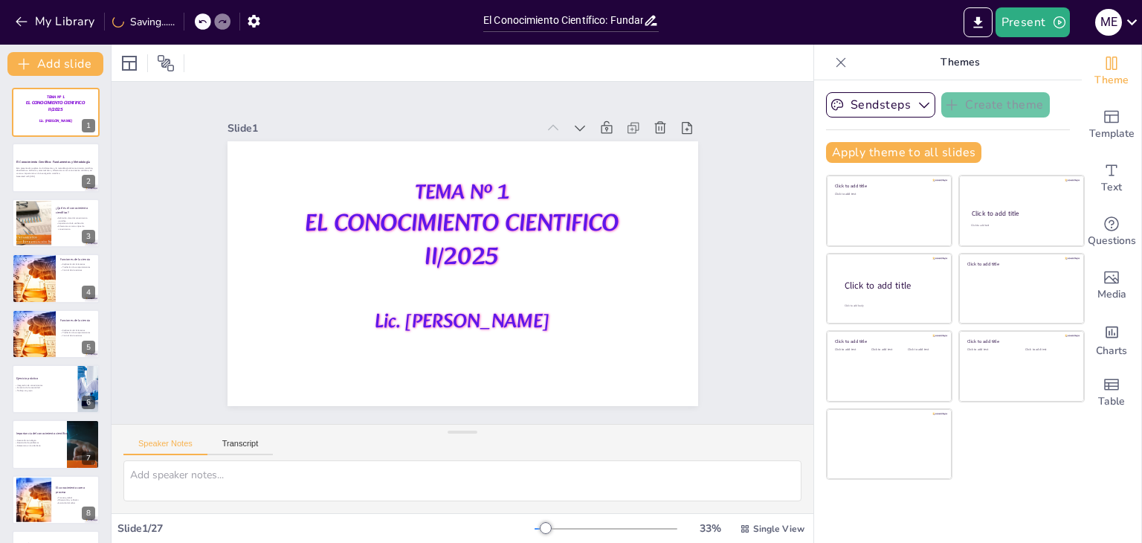
checkbox input "true"
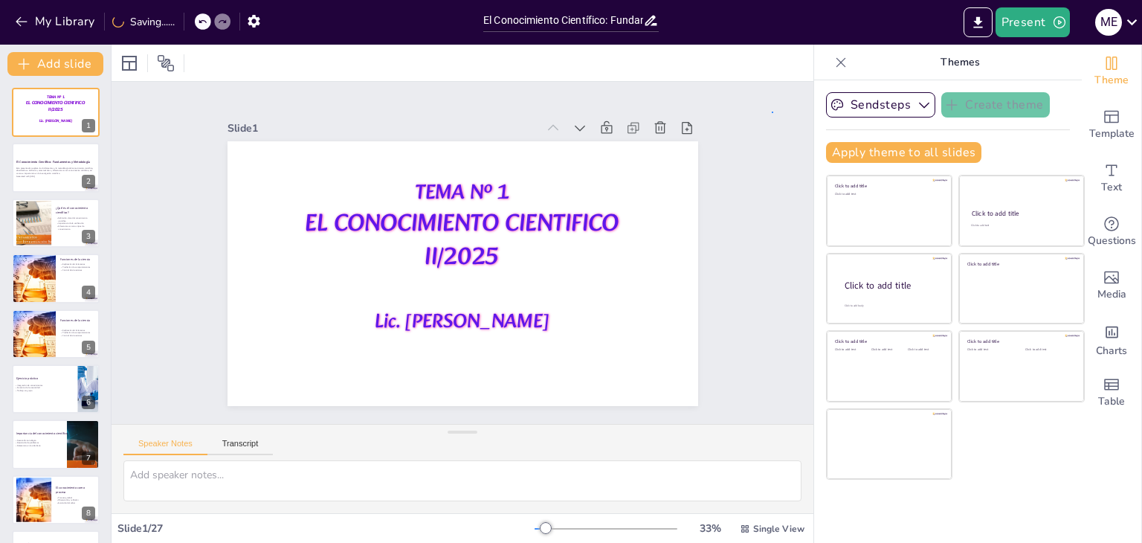
checkbox input "true"
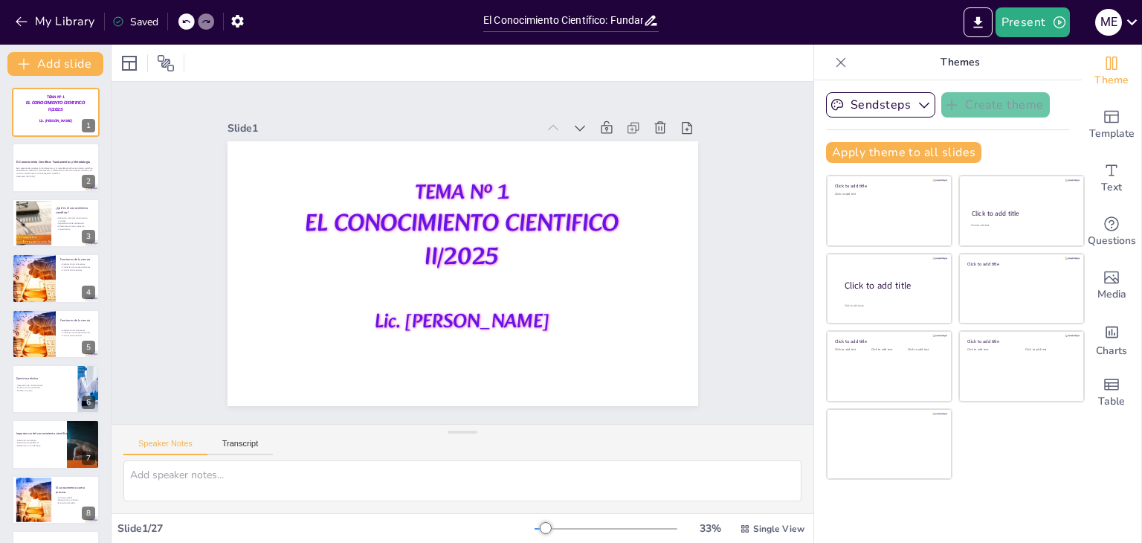
checkbox input "true"
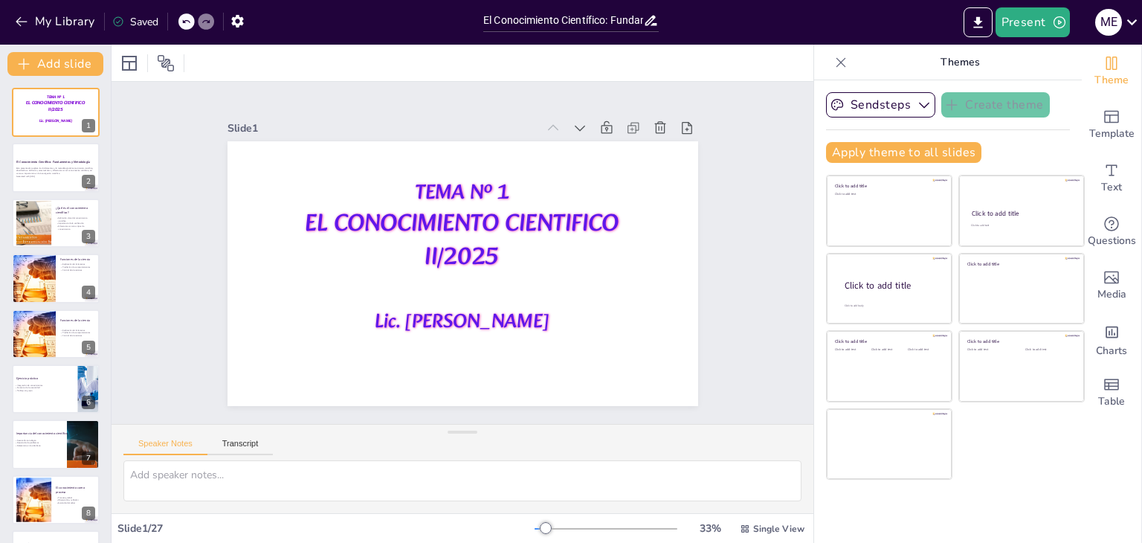
checkbox input "true"
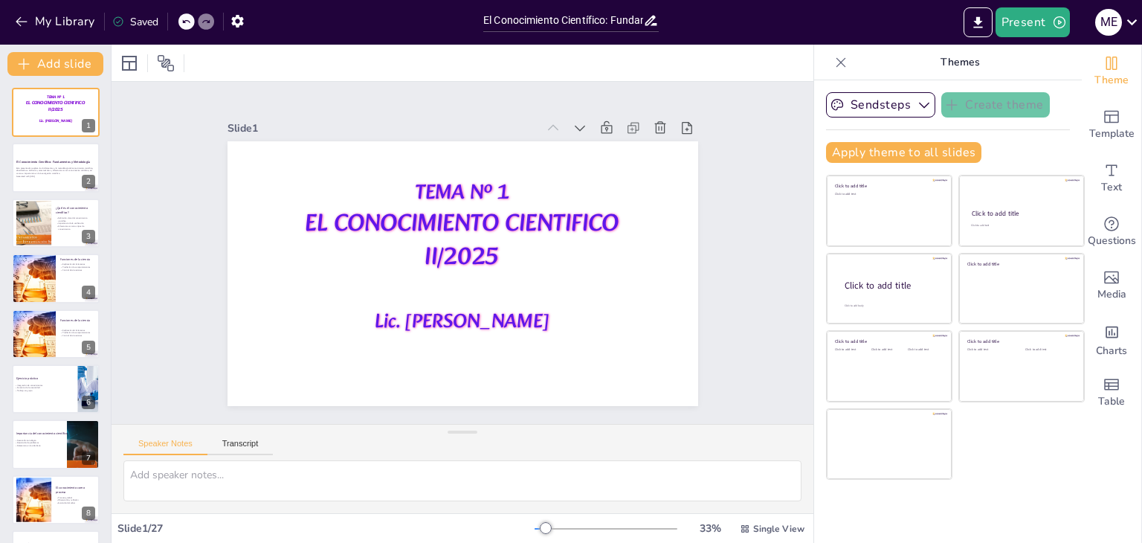
checkbox input "true"
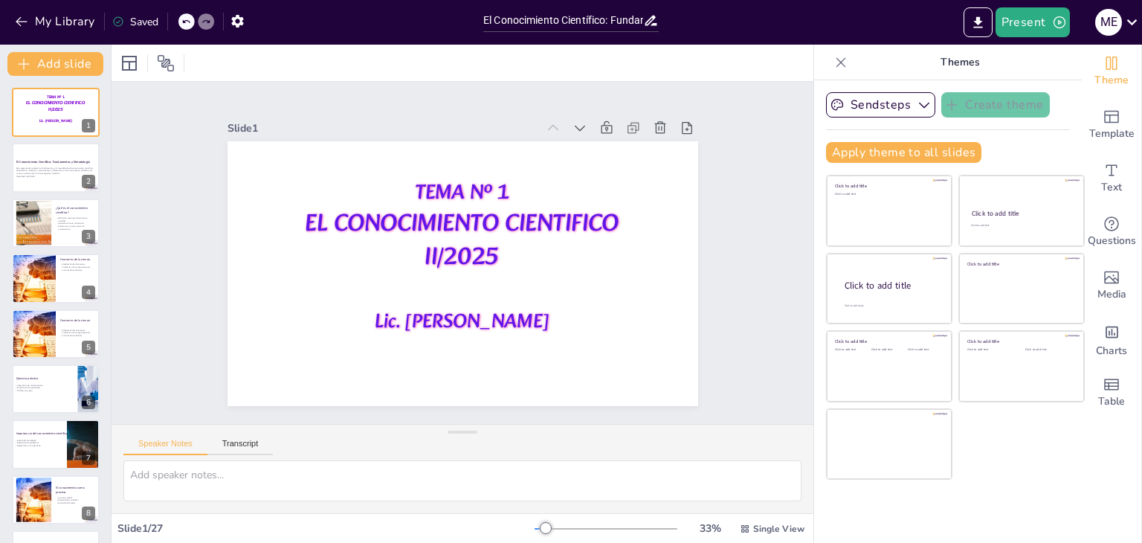
checkbox input "true"
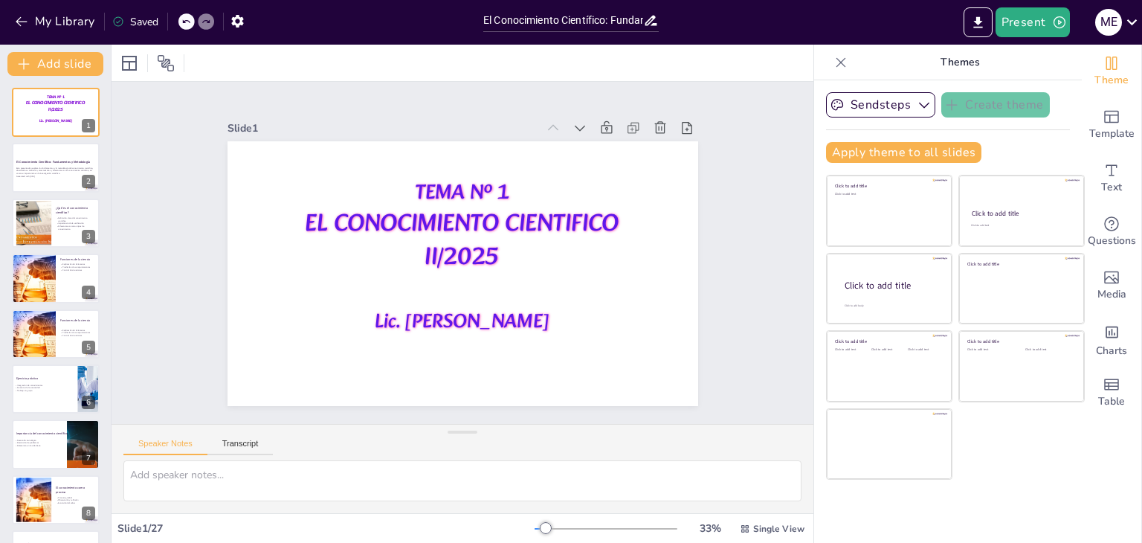
checkbox input "true"
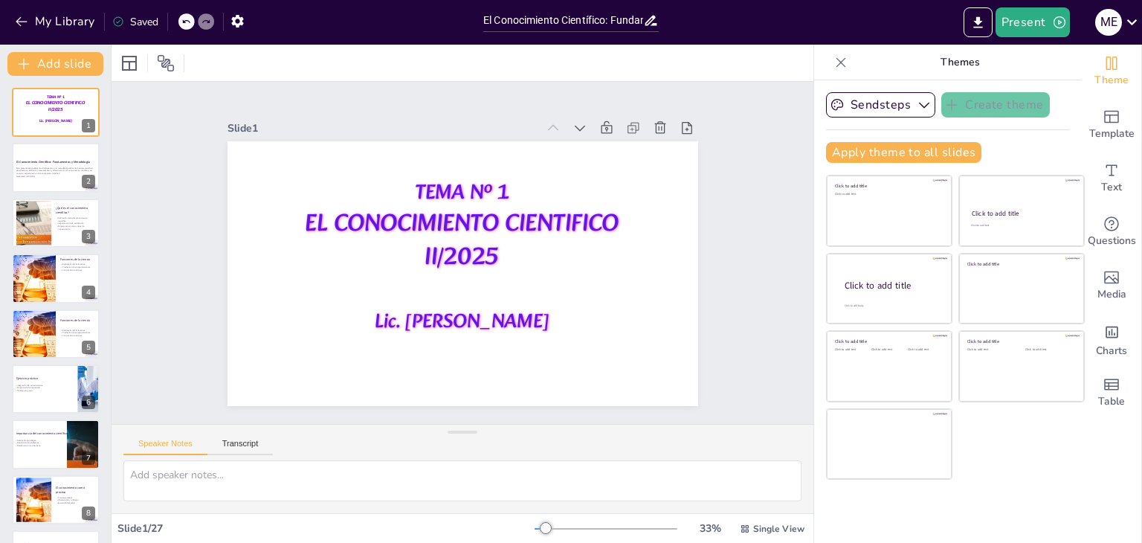
checkbox input "true"
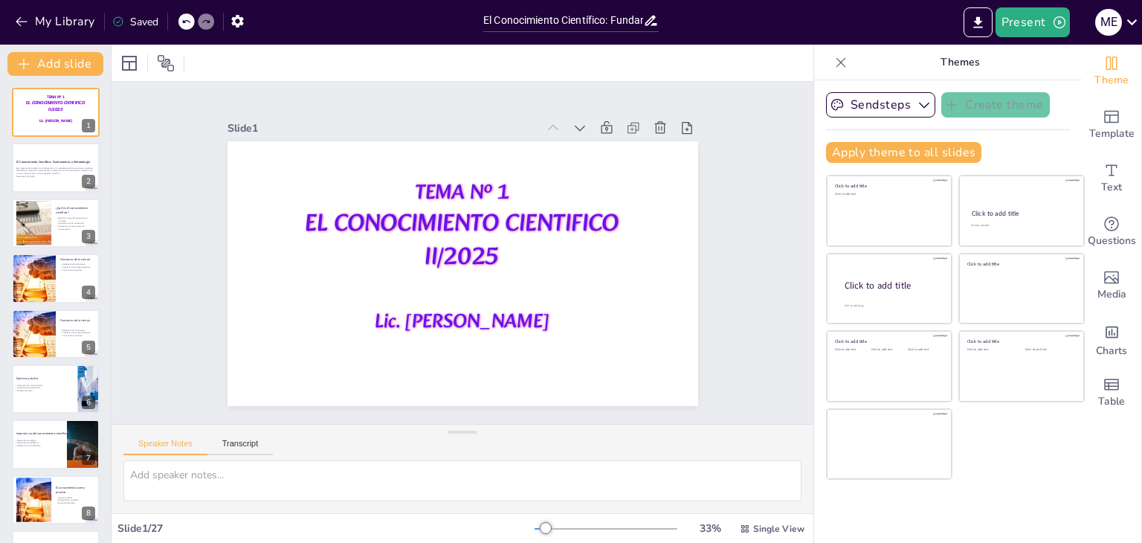
checkbox input "true"
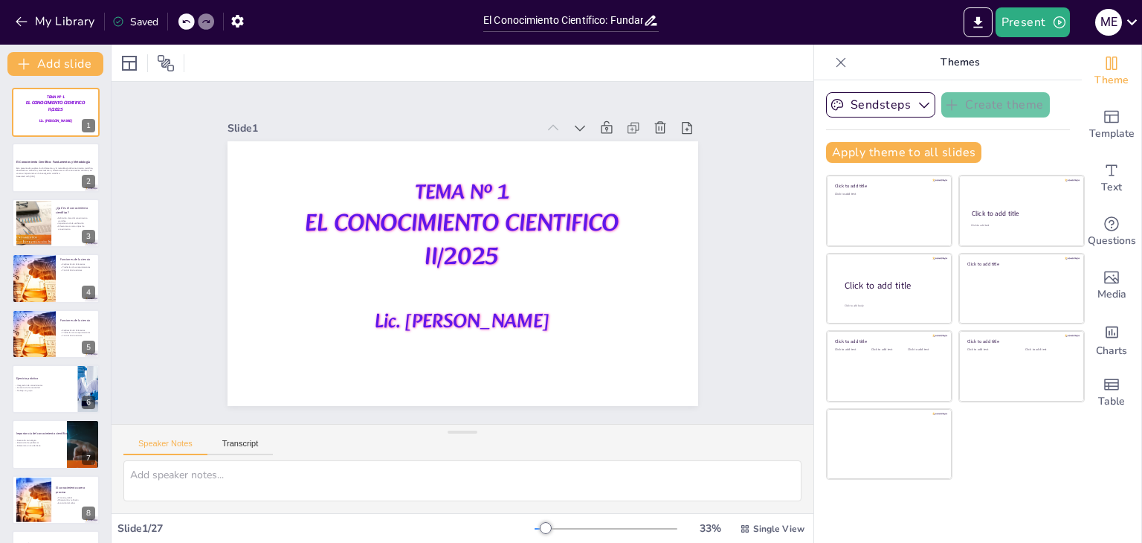
checkbox input "true"
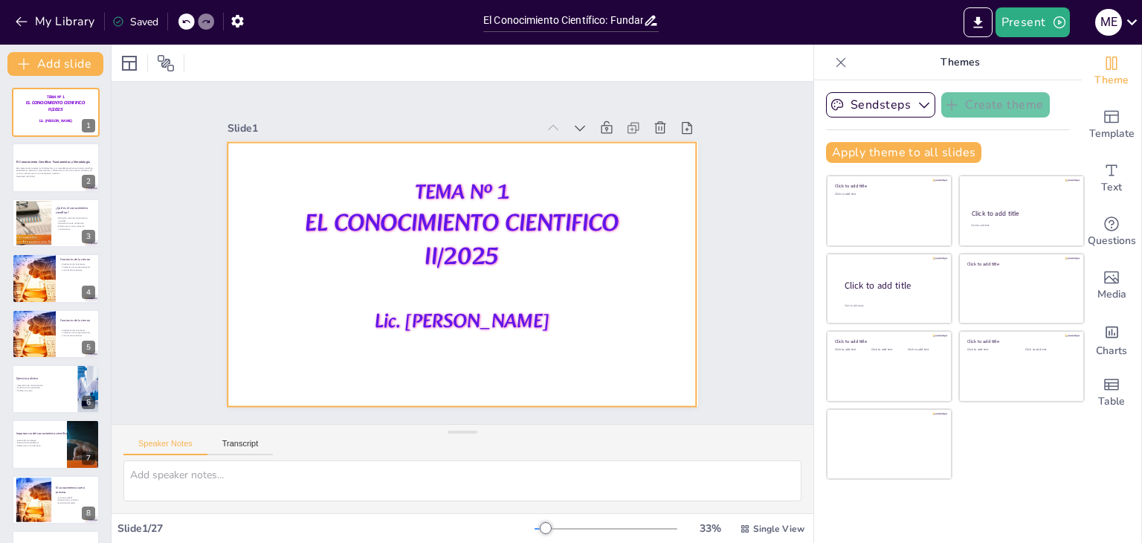
checkbox input "true"
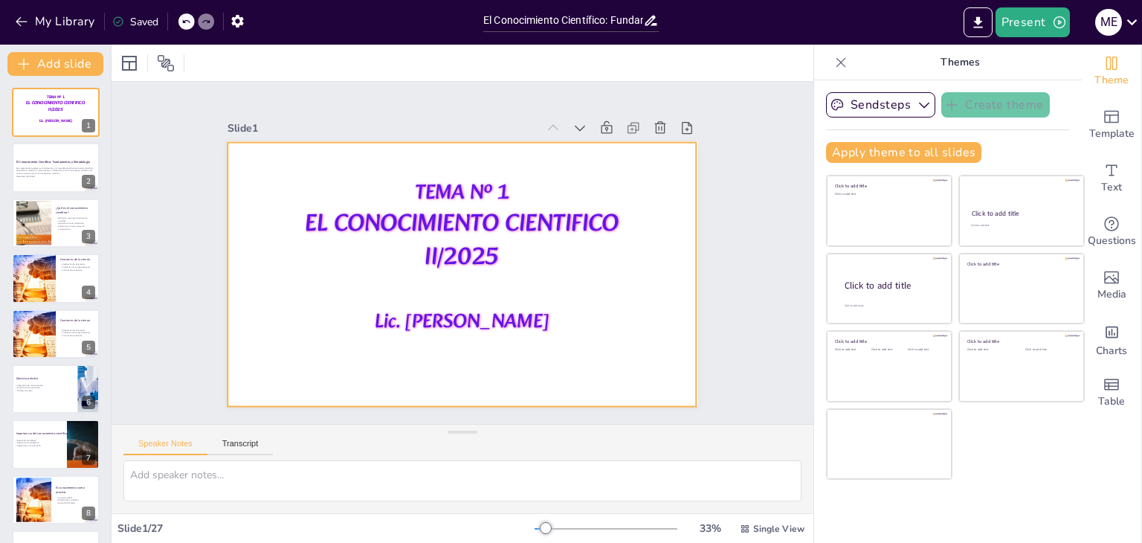
checkbox input "true"
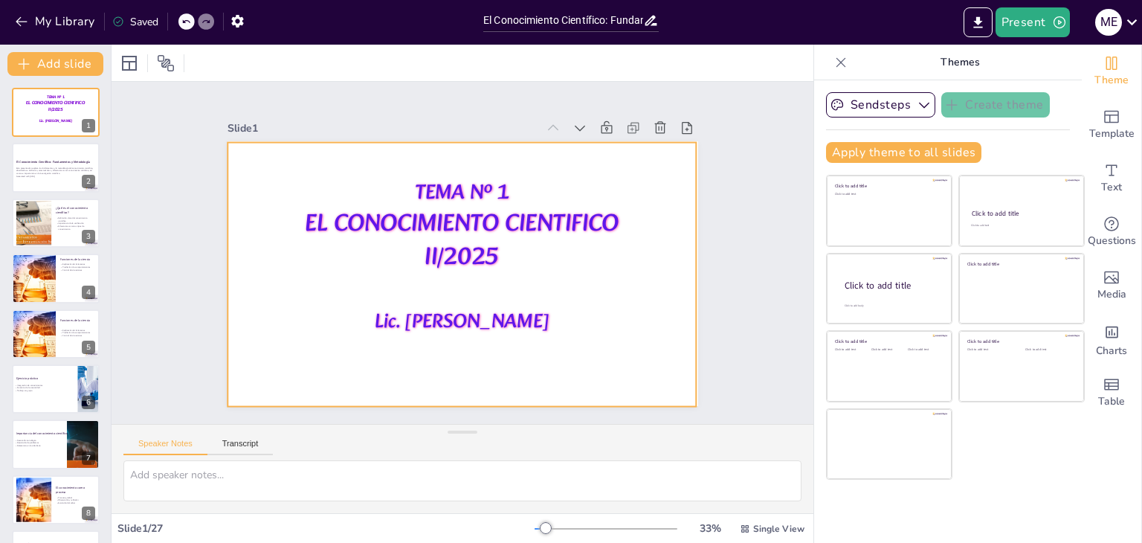
checkbox input "true"
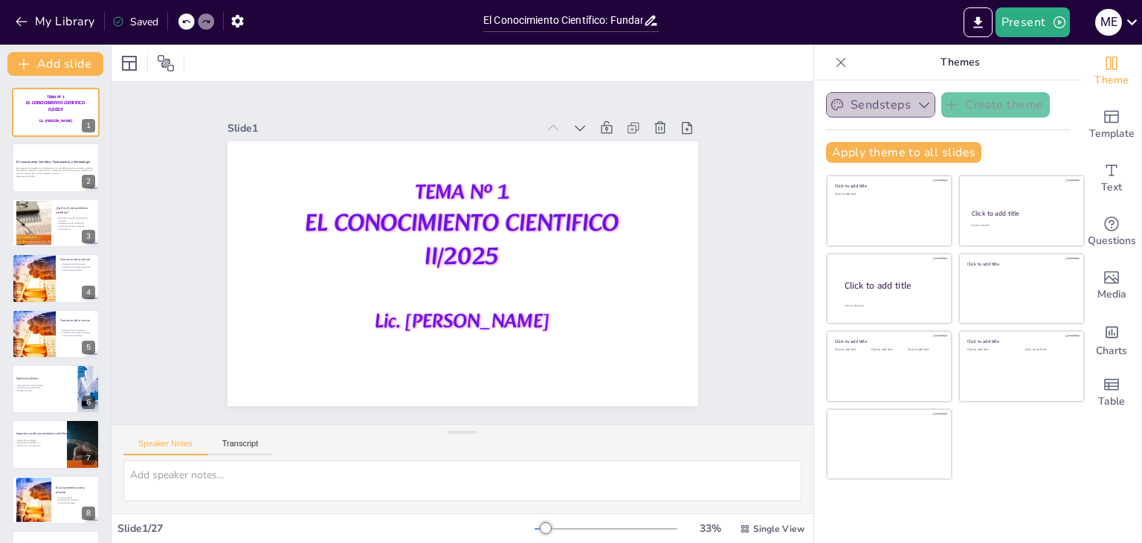
click at [917, 108] on icon "button" at bounding box center [924, 104] width 15 height 15
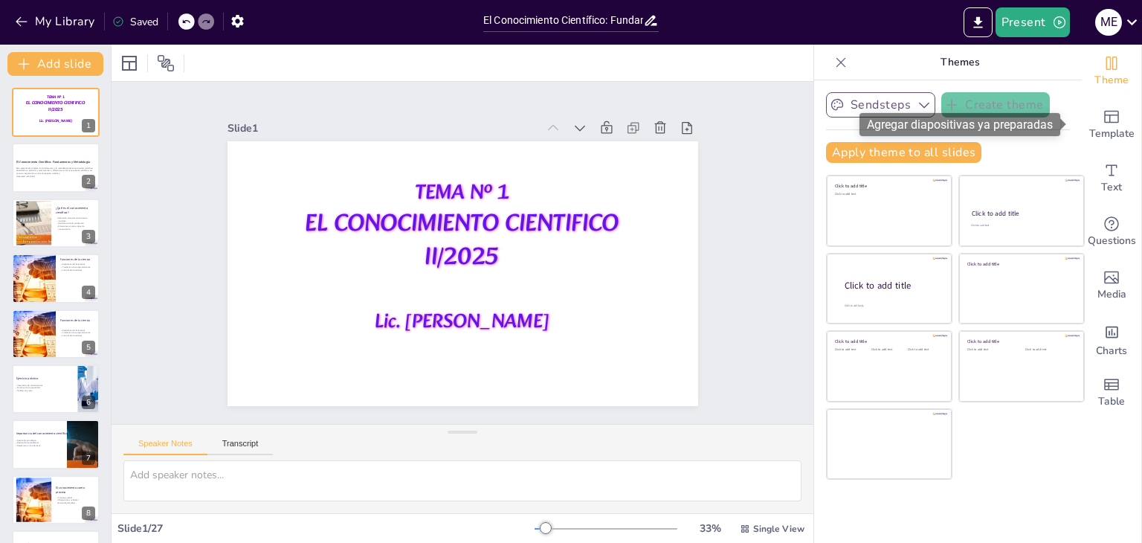
checkbox input "true"
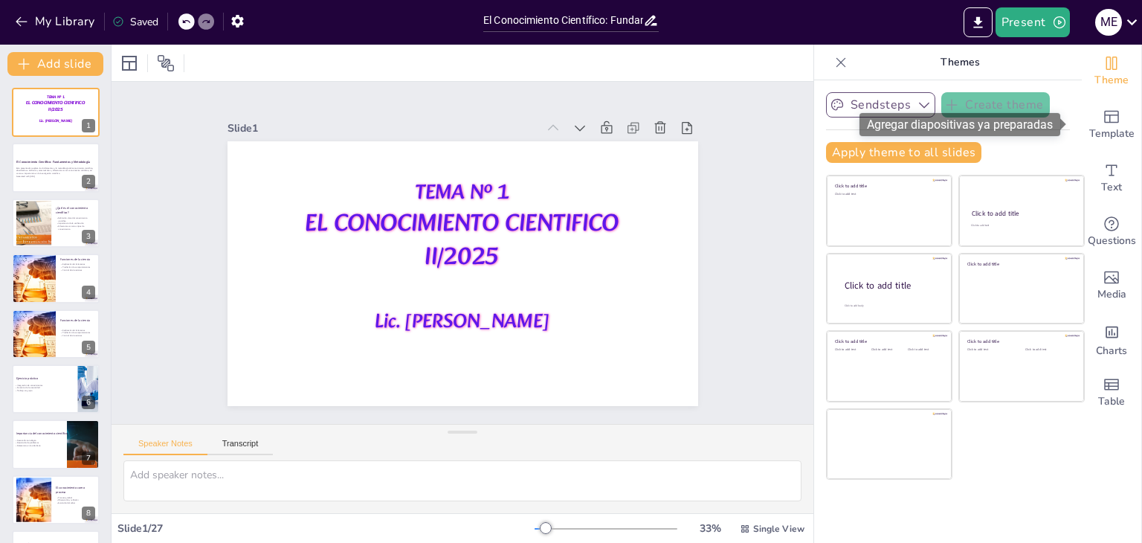
checkbox input "true"
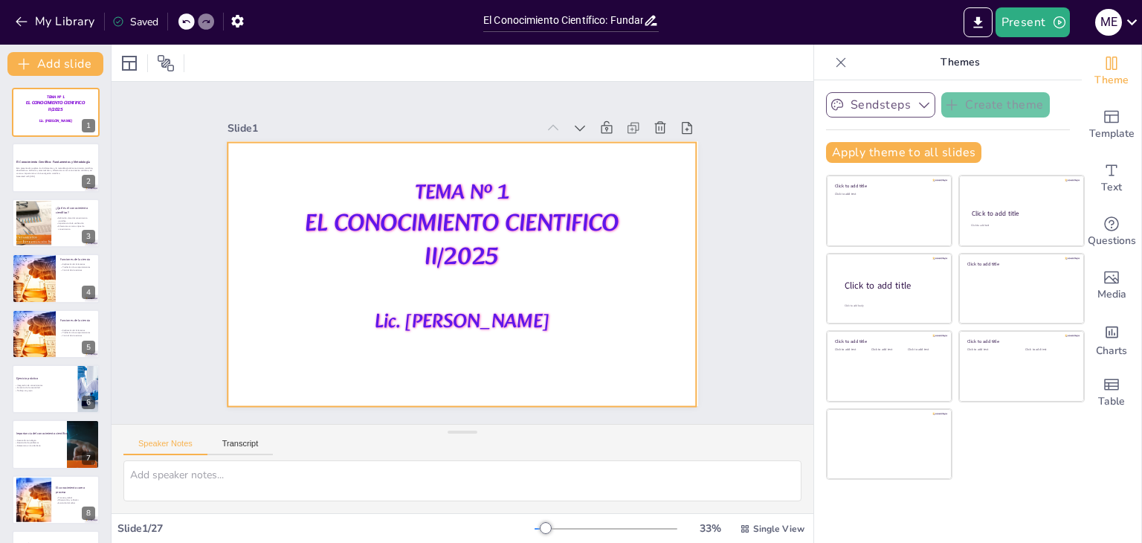
checkbox input "true"
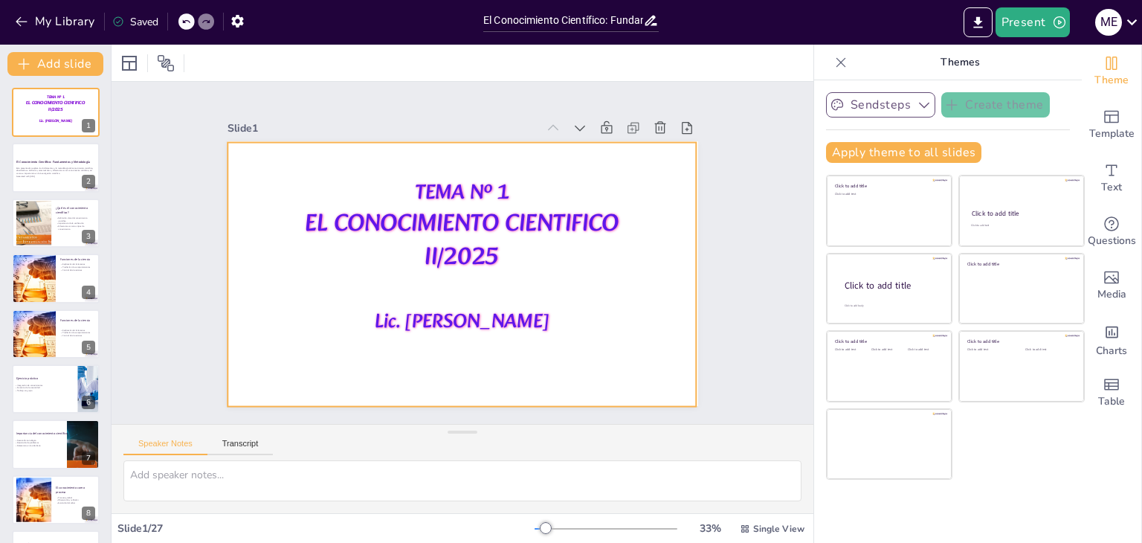
checkbox input "true"
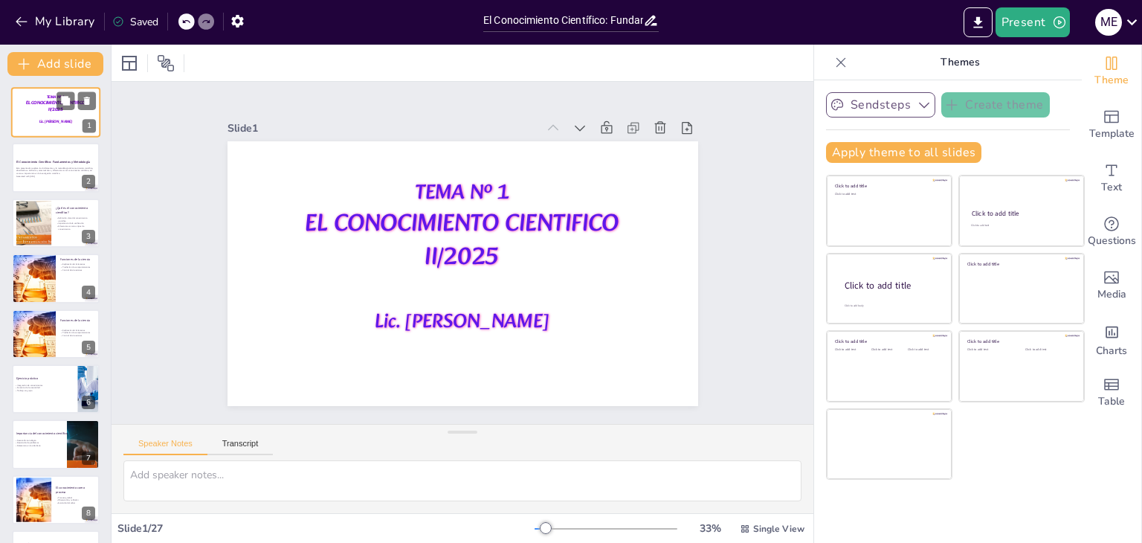
checkbox input "true"
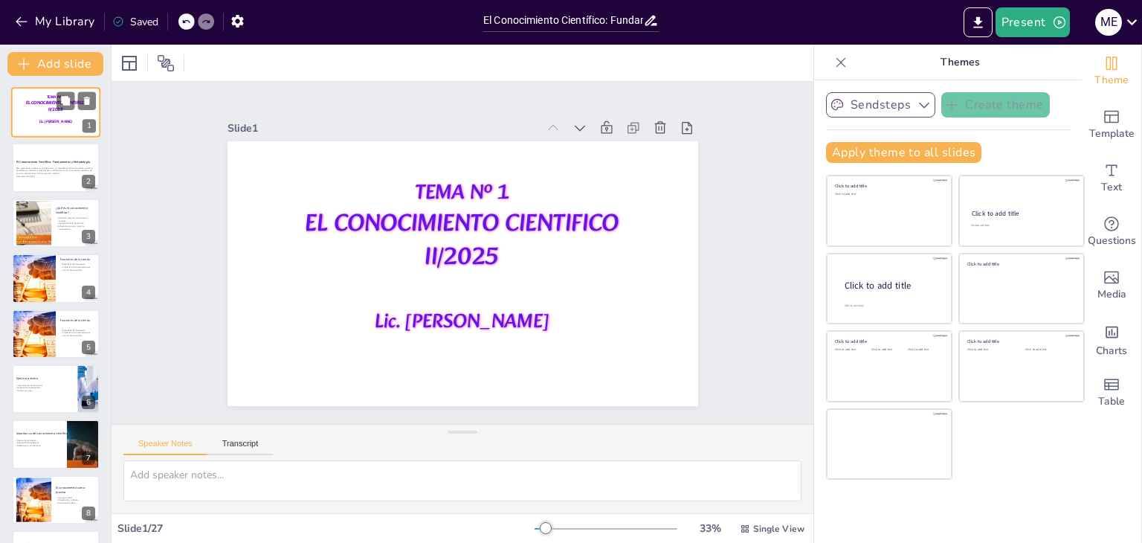
checkbox input "true"
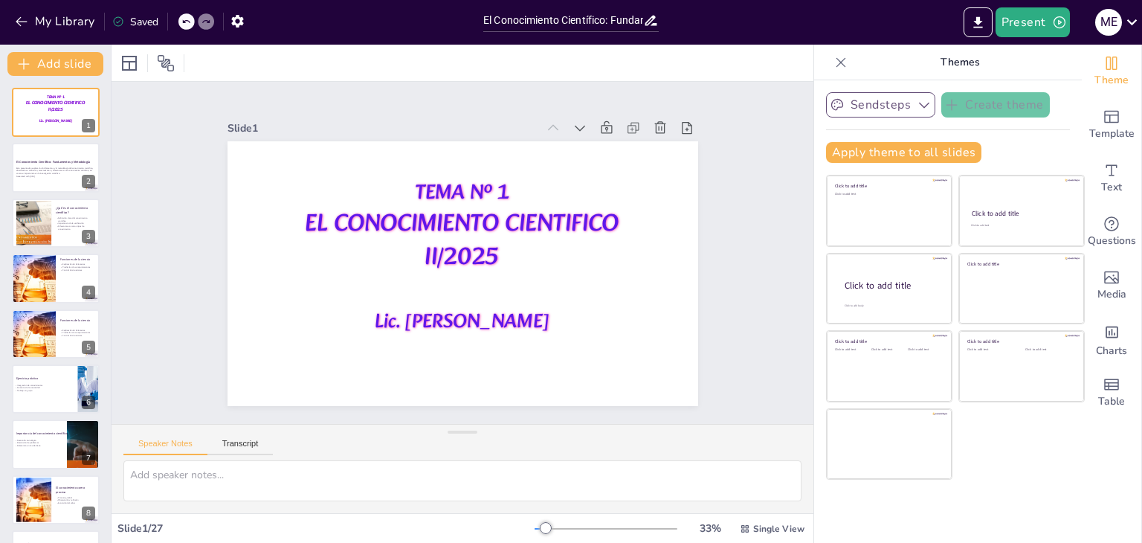
checkbox input "true"
click at [241, 19] on icon "button" at bounding box center [237, 21] width 12 height 13
click at [239, 22] on icon "button" at bounding box center [238, 21] width 16 height 16
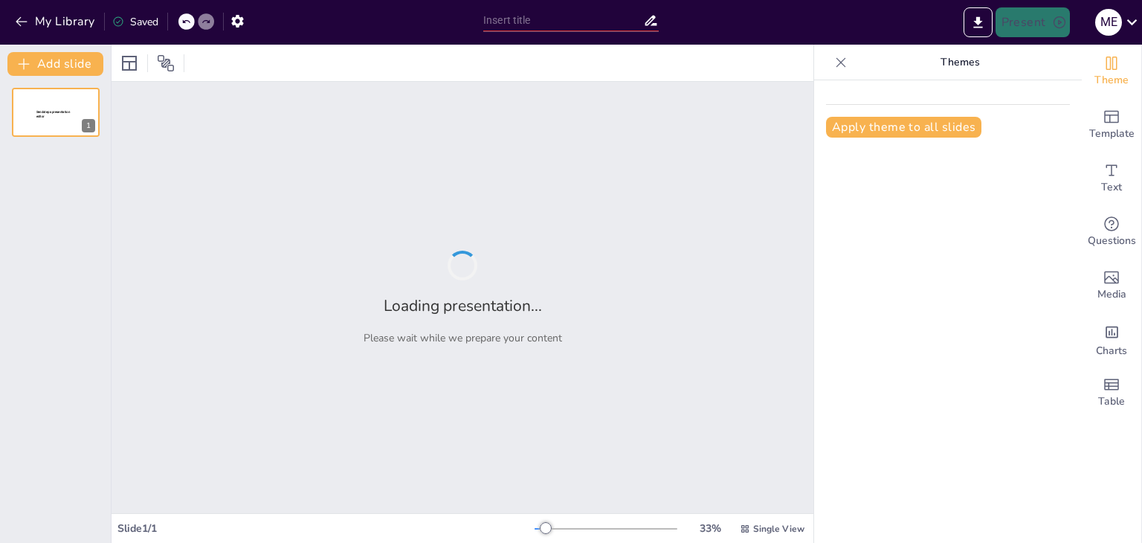
type input "El Conocimiento Científico: Fundamentos y Metodología"
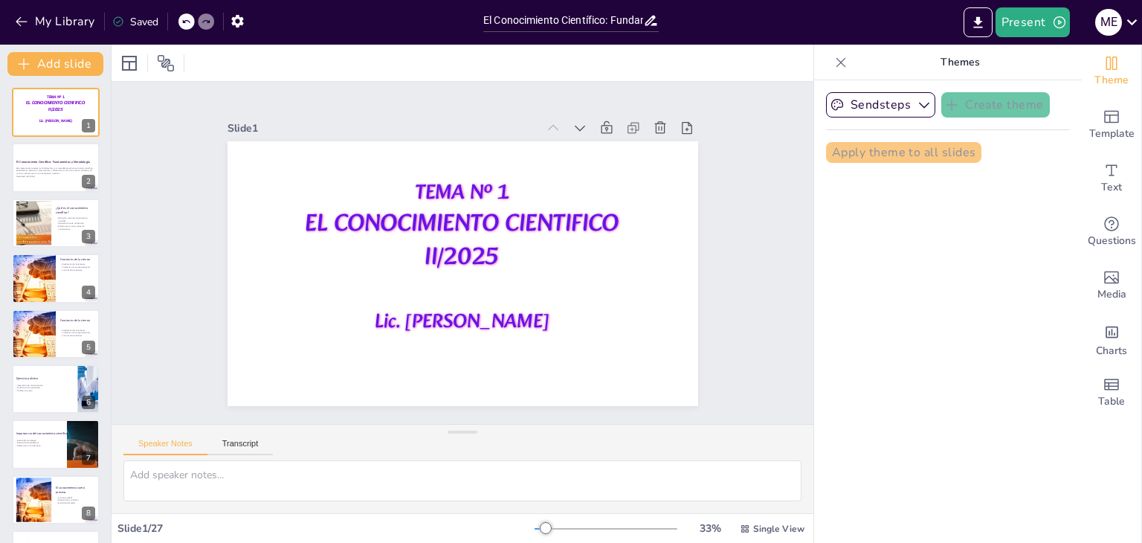
checkbox input "true"
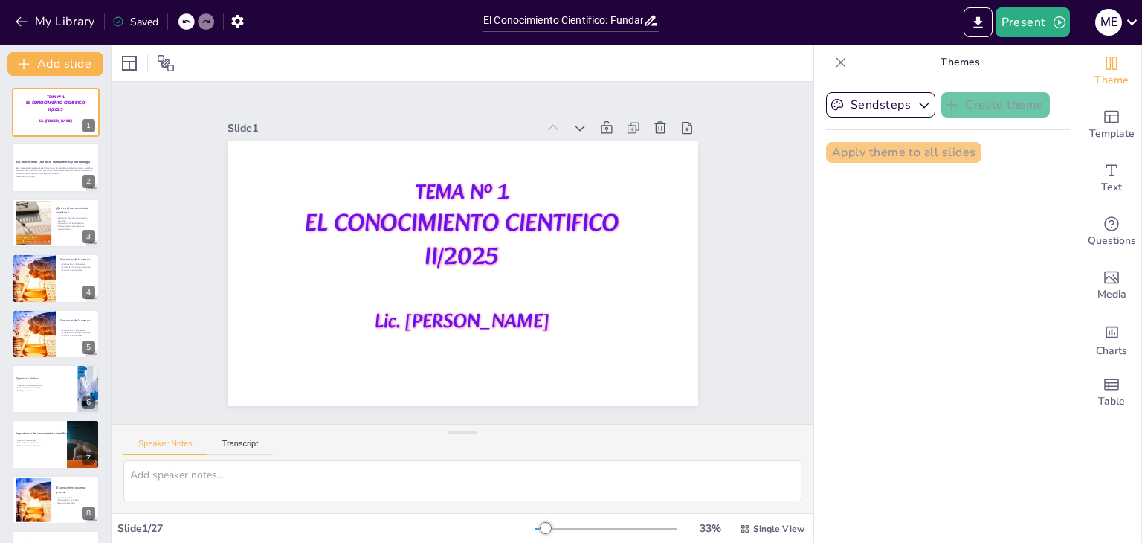
checkbox input "true"
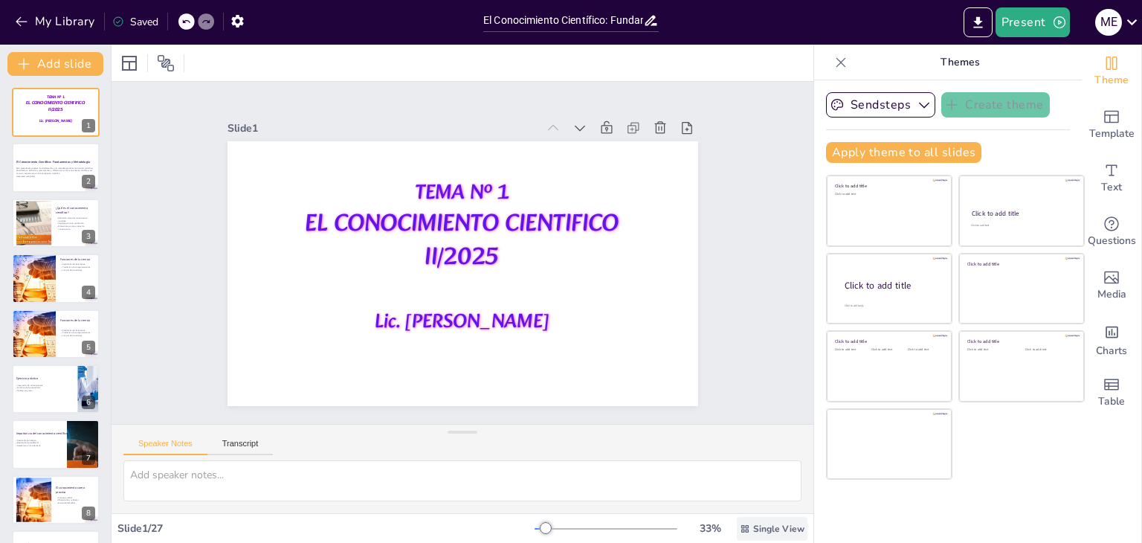
checkbox input "true"
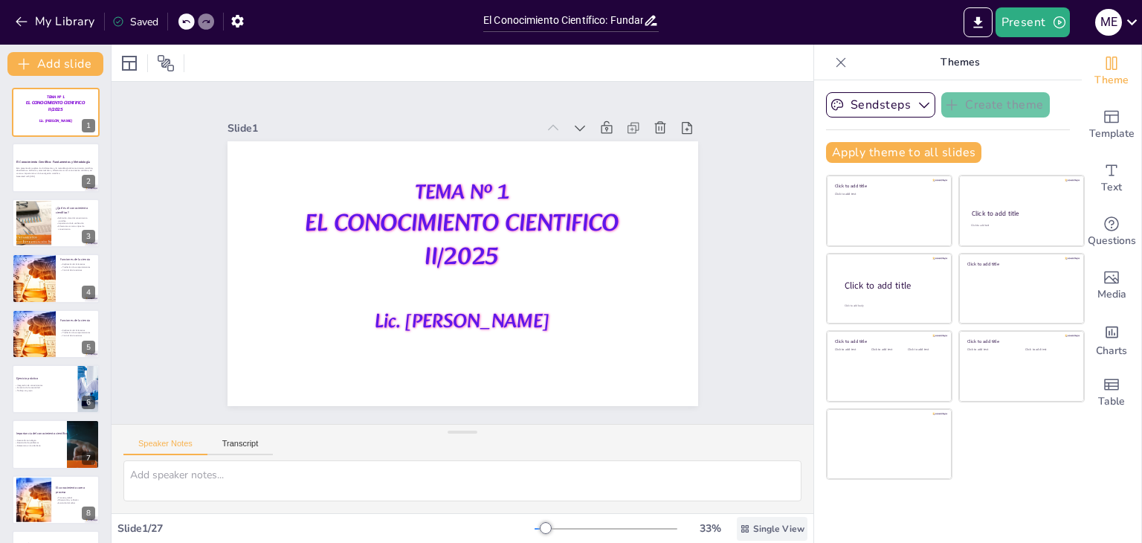
checkbox input "true"
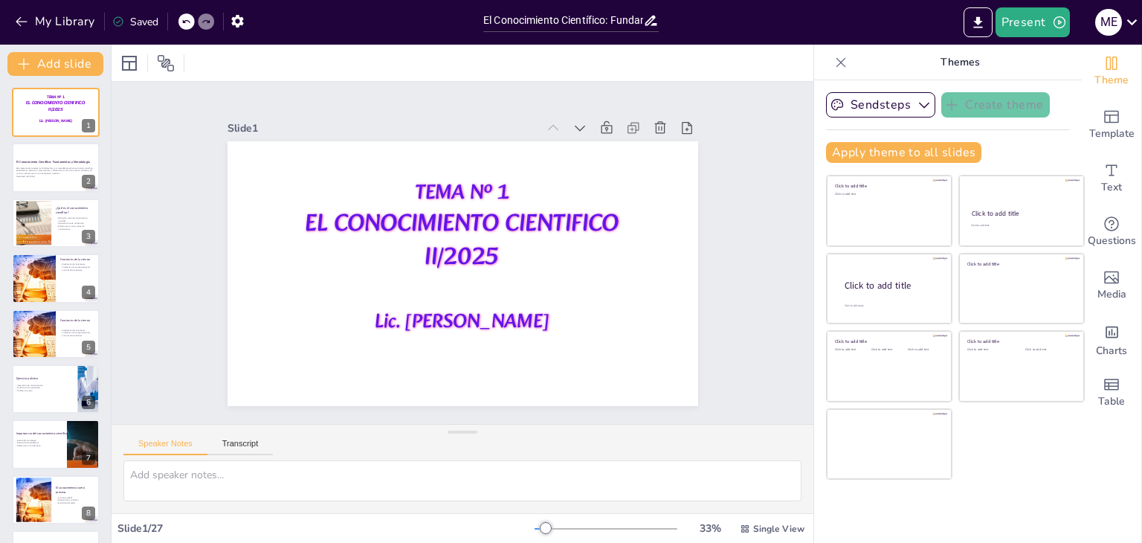
checkbox input "true"
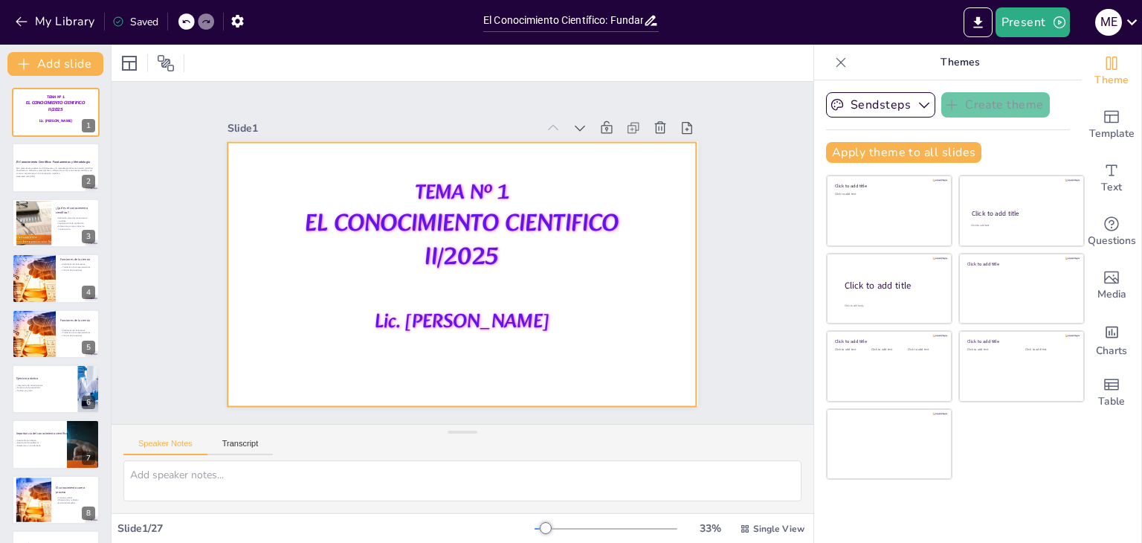
checkbox input "true"
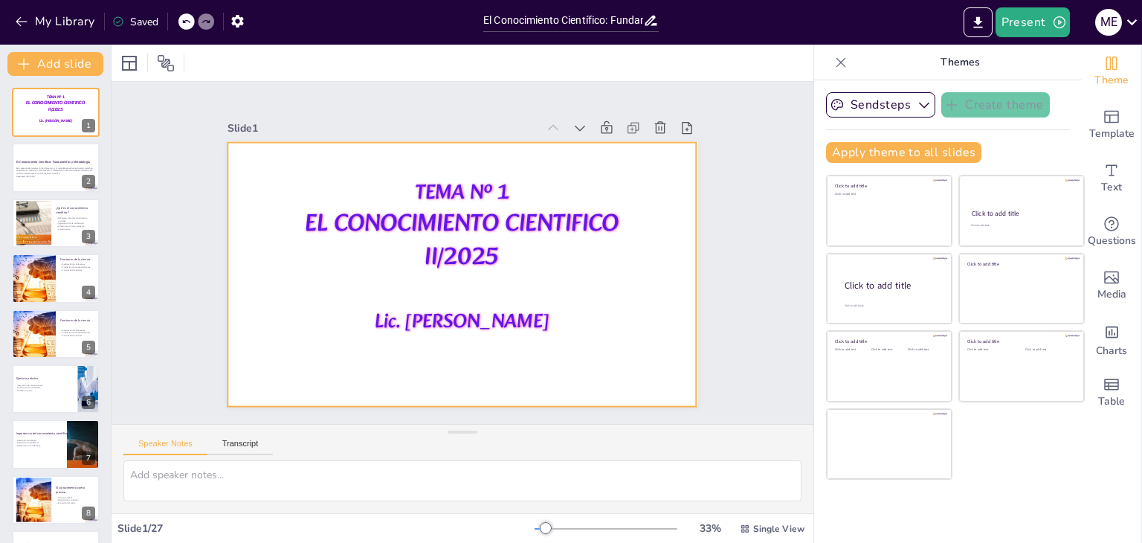
checkbox input "true"
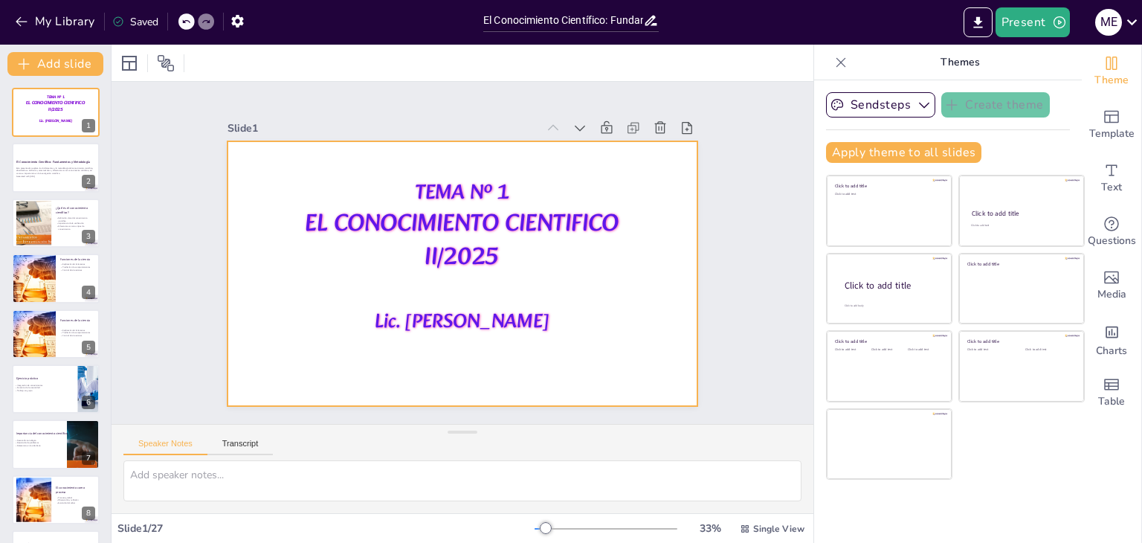
checkbox input "true"
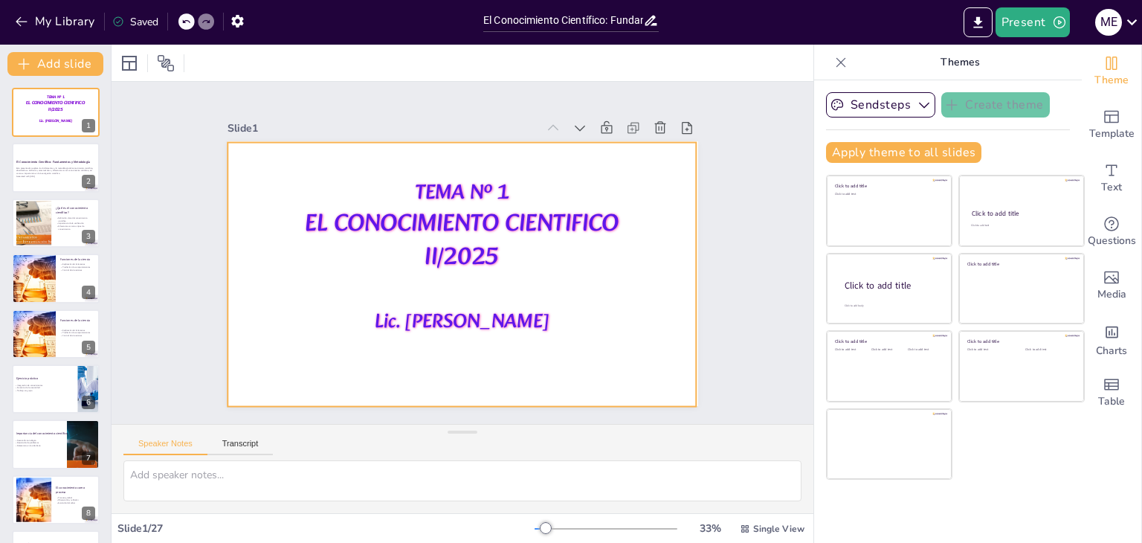
checkbox input "true"
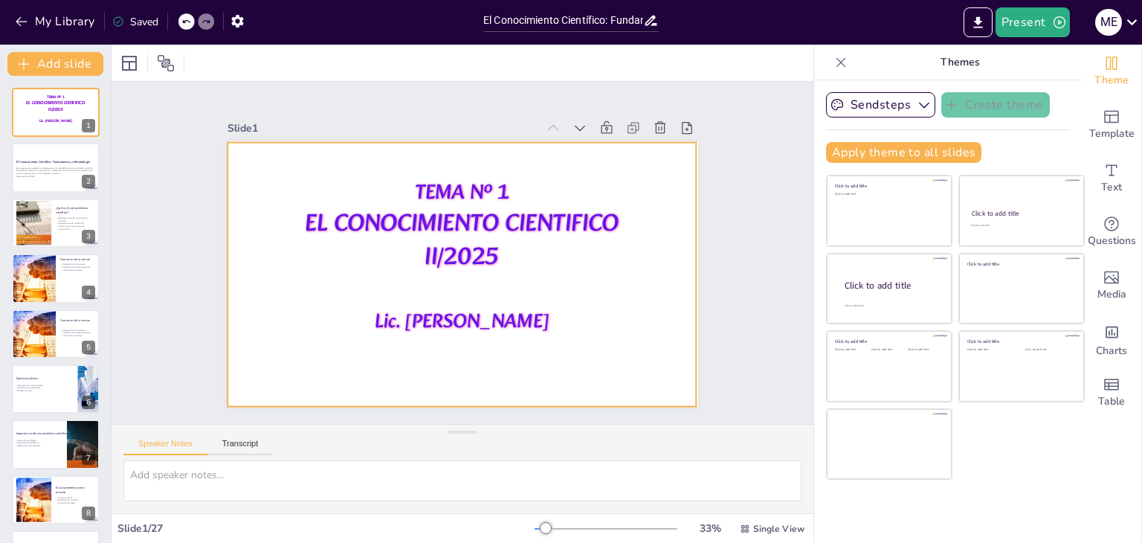
checkbox input "true"
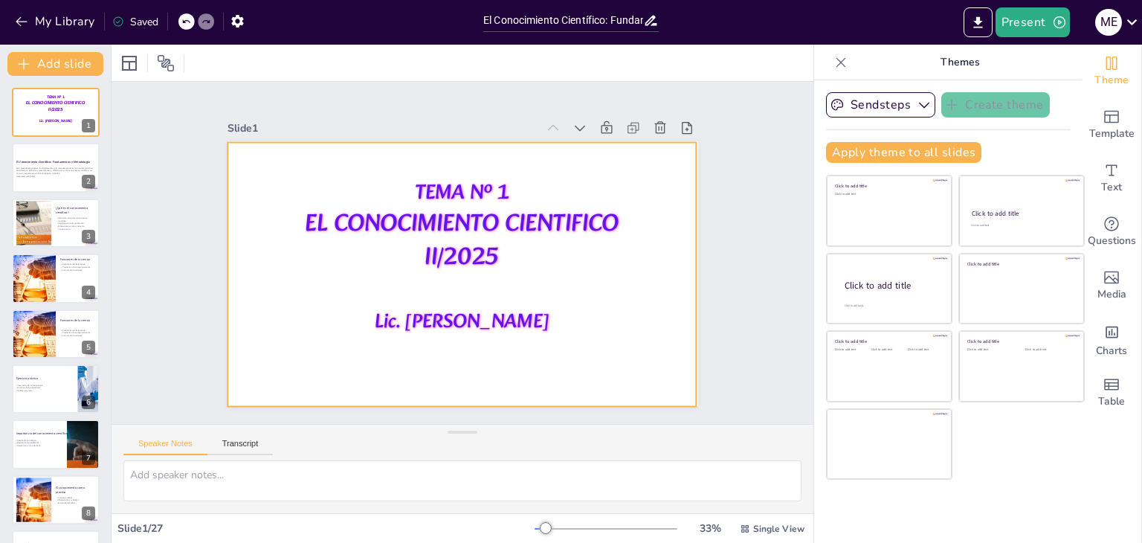
checkbox input "true"
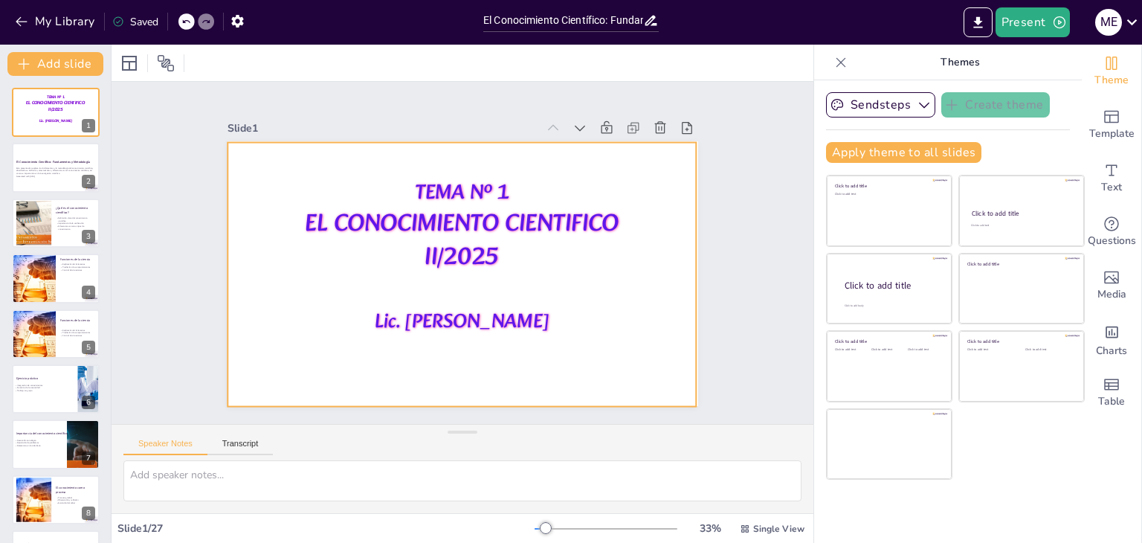
checkbox input "true"
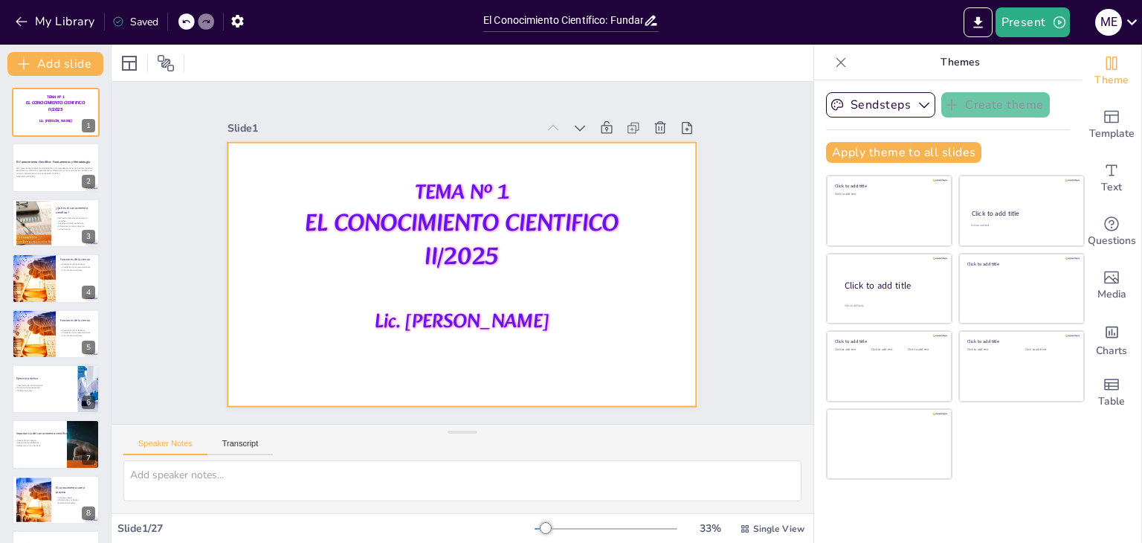
checkbox input "true"
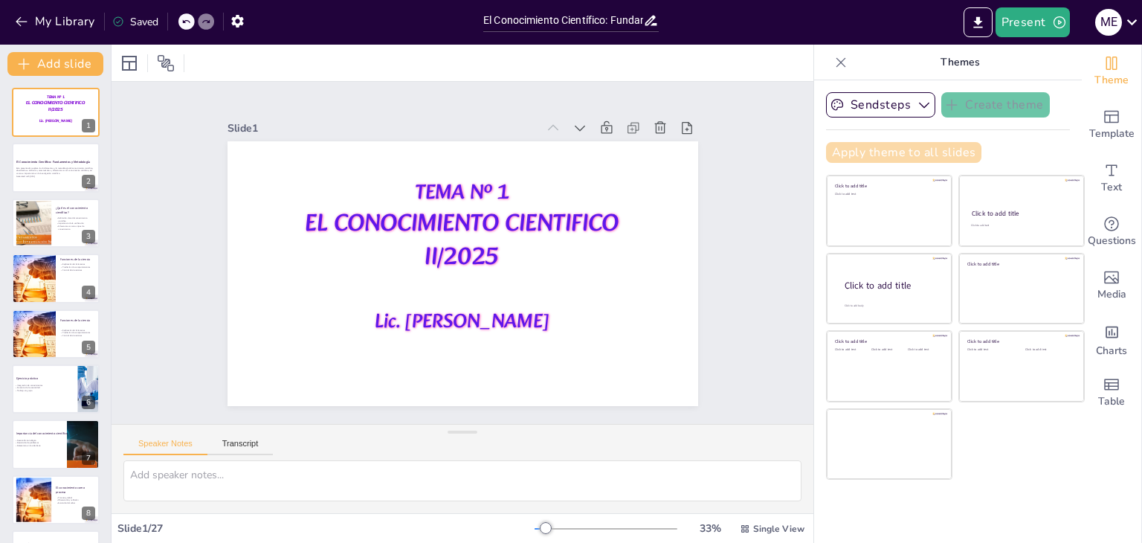
click at [876, 154] on button "Apply theme to all slides" at bounding box center [903, 152] width 155 height 21
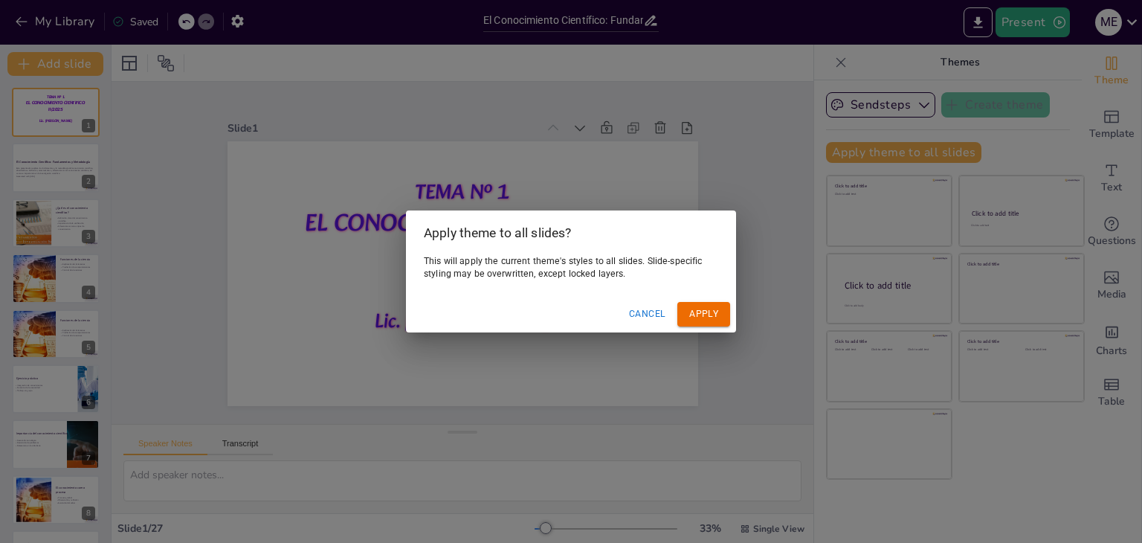
checkbox input "true"
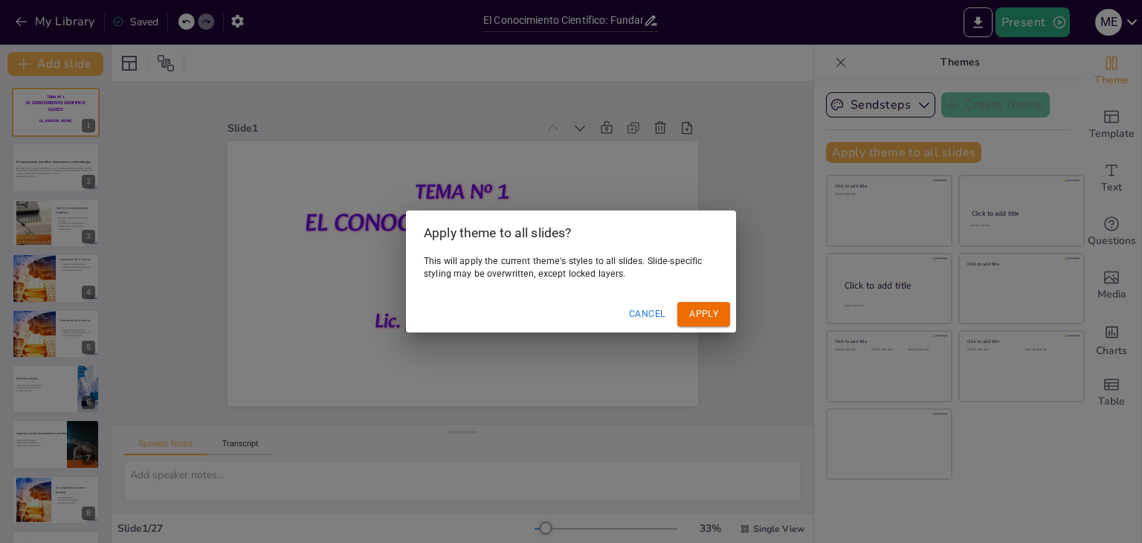
checkbox input "true"
click at [712, 306] on div "Cancel Apply" at bounding box center [571, 314] width 330 height 36
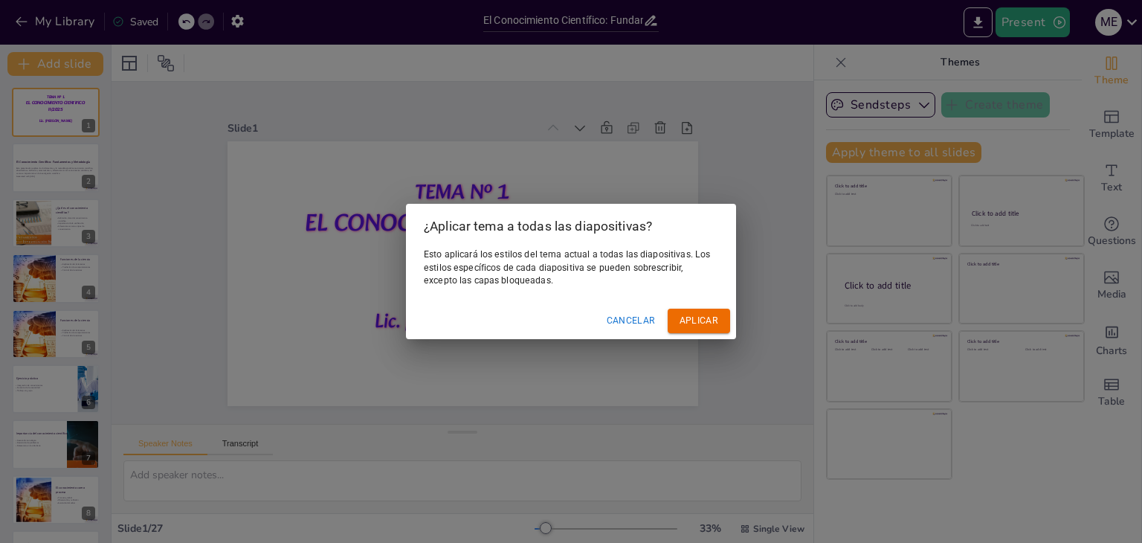
click at [704, 322] on font "Aplicar" at bounding box center [699, 320] width 39 height 10
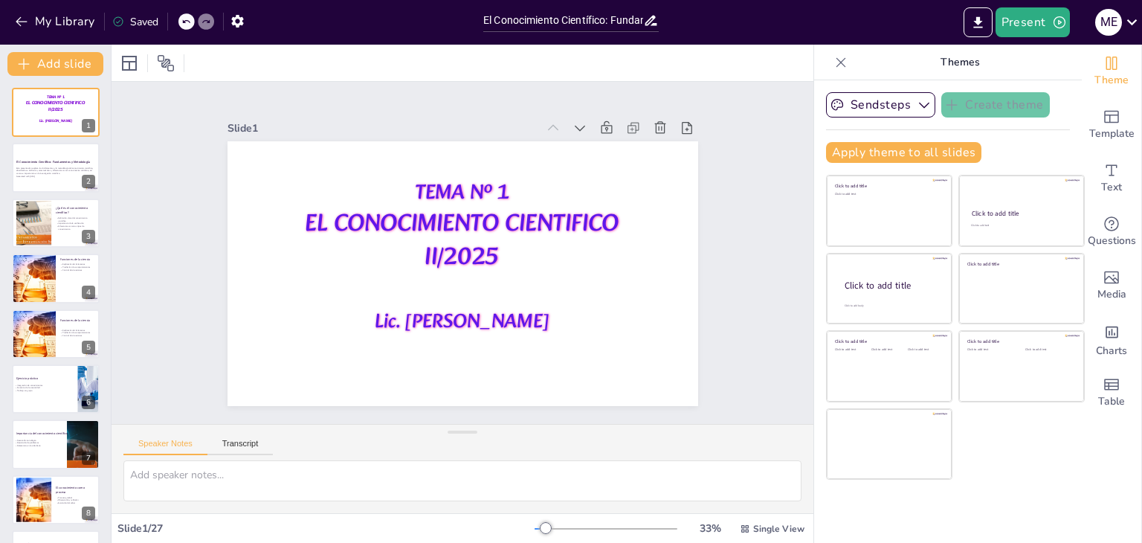
checkbox input "true"
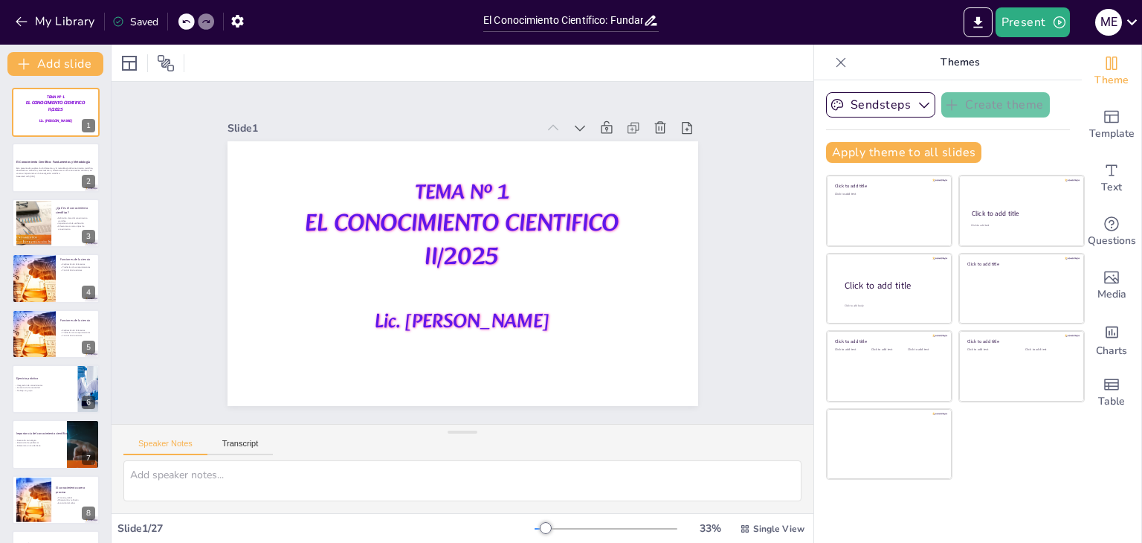
checkbox input "true"
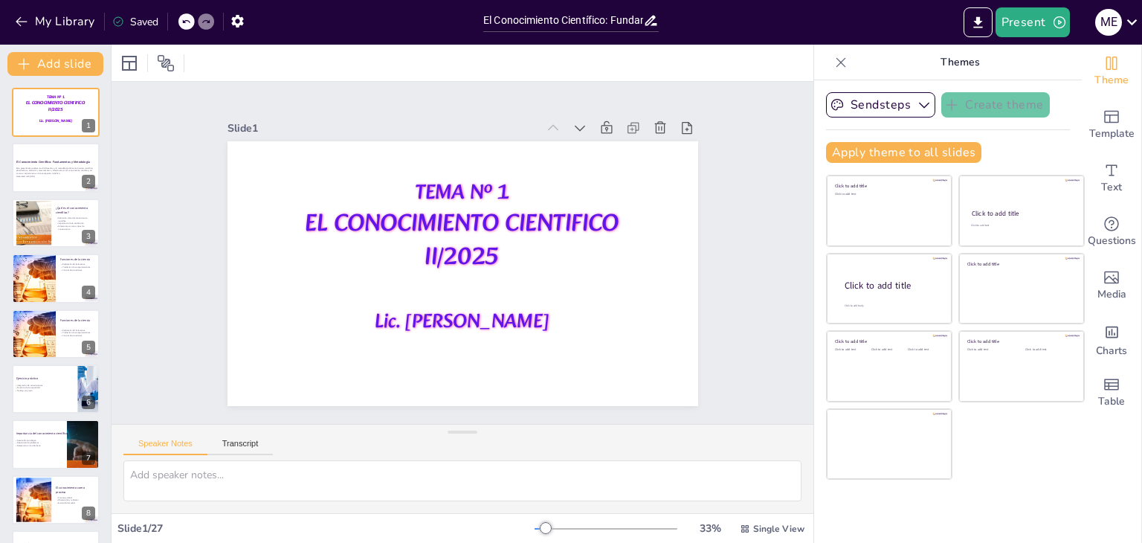
checkbox input "true"
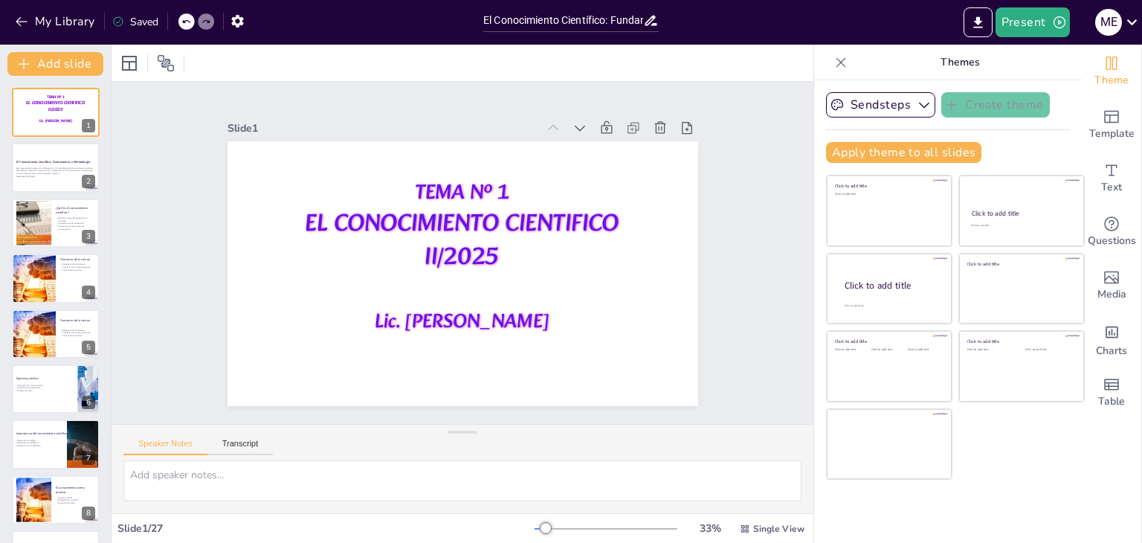
checkbox input "true"
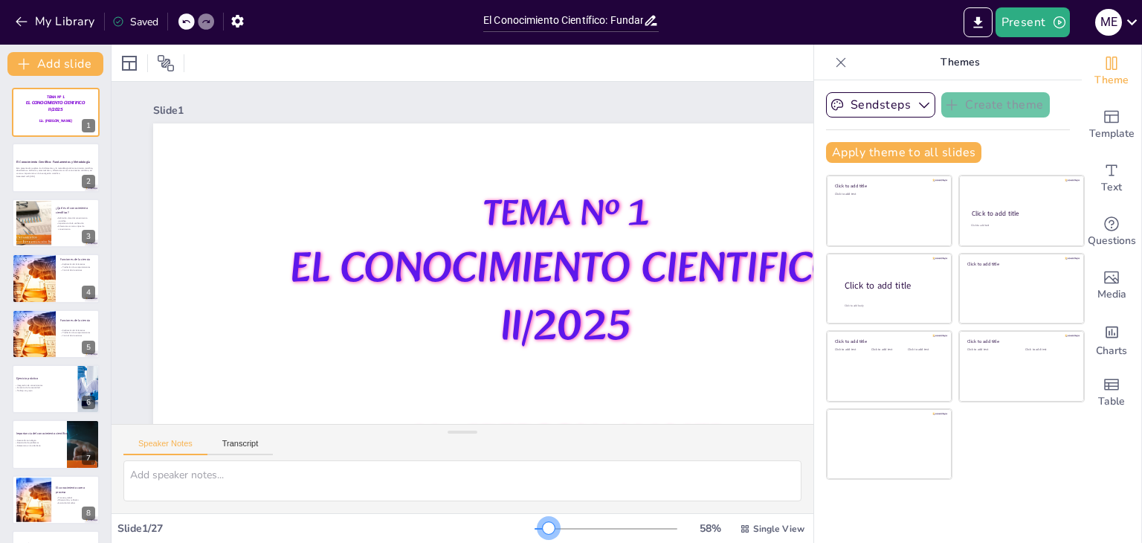
checkbox input "true"
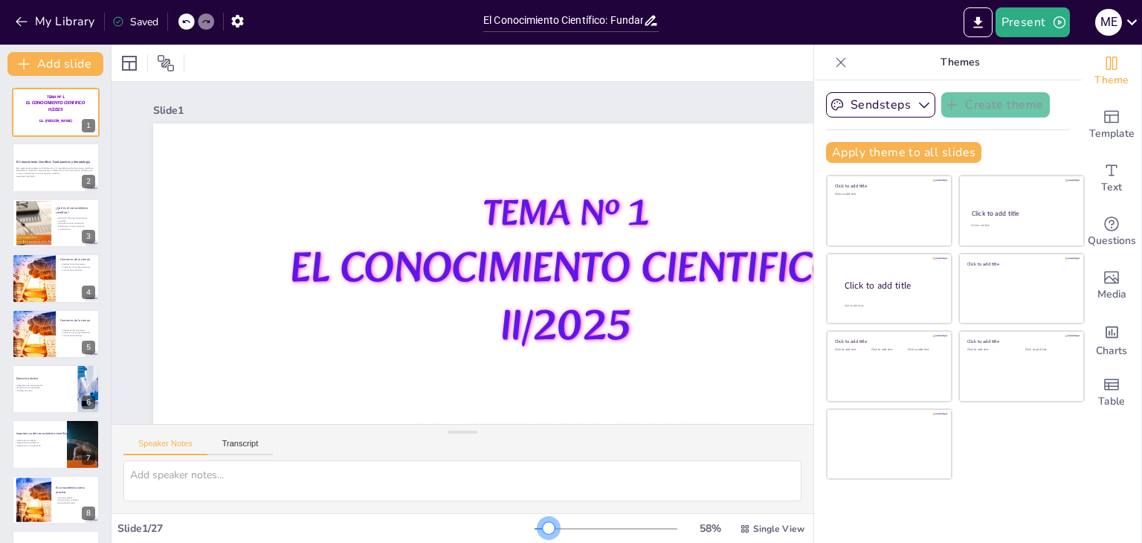
checkbox input "true"
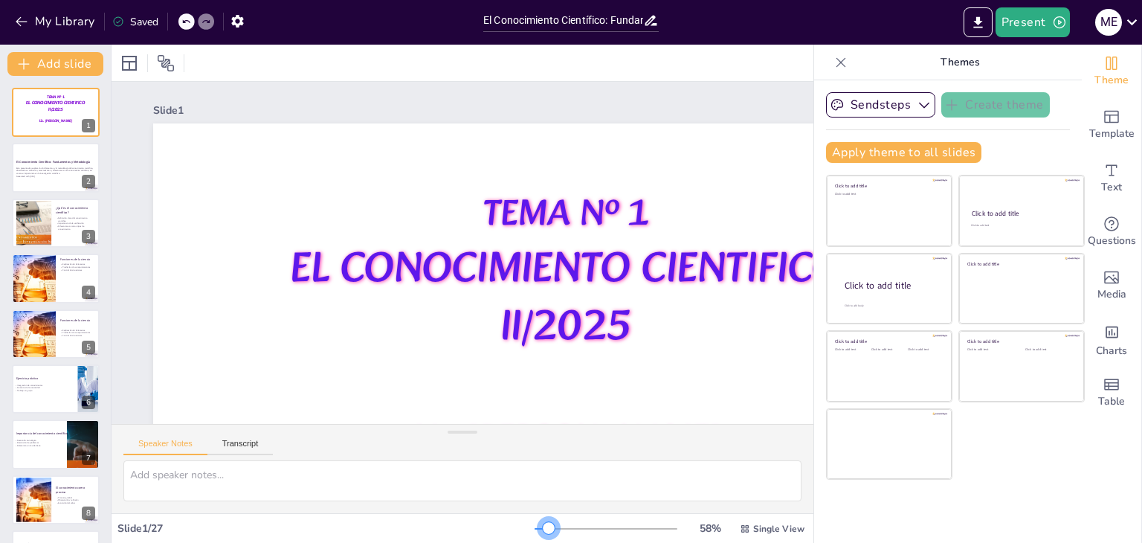
checkbox input "true"
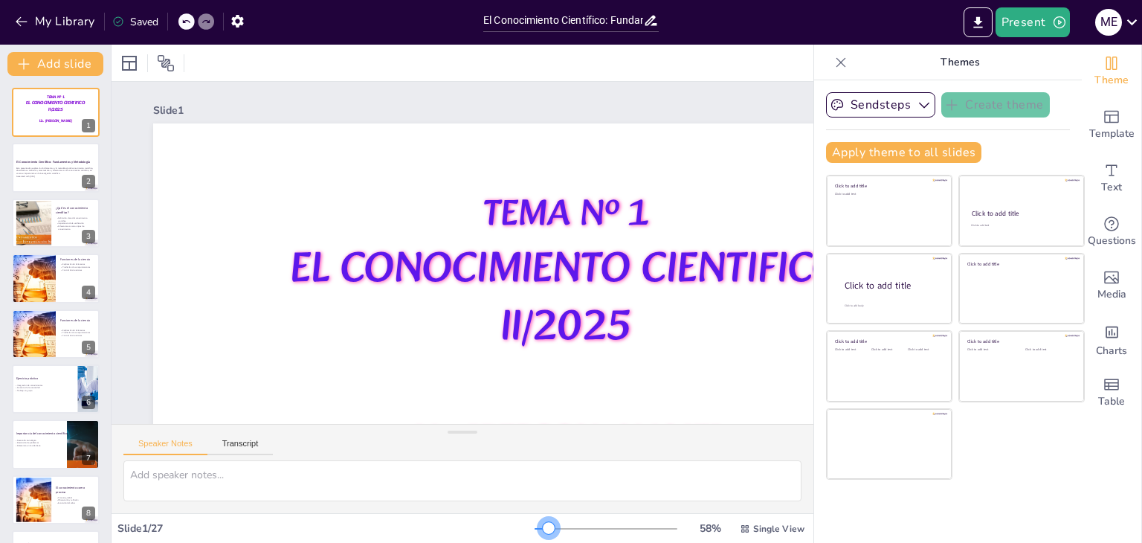
checkbox input "true"
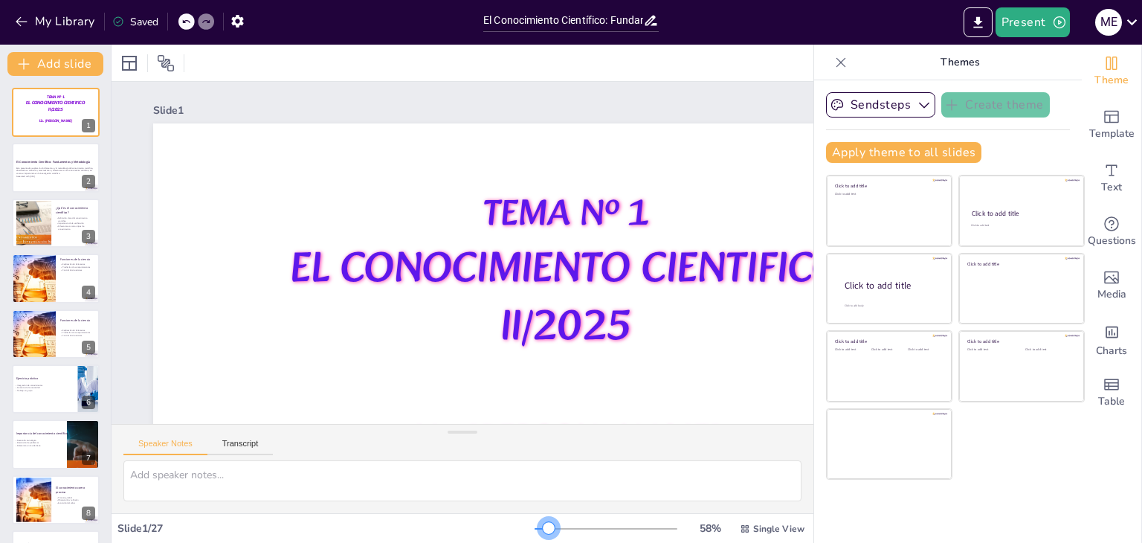
checkbox input "true"
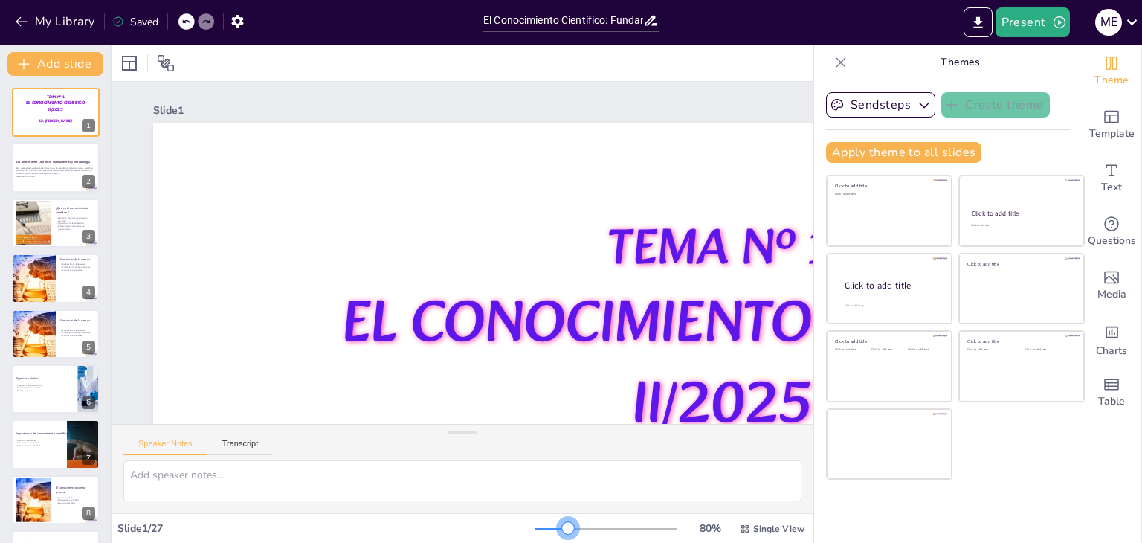
checkbox input "true"
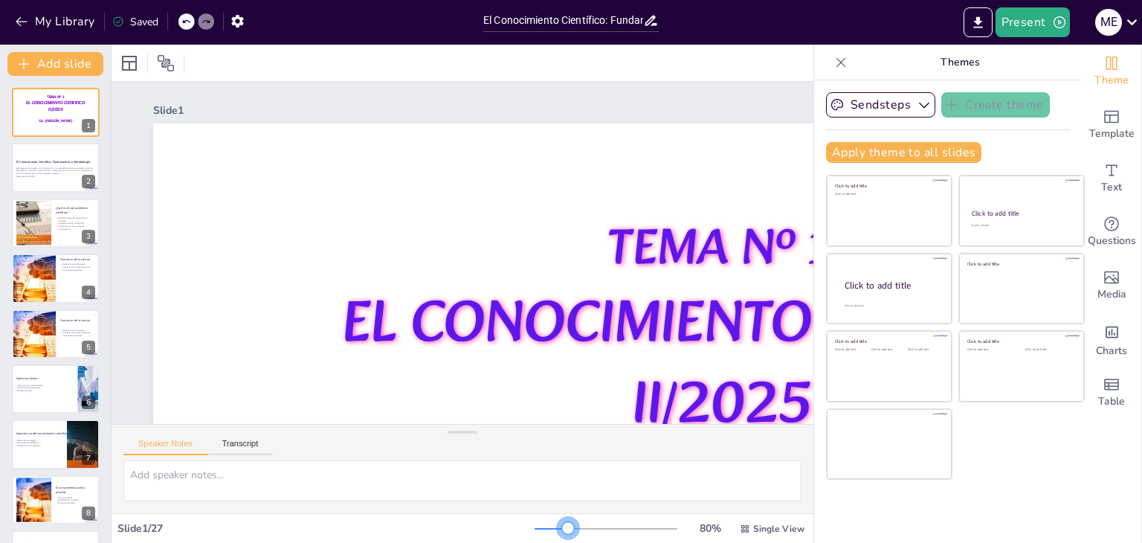
checkbox input "true"
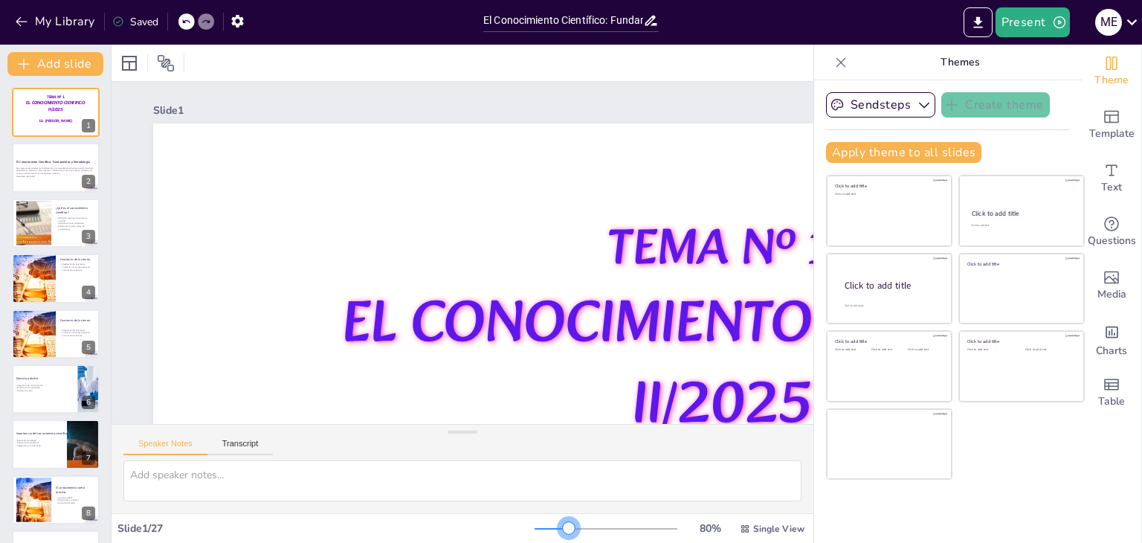
checkbox input "true"
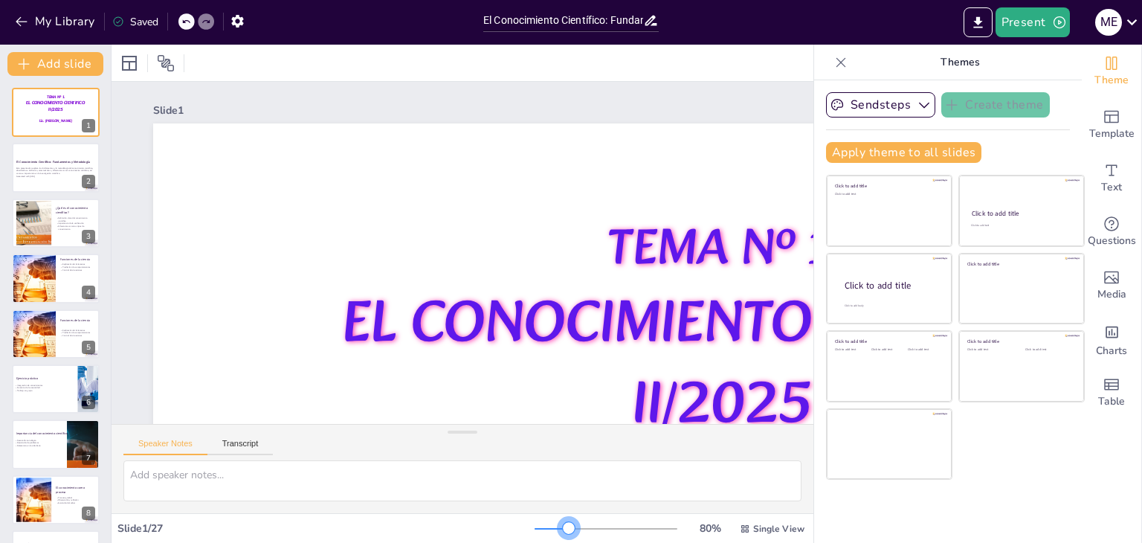
checkbox input "true"
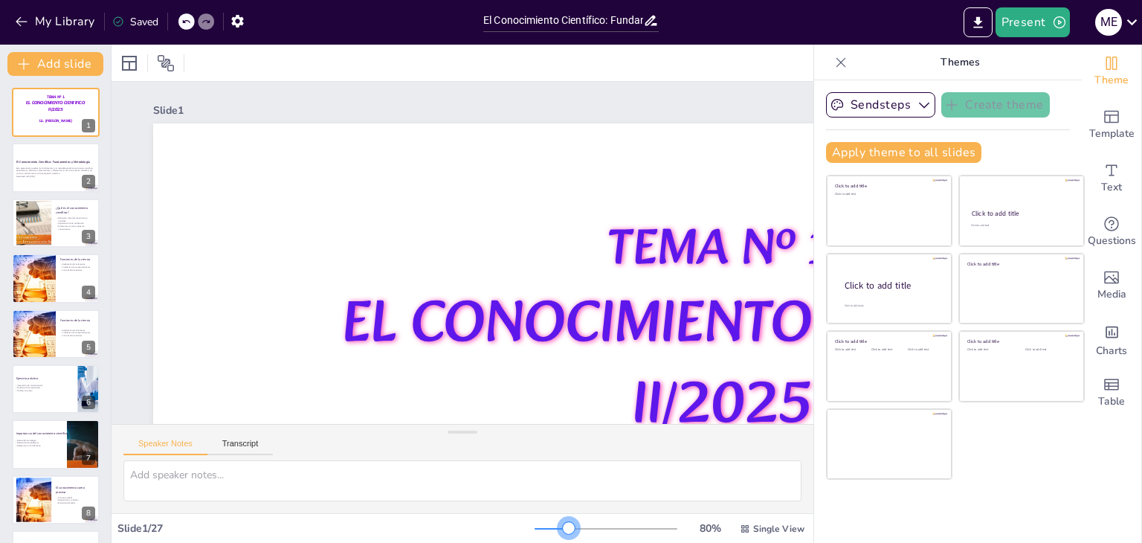
checkbox input "true"
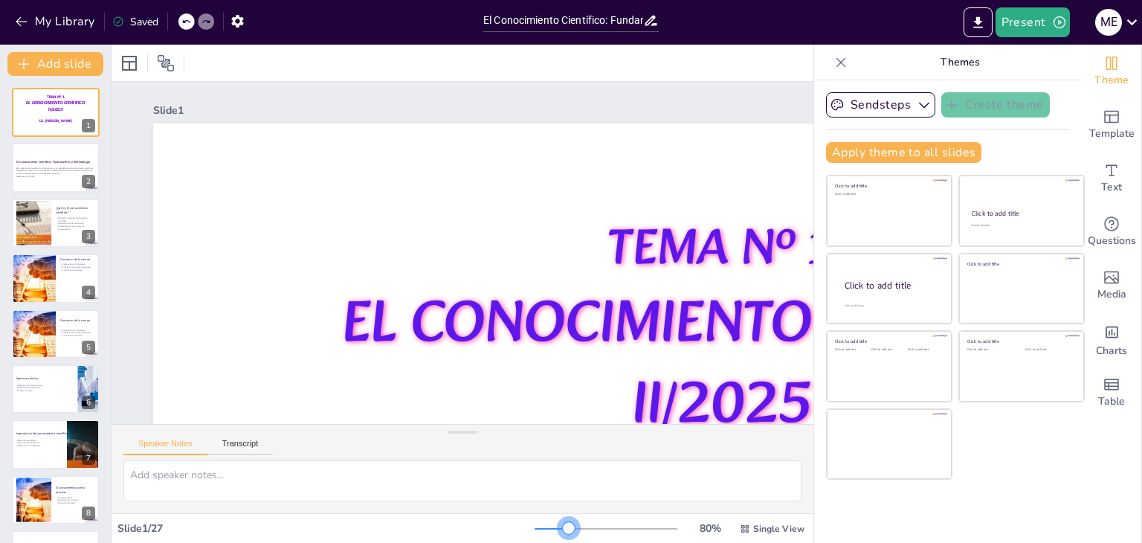
checkbox input "true"
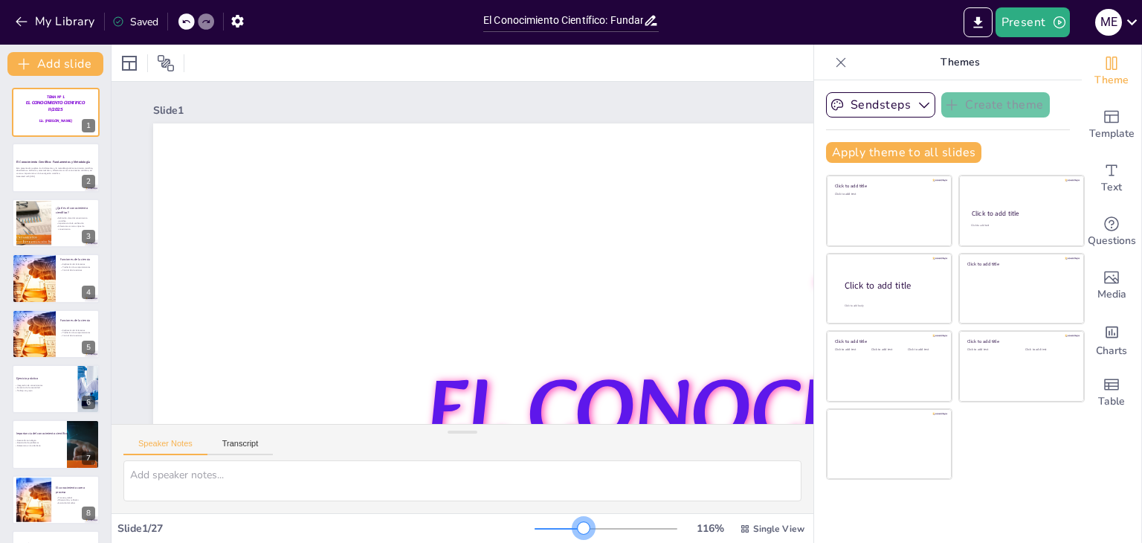
checkbox input "true"
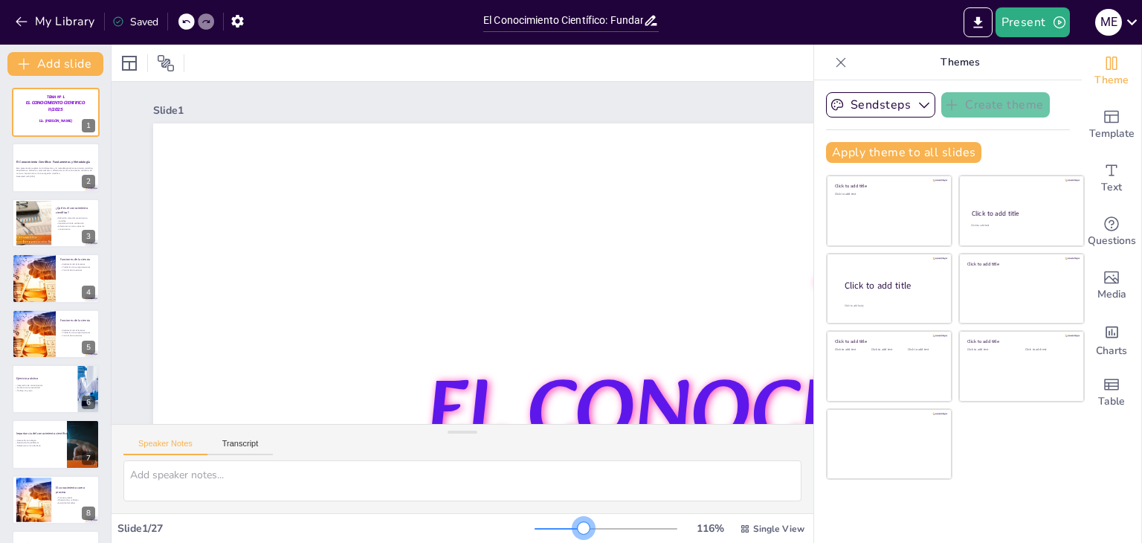
checkbox input "true"
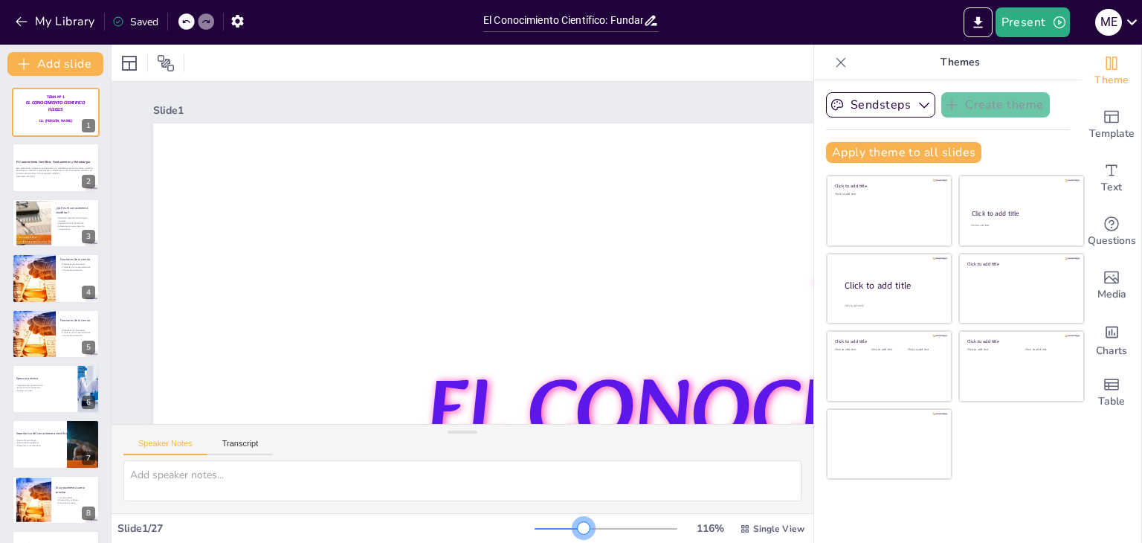
checkbox input "true"
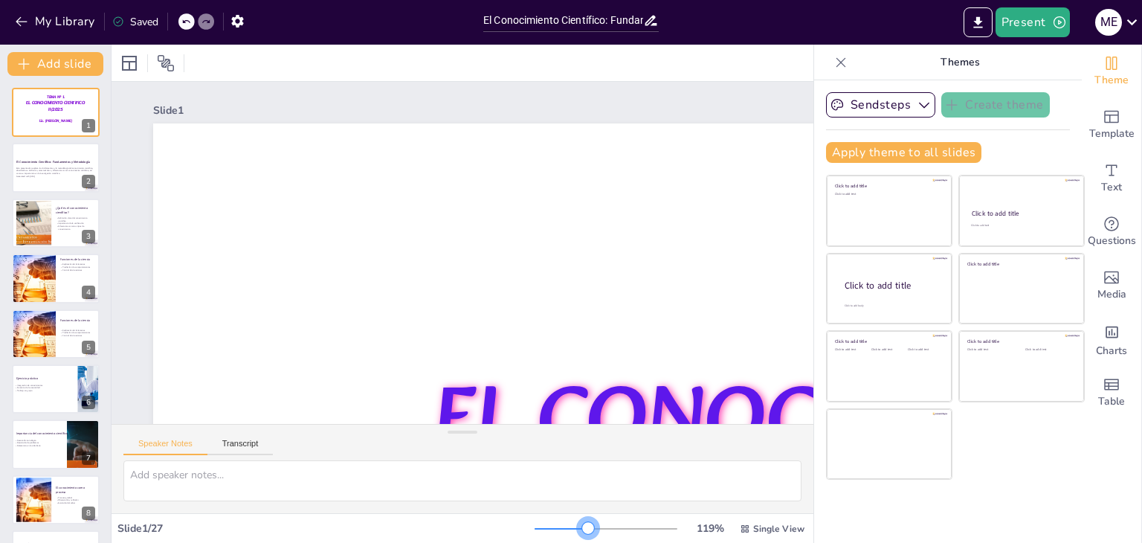
checkbox input "true"
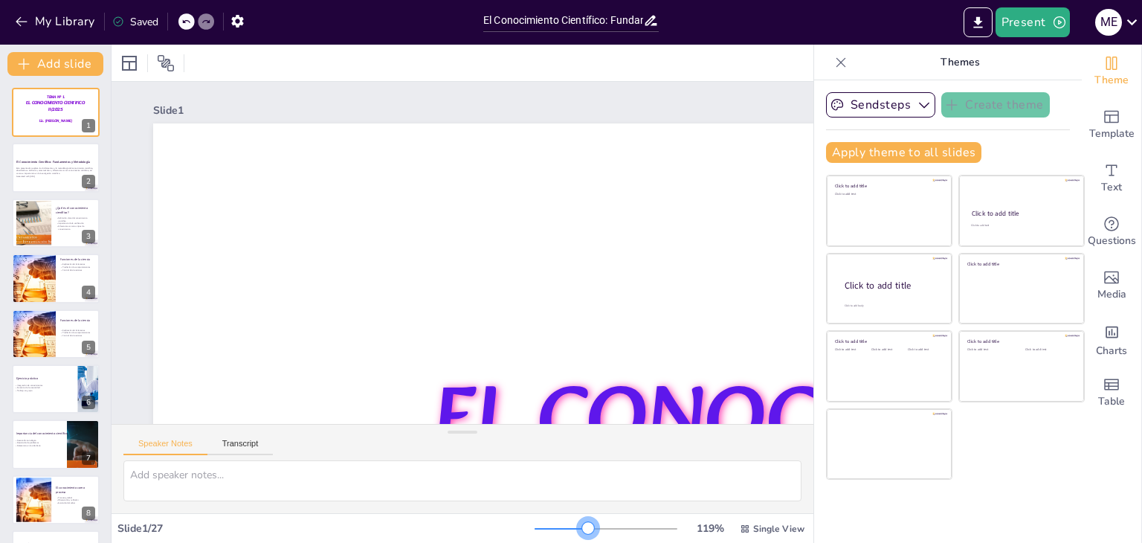
checkbox input "true"
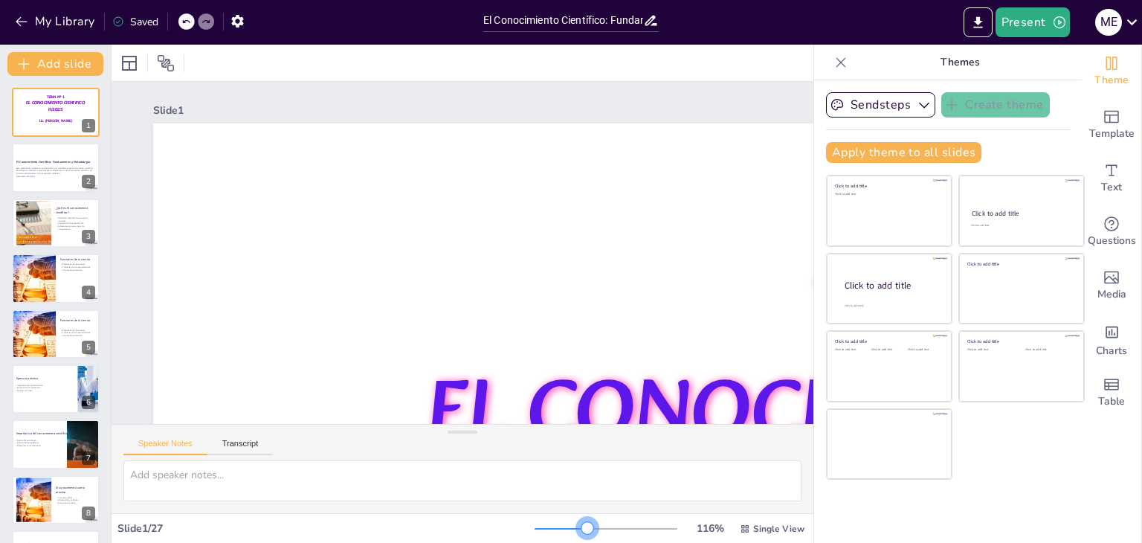
checkbox input "true"
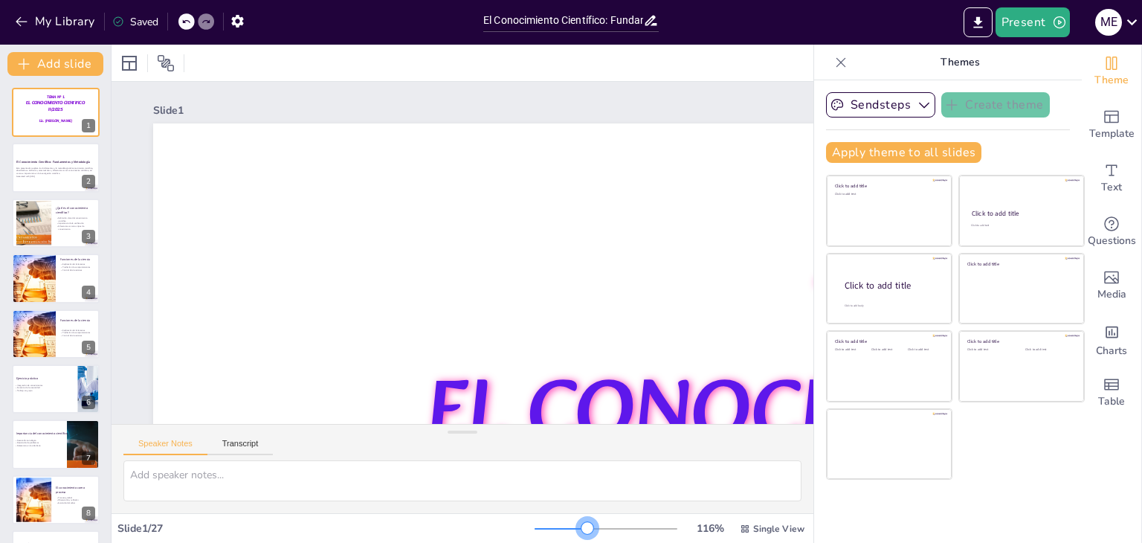
checkbox input "true"
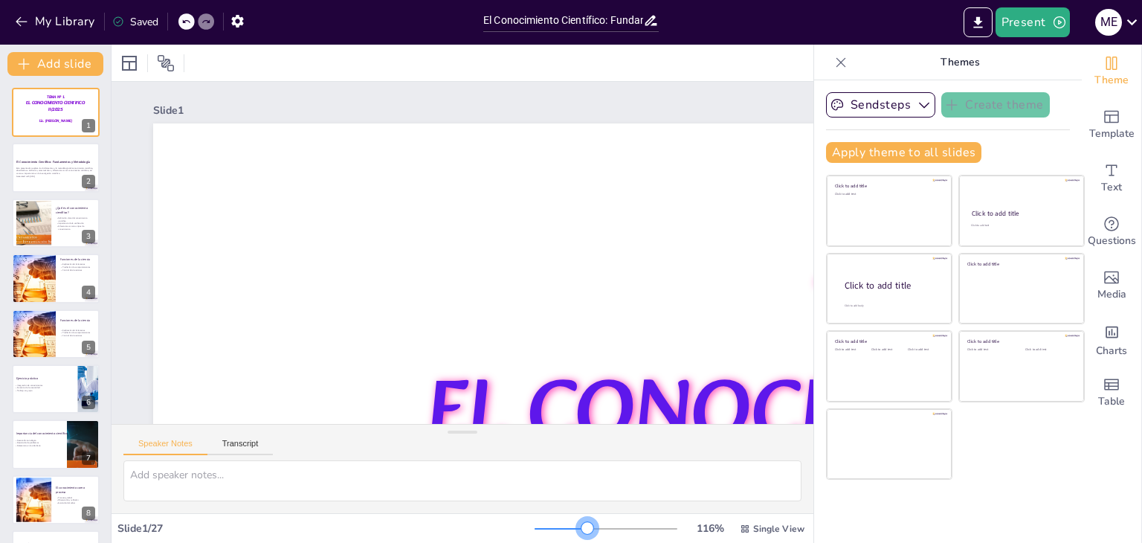
checkbox input "true"
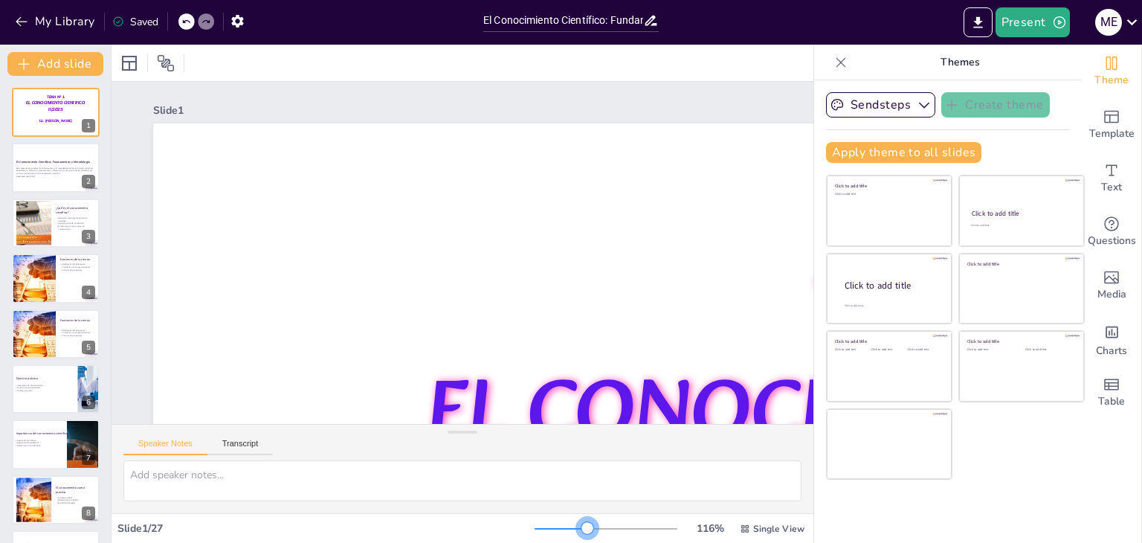
checkbox input "true"
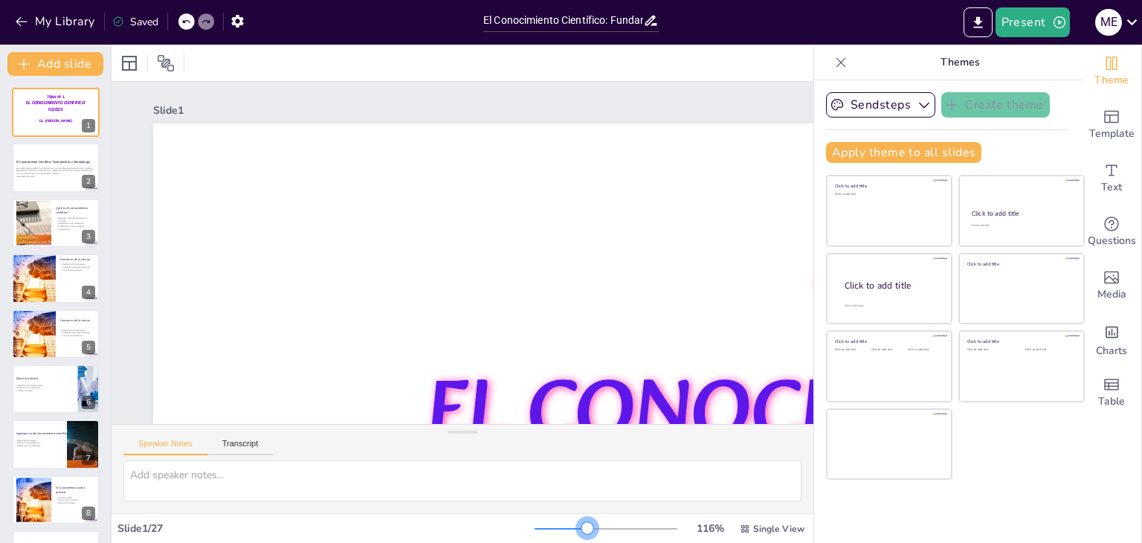
checkbox input "true"
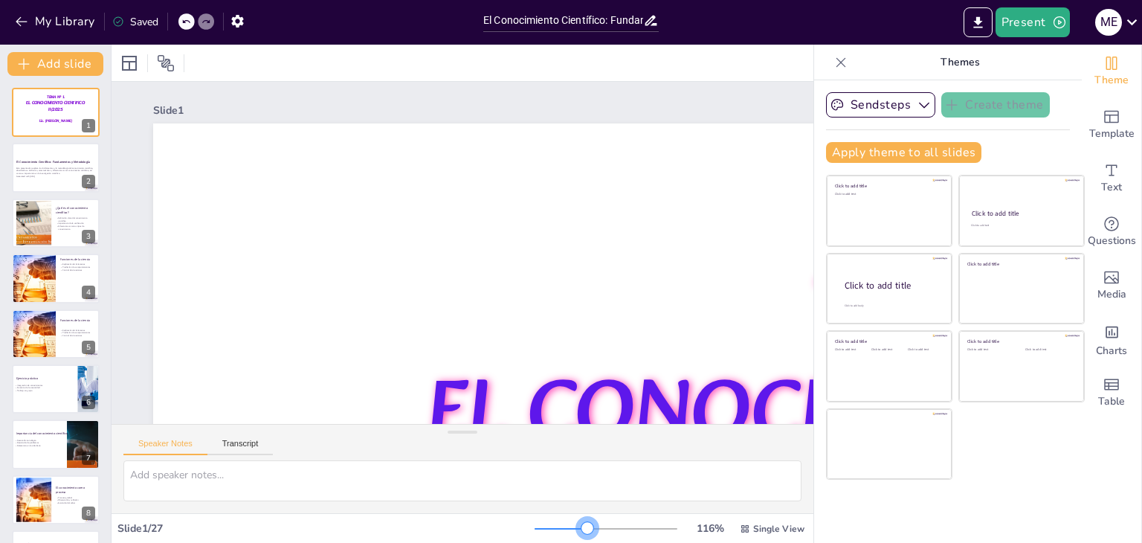
checkbox input "true"
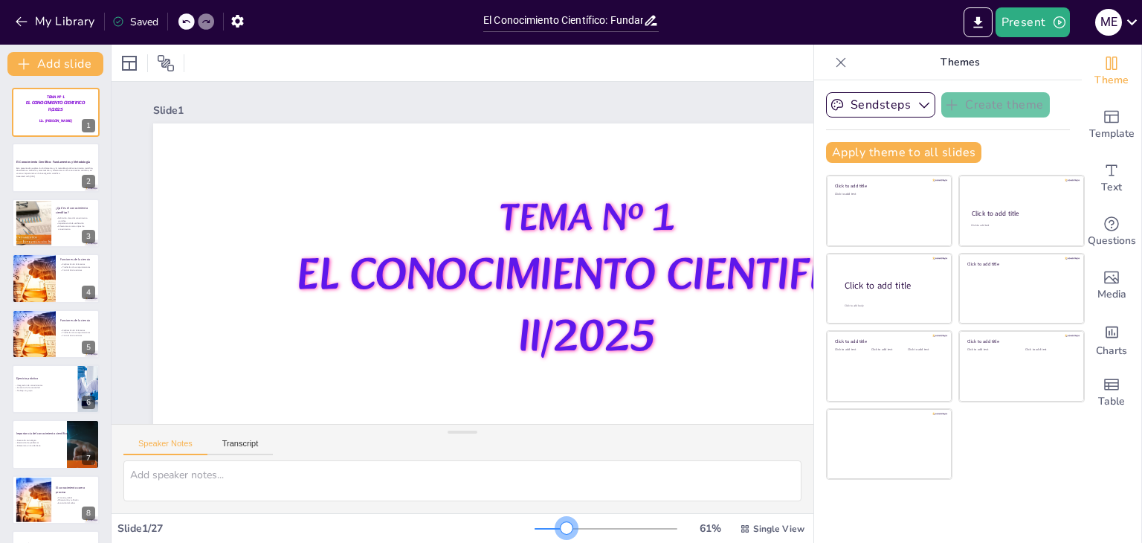
checkbox input "true"
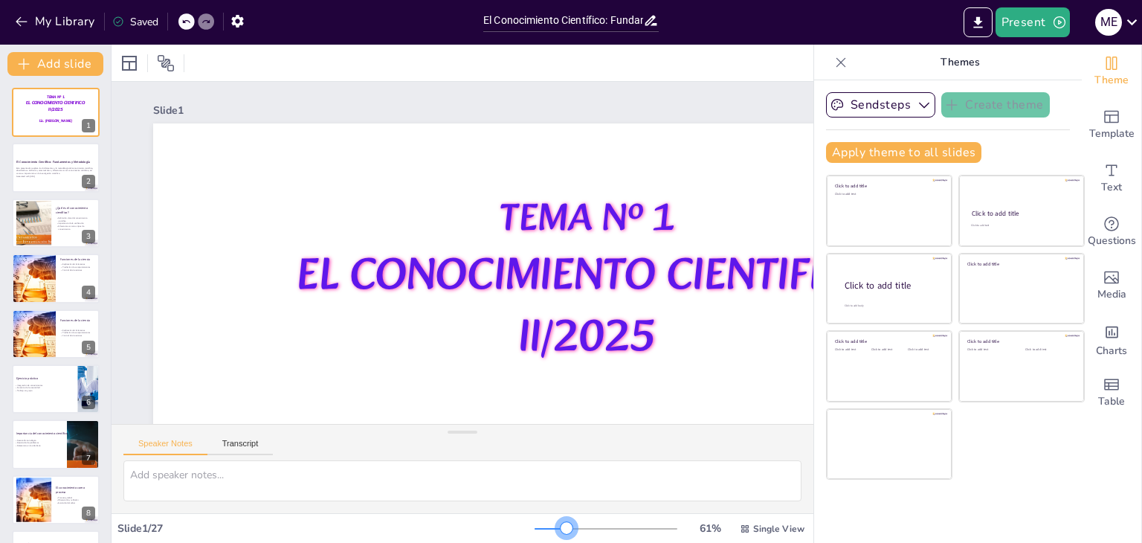
checkbox input "true"
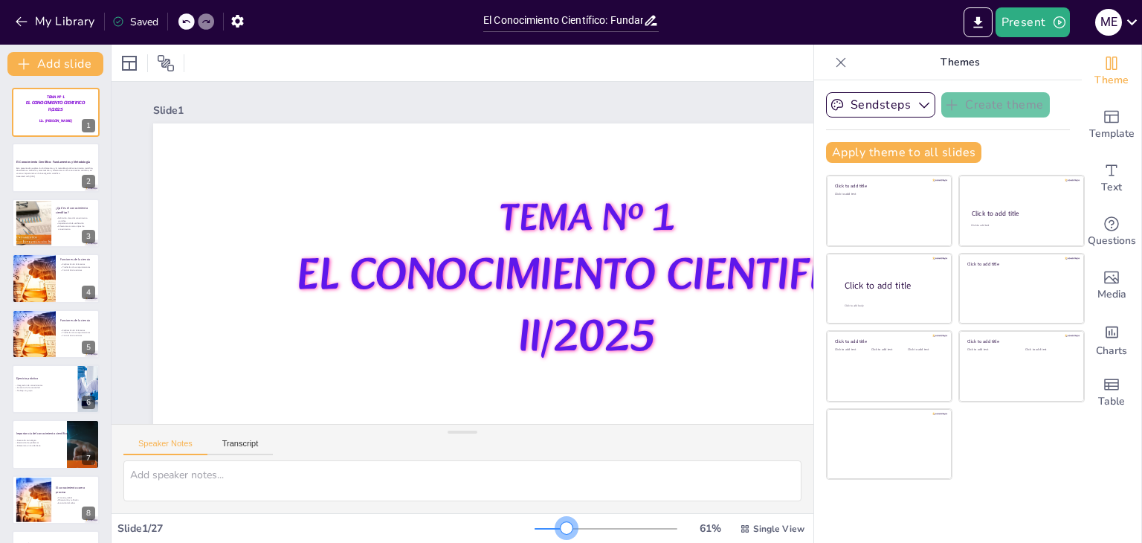
checkbox input "true"
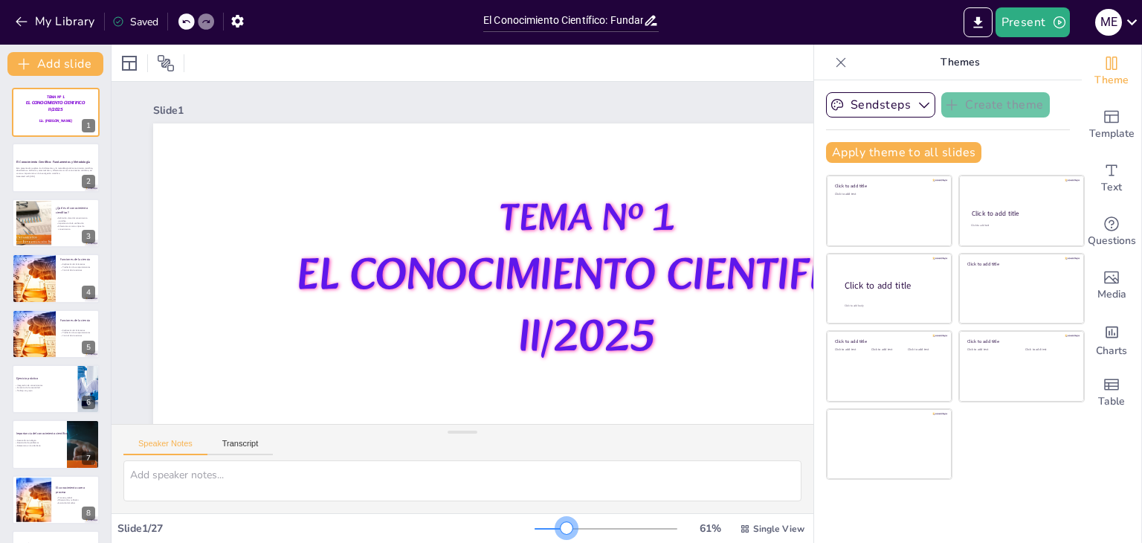
checkbox input "true"
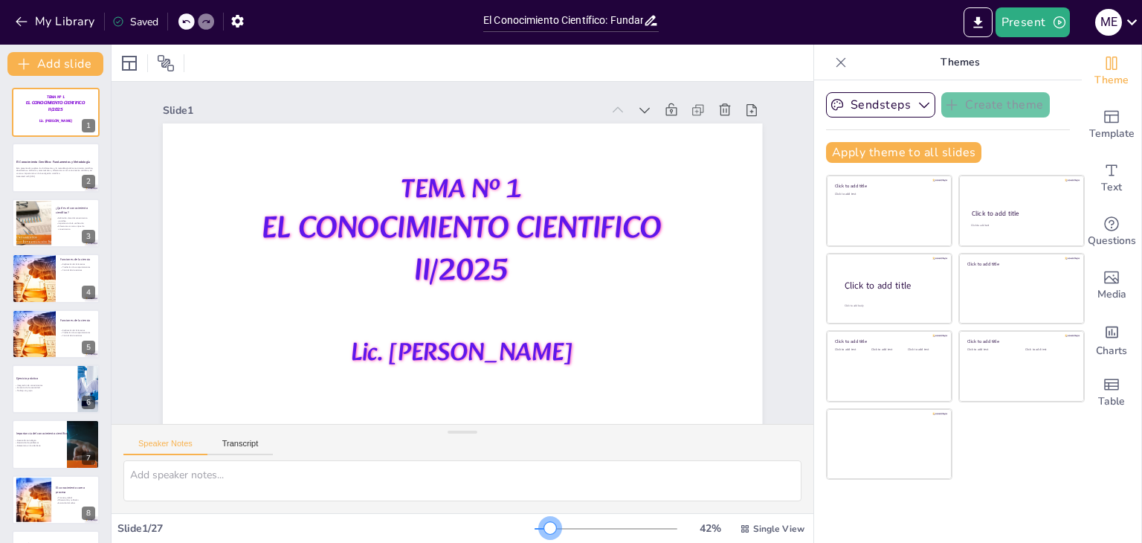
click at [544, 531] on div at bounding box center [550, 528] width 12 height 12
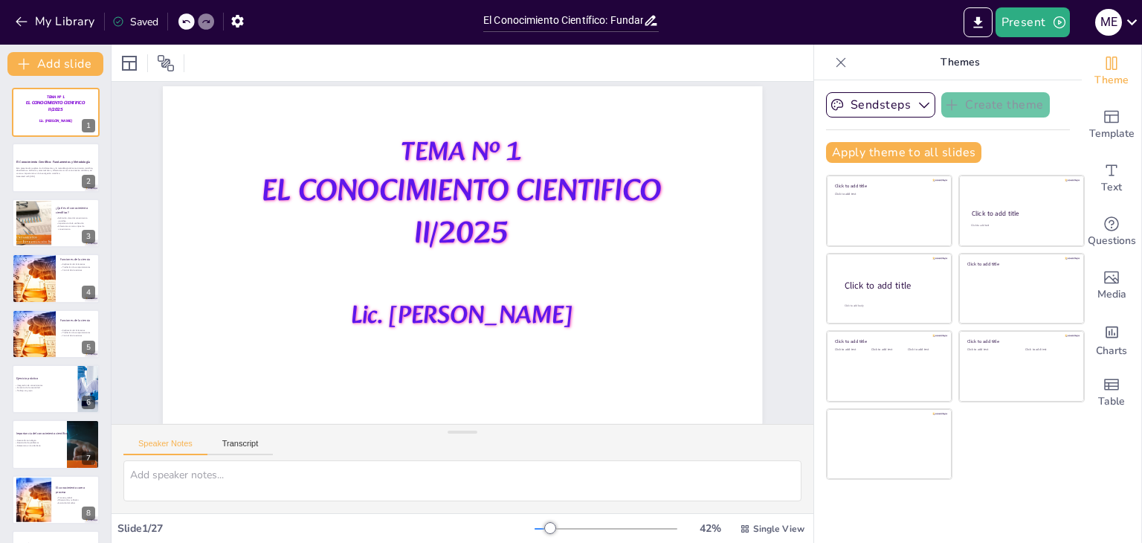
scroll to position [48, 0]
click at [1131, 21] on icon at bounding box center [1132, 22] width 20 height 20
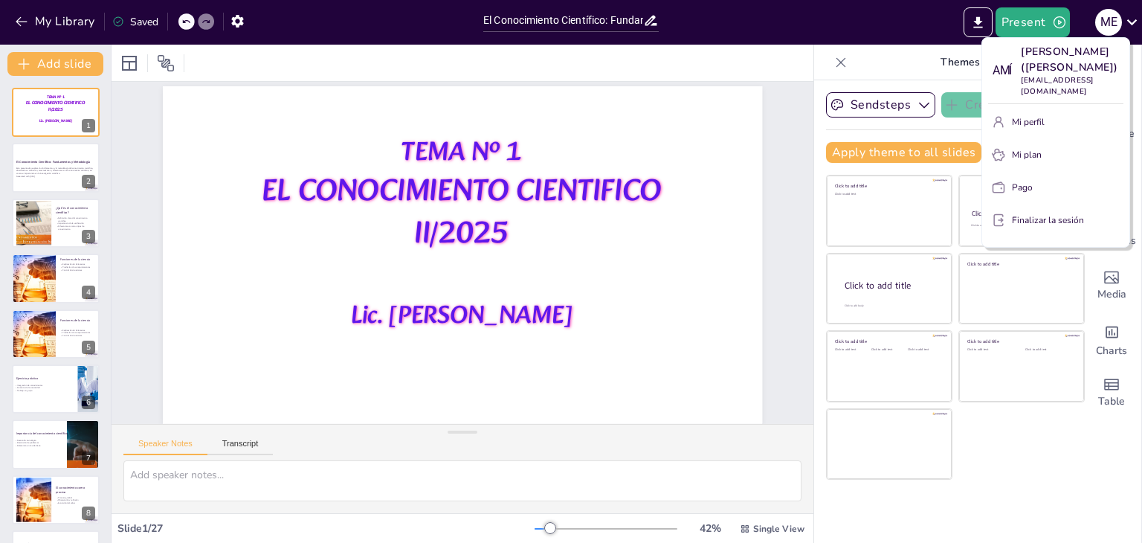
click at [803, 444] on div at bounding box center [571, 271] width 1142 height 543
